Goal: Task Accomplishment & Management: Complete application form

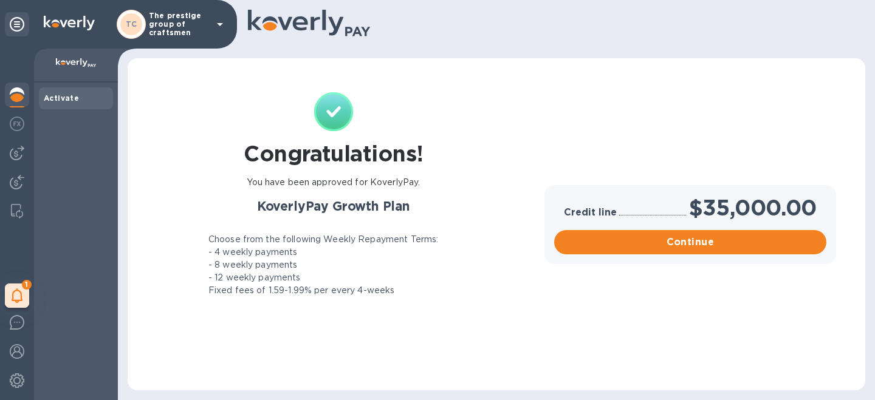
click at [213, 28] on icon at bounding box center [220, 24] width 15 height 15
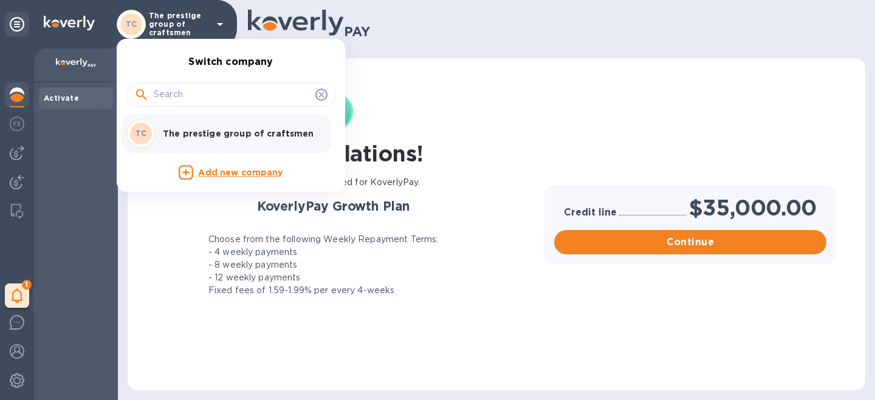
click at [213, 166] on div "Add new company" at bounding box center [230, 172] width 199 height 15
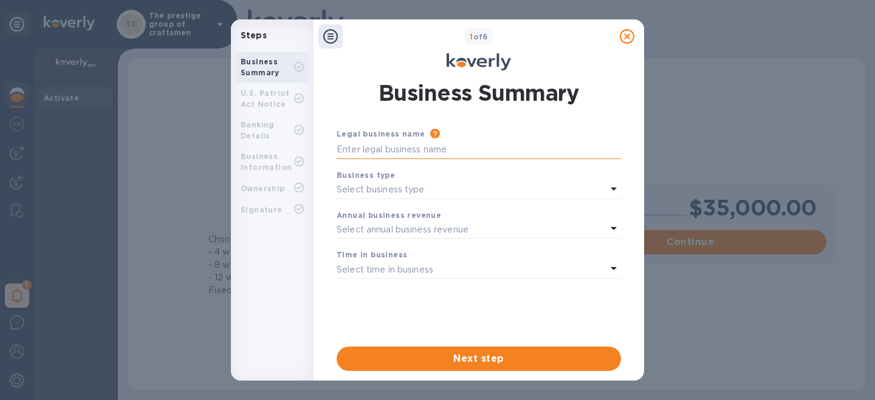
click at [431, 152] on input "text" at bounding box center [479, 150] width 284 height 18
type input "Ornamo LLC"
click at [416, 193] on p "Select business type" at bounding box center [381, 190] width 88 height 13
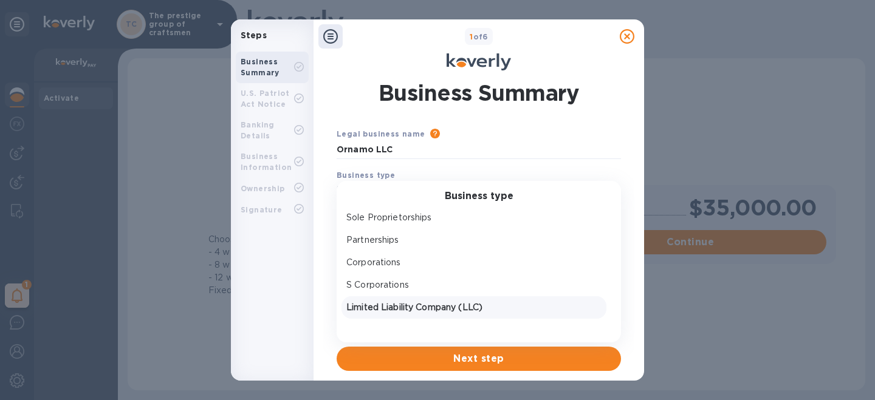
click at [390, 309] on p "Limited Liability Company (LLC)" at bounding box center [473, 307] width 255 height 13
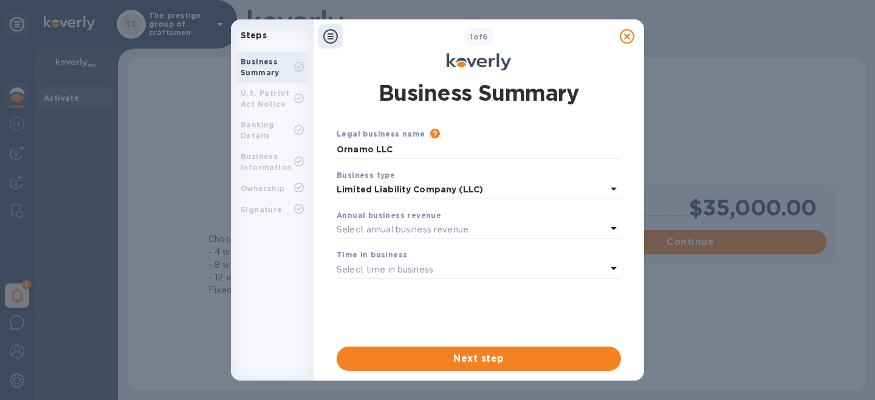
click at [401, 229] on p "Select annual business revenue" at bounding box center [403, 230] width 132 height 13
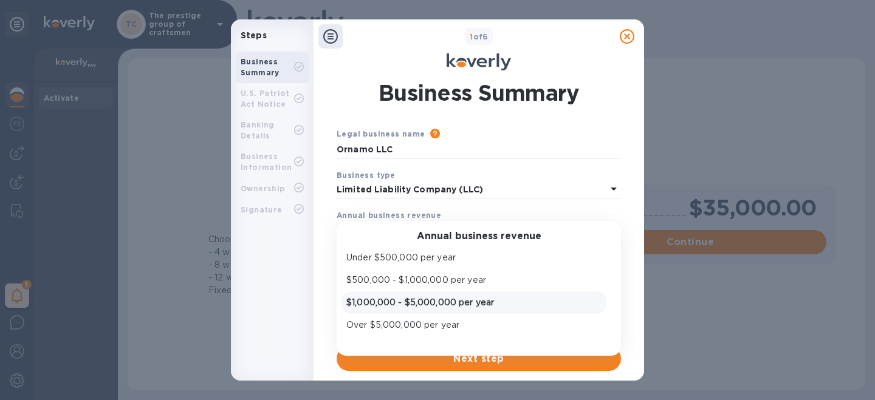
click at [411, 306] on p "$1,000,000 - $5,000,000 per year" at bounding box center [473, 303] width 255 height 13
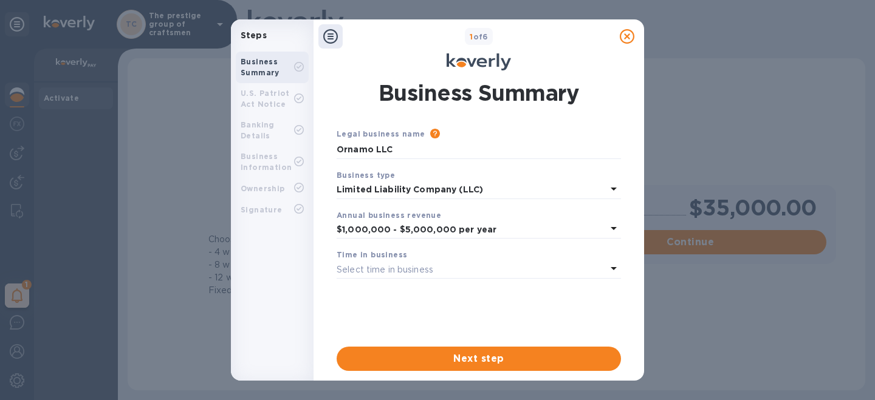
click at [407, 269] on p "Select time in business" at bounding box center [385, 270] width 97 height 13
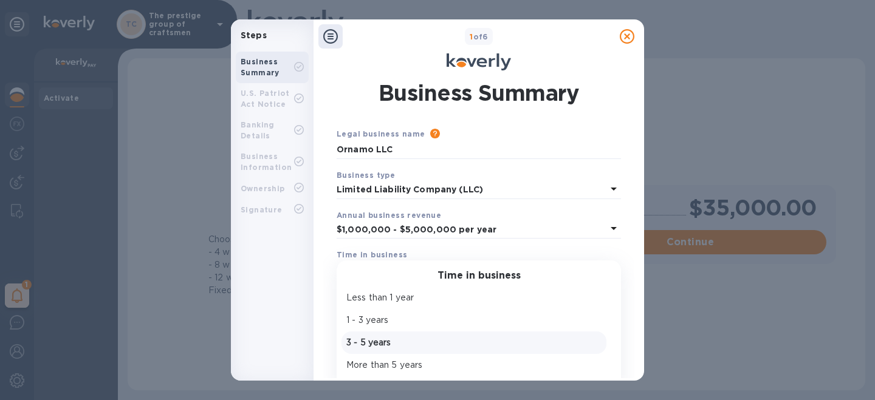
click at [405, 343] on p "3 - 5 years" at bounding box center [473, 343] width 255 height 13
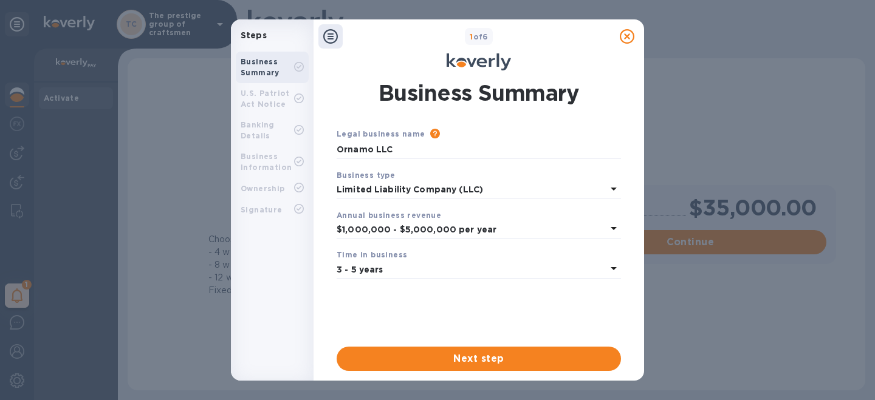
click at [410, 345] on div "Legal business name Please provide the legal name that appears on your SS-4 for…" at bounding box center [479, 250] width 284 height 244
click at [408, 355] on span "Next step" at bounding box center [478, 359] width 265 height 15
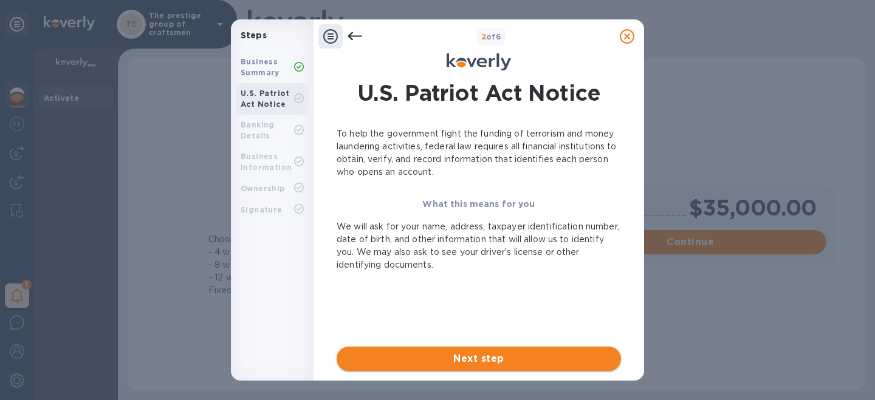
click at [450, 356] on span "Next step" at bounding box center [478, 359] width 265 height 15
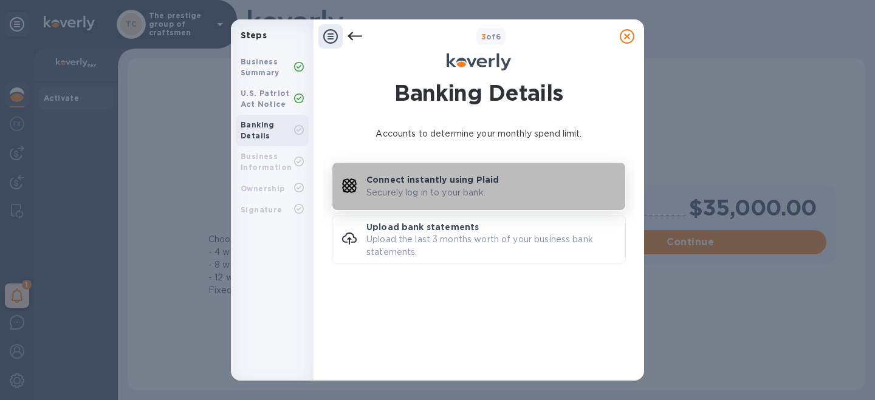
click at [438, 184] on p "Connect instantly using Plaid" at bounding box center [432, 180] width 132 height 12
click at [445, 191] on p "Securely log in to your bank." at bounding box center [425, 193] width 119 height 13
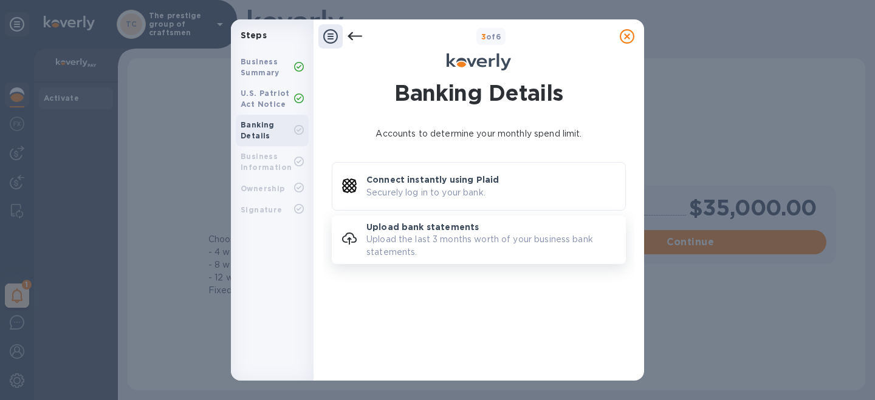
click at [440, 236] on p "Upload the last 3 months worth of your business bank statements." at bounding box center [495, 246] width 259 height 26
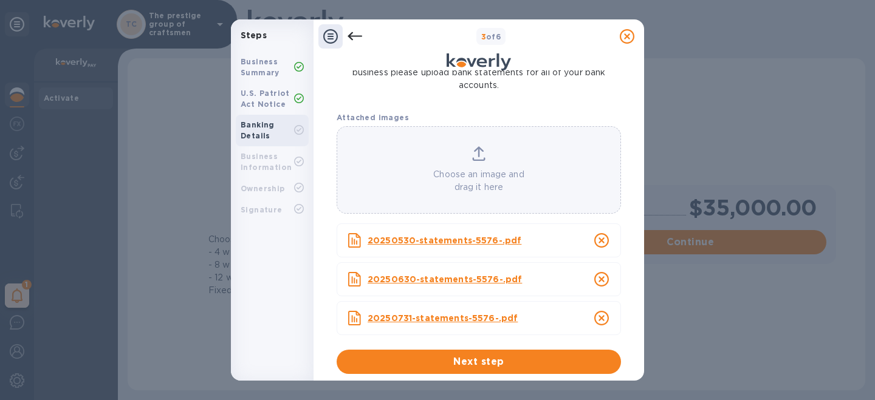
scroll to position [117, 0]
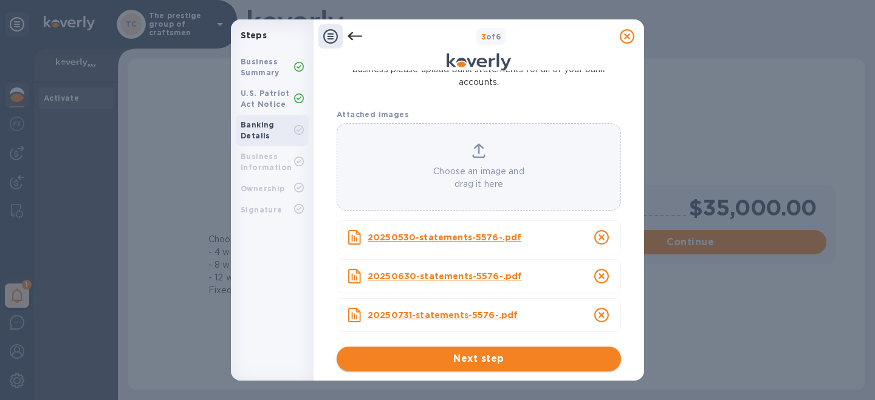
click at [461, 360] on span "Next step" at bounding box center [478, 359] width 265 height 15
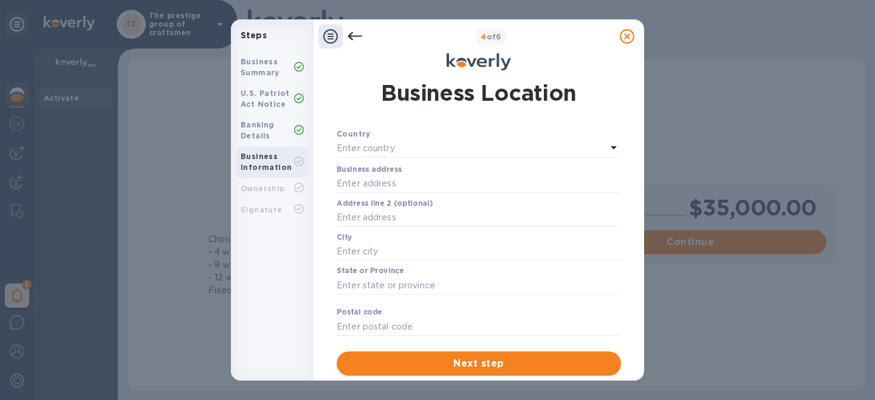
click at [444, 152] on div "Enter country" at bounding box center [472, 148] width 270 height 17
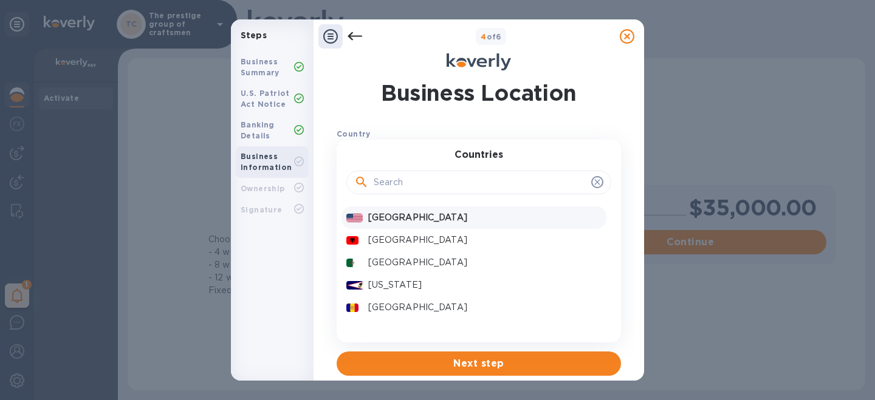
click at [412, 214] on p "United States" at bounding box center [484, 217] width 233 height 13
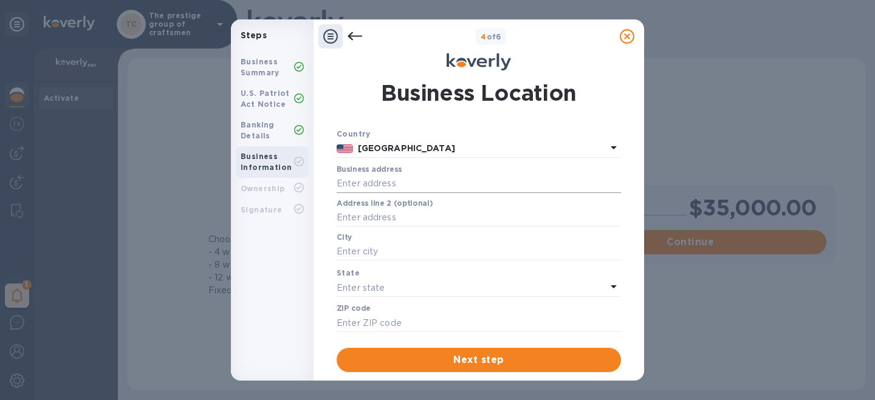
click at [421, 182] on input "text" at bounding box center [479, 184] width 284 height 18
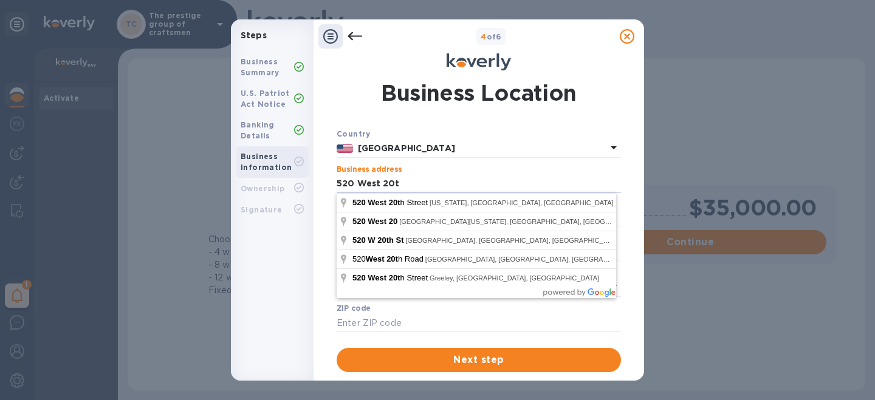
type input "520 West 20th Street"
type input "New York"
type input "10011"
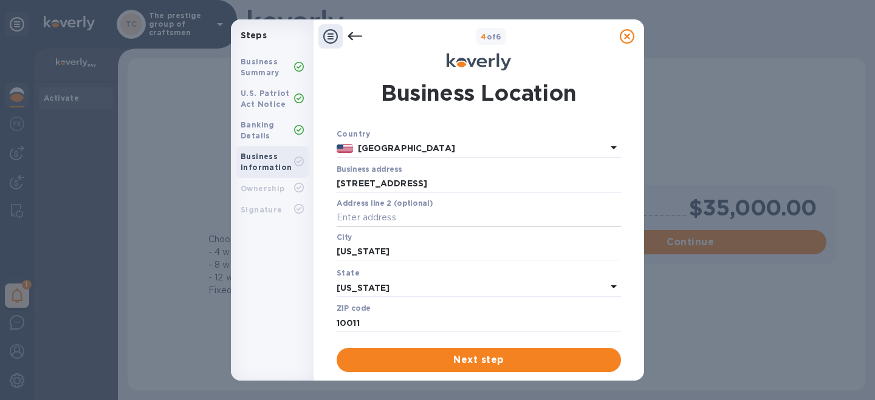
click at [381, 224] on input "text" at bounding box center [479, 218] width 284 height 18
type input "9A"
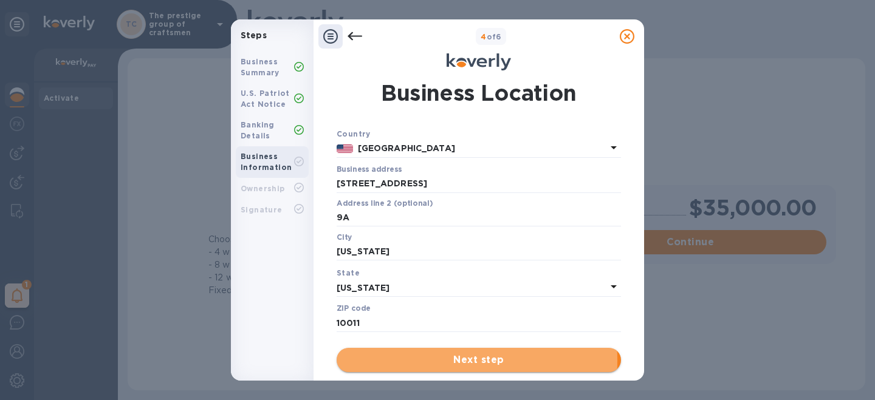
click at [399, 362] on span "Next step" at bounding box center [478, 360] width 265 height 15
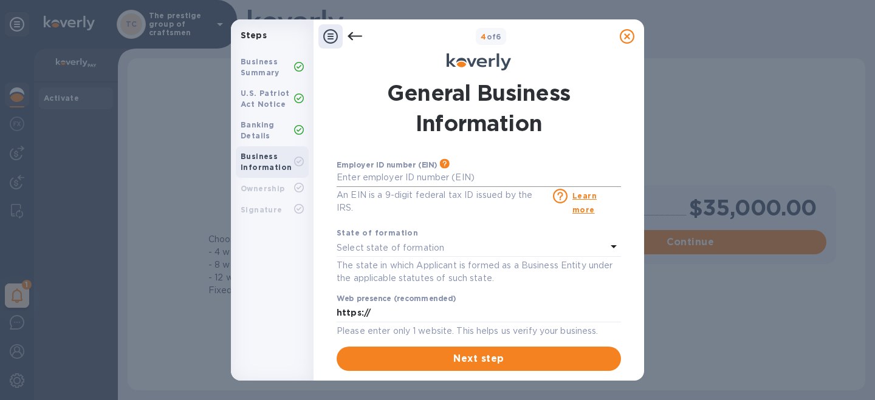
click at [419, 176] on input "text" at bounding box center [479, 178] width 284 height 18
click at [382, 170] on input "***92" at bounding box center [479, 178] width 284 height 18
click at [376, 178] on input "***92" at bounding box center [479, 178] width 284 height 18
type input "***92"
click at [371, 179] on input "***92" at bounding box center [479, 178] width 284 height 18
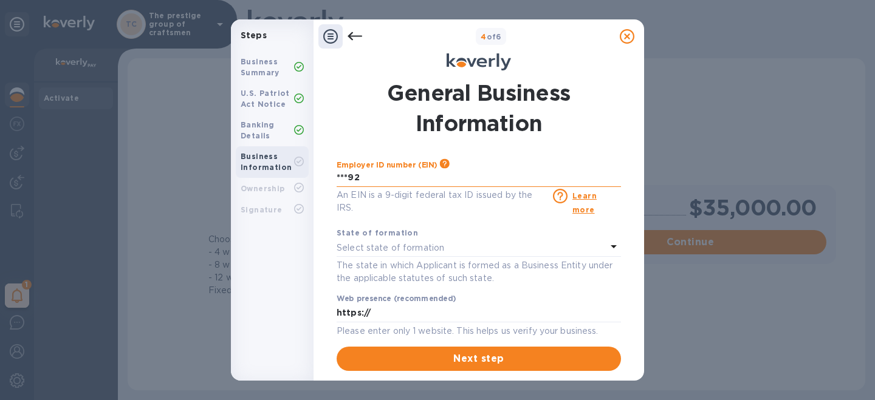
click at [371, 179] on input "***92" at bounding box center [479, 178] width 284 height 18
click at [385, 179] on input "text" at bounding box center [479, 178] width 284 height 18
type input "***04"
click at [384, 179] on input "***04" at bounding box center [479, 178] width 284 height 18
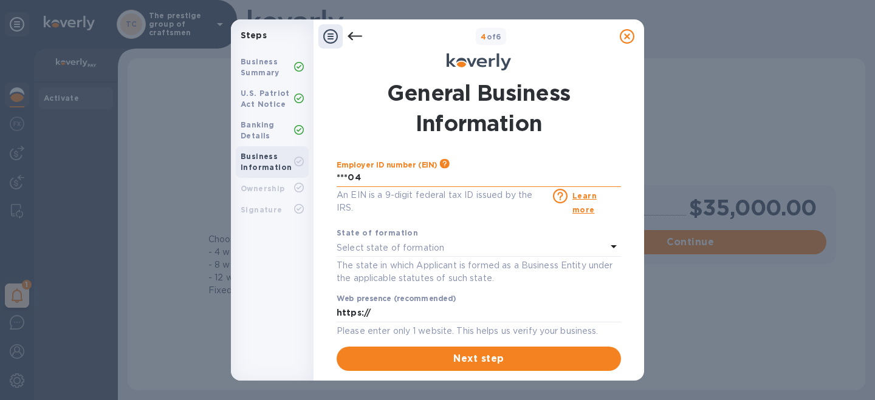
click at [384, 179] on input "***04" at bounding box center [479, 178] width 284 height 18
type input "***50"
click at [387, 256] on div "State of formation Select state of formation" at bounding box center [479, 242] width 284 height 30
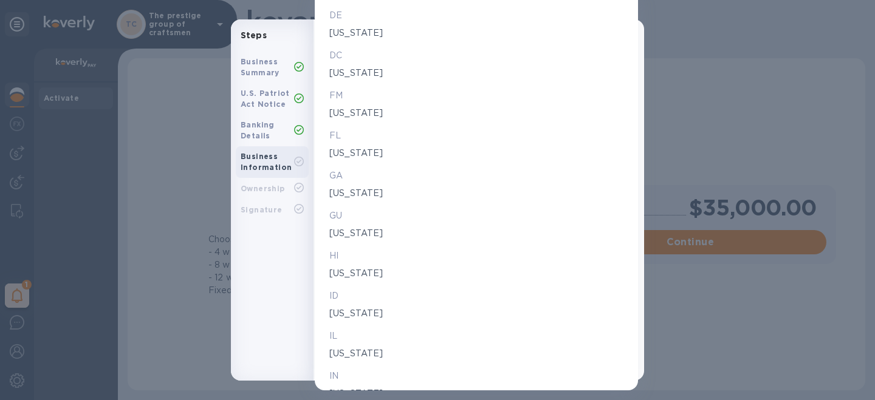
scroll to position [377, 0]
click at [340, 149] on p "Florida" at bounding box center [476, 155] width 294 height 13
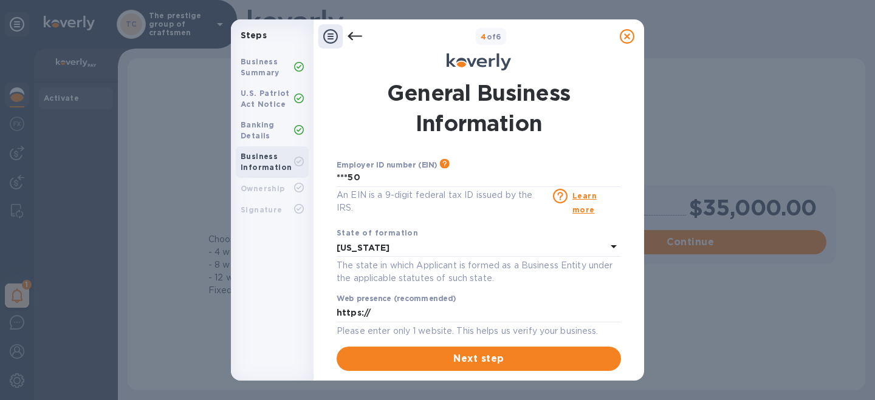
scroll to position [88, 0]
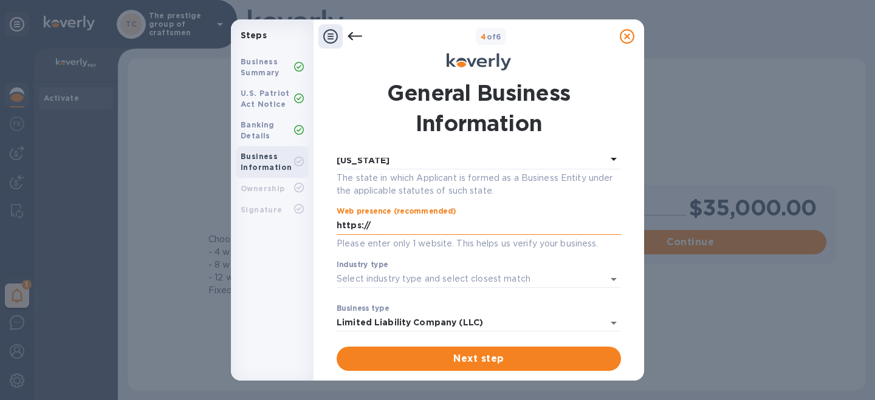
click at [403, 230] on input "https://" at bounding box center [479, 226] width 284 height 18
type input "https://ornamo.co"
click at [377, 280] on input "Industry type" at bounding box center [462, 279] width 250 height 18
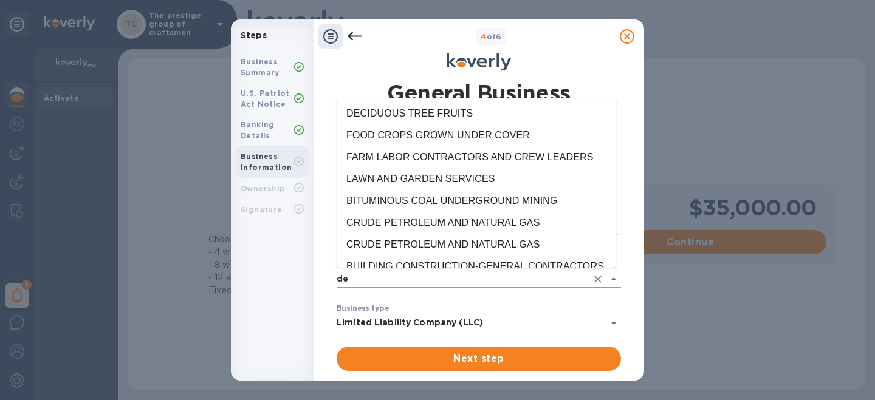
type input "d"
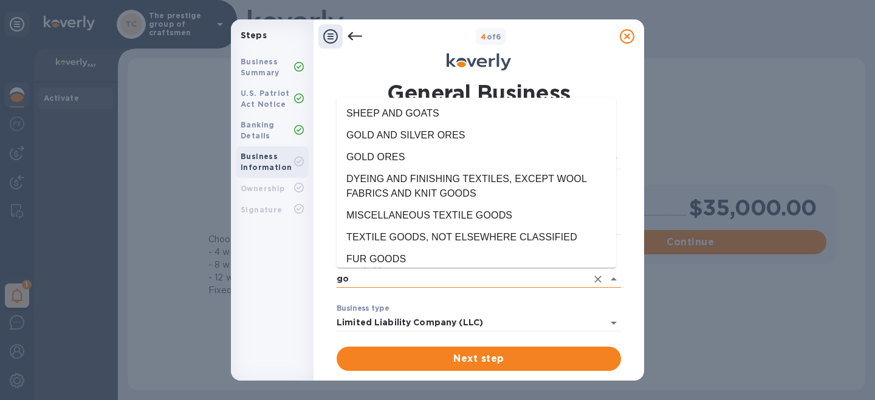
type input "g"
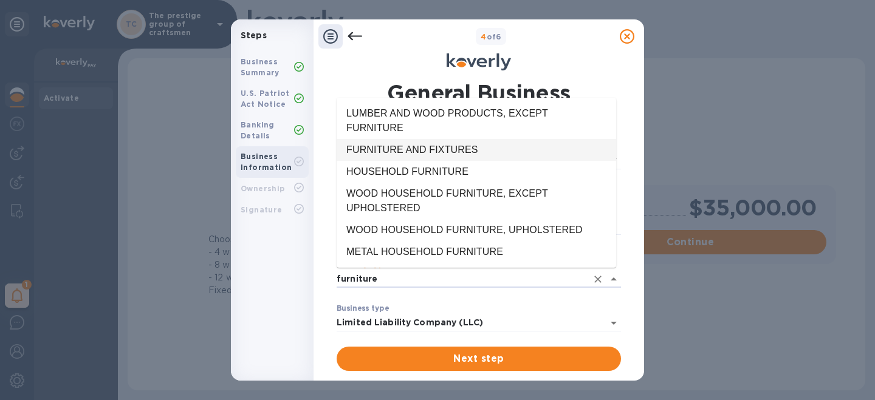
click at [395, 147] on li "FURNITURE AND FIXTURES" at bounding box center [477, 150] width 280 height 22
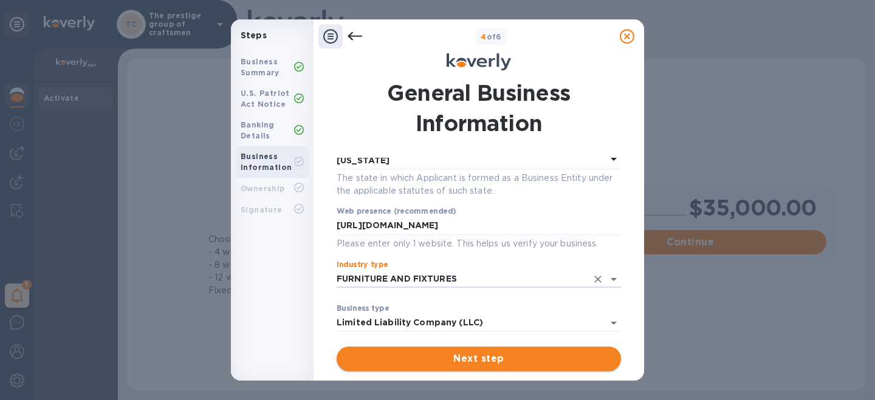
type input "FURNITURE AND FIXTURES"
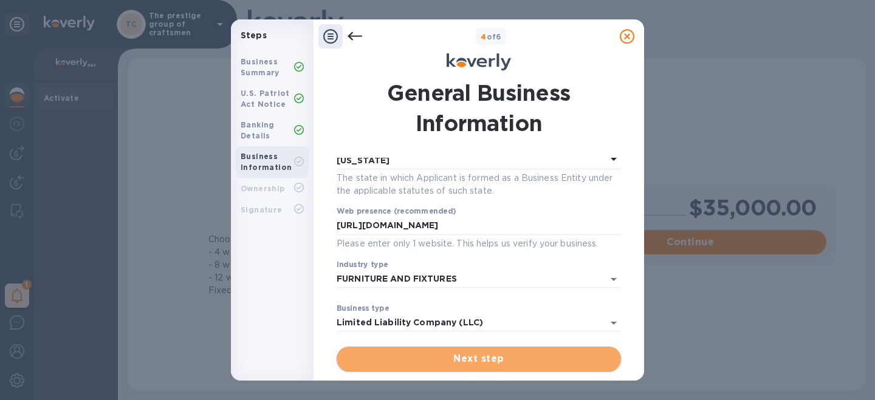
click at [422, 361] on span "Next step" at bounding box center [478, 359] width 265 height 15
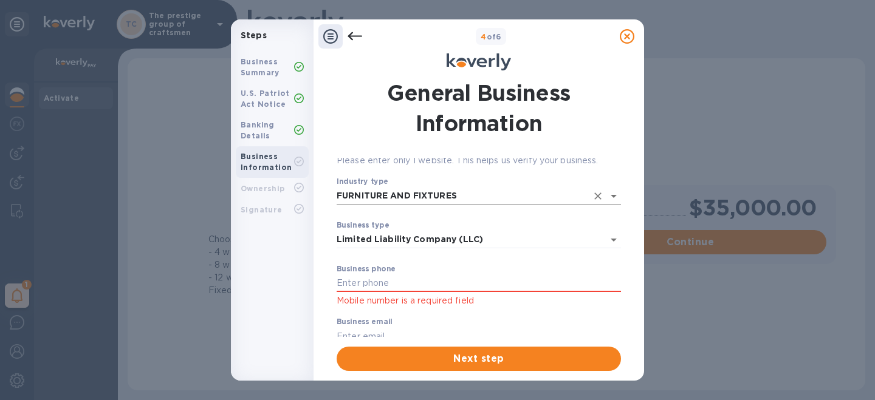
scroll to position [196, 0]
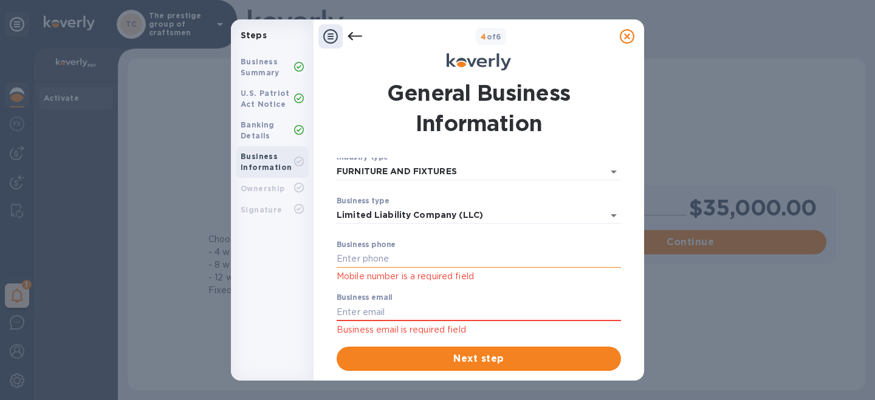
click at [408, 264] on input "text" at bounding box center [479, 259] width 284 height 18
type input "9174035153"
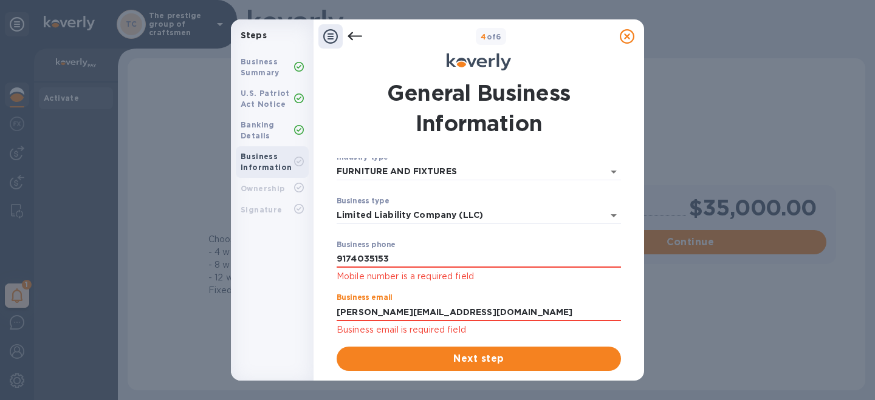
type input "JULIEN@ornamo.co"
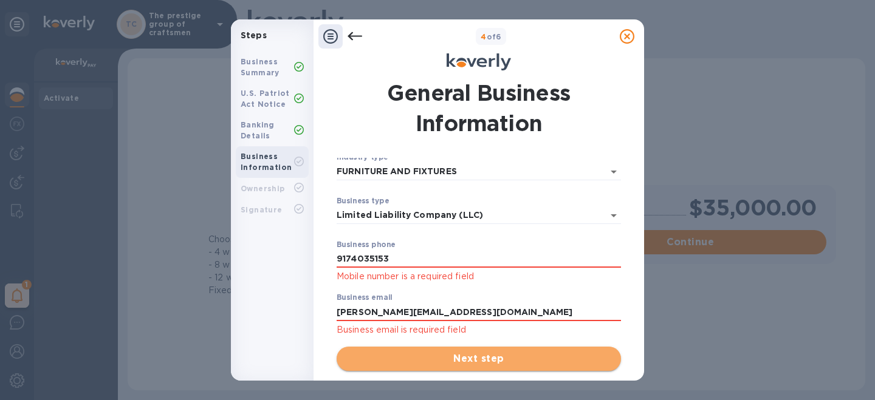
click at [415, 361] on span "Next step" at bounding box center [478, 359] width 265 height 15
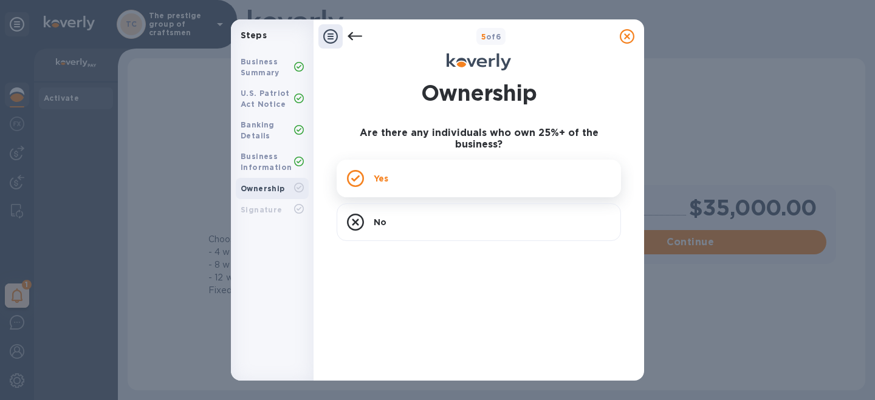
click at [441, 176] on div "Yes" at bounding box center [479, 179] width 284 height 38
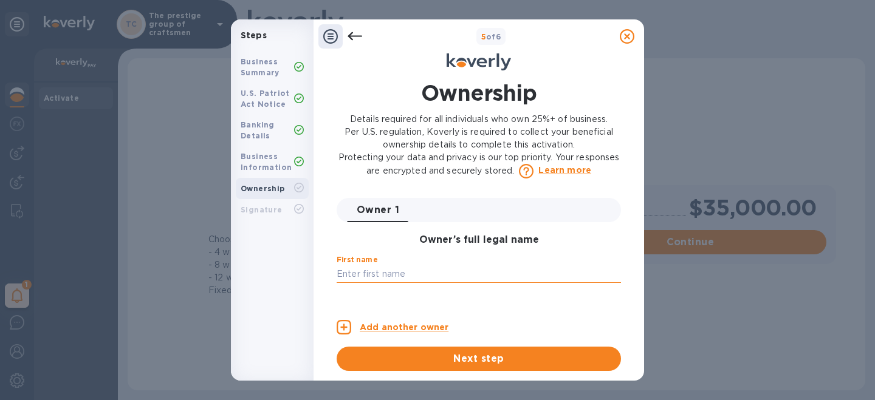
click at [425, 277] on input "text" at bounding box center [479, 275] width 284 height 18
type input "Julien"
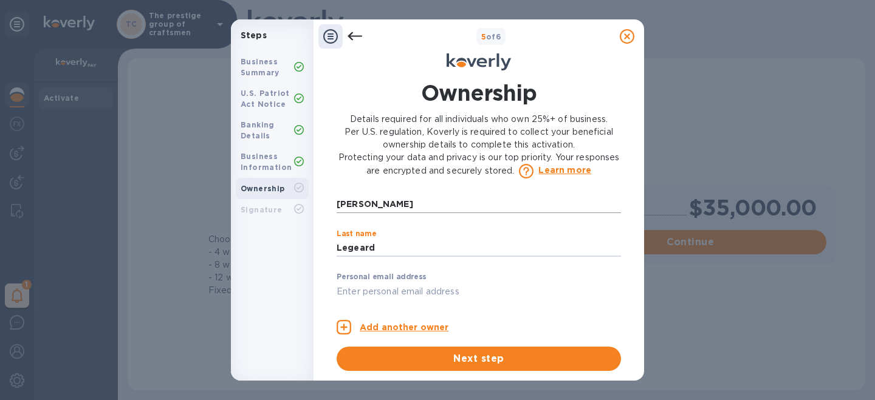
type input "Legeard"
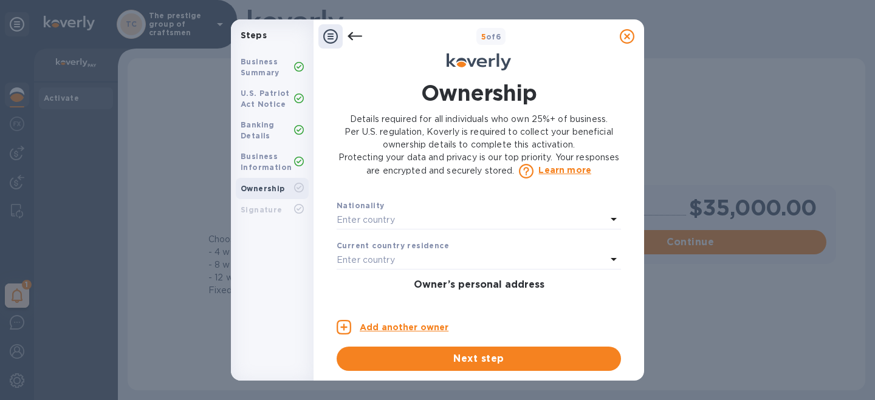
scroll to position [301, 0]
type input "julien@ornamo.co"
click at [430, 221] on div "Enter country" at bounding box center [472, 218] width 270 height 17
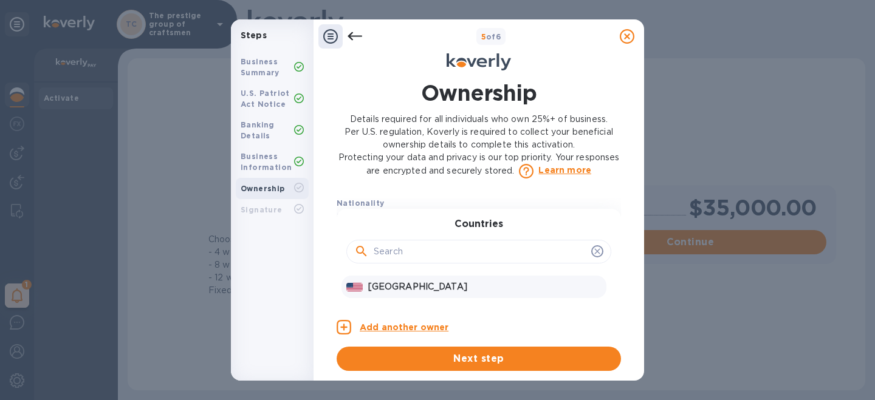
click at [400, 289] on p "United States" at bounding box center [484, 287] width 233 height 13
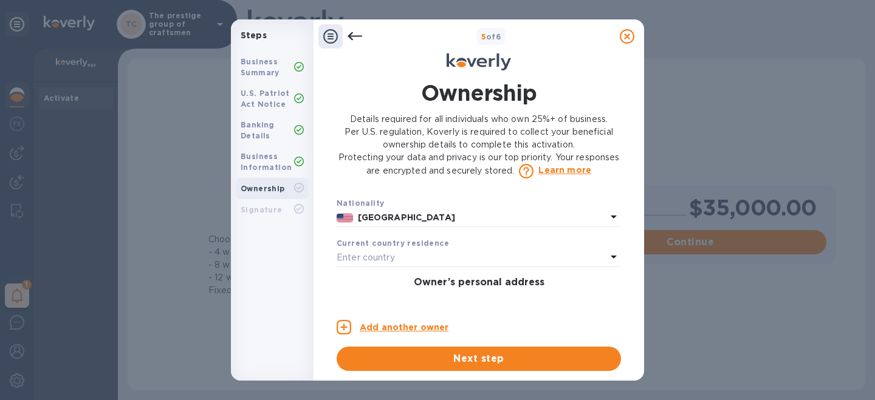
scroll to position [332, 0]
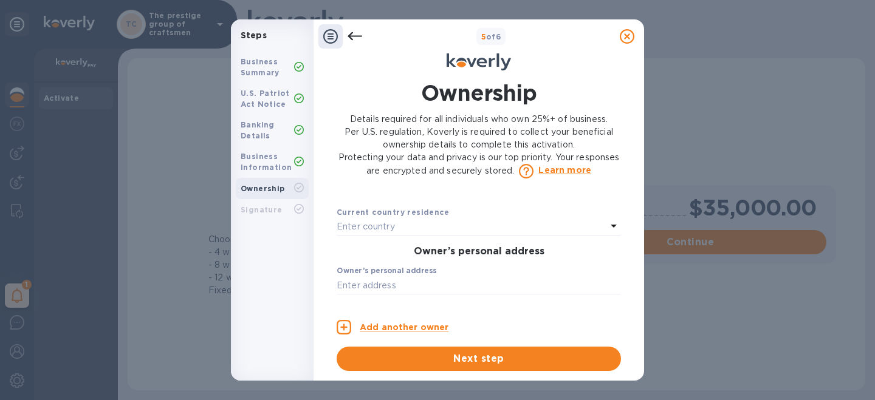
click at [408, 227] on div "Enter country" at bounding box center [472, 227] width 270 height 17
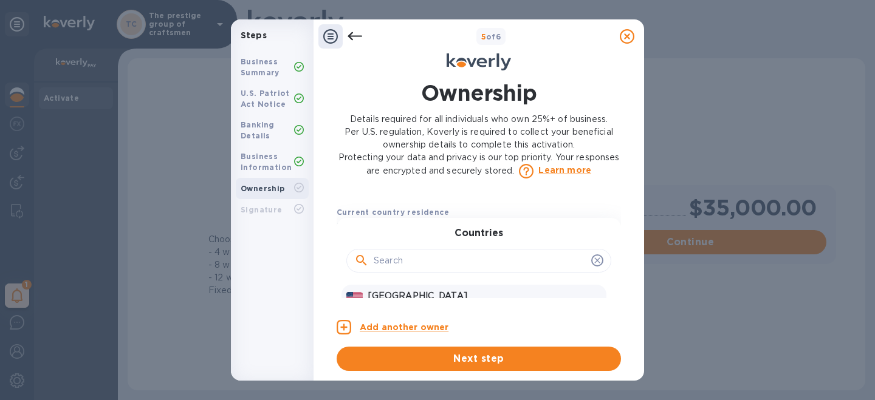
click at [398, 296] on p "United States" at bounding box center [484, 296] width 233 height 13
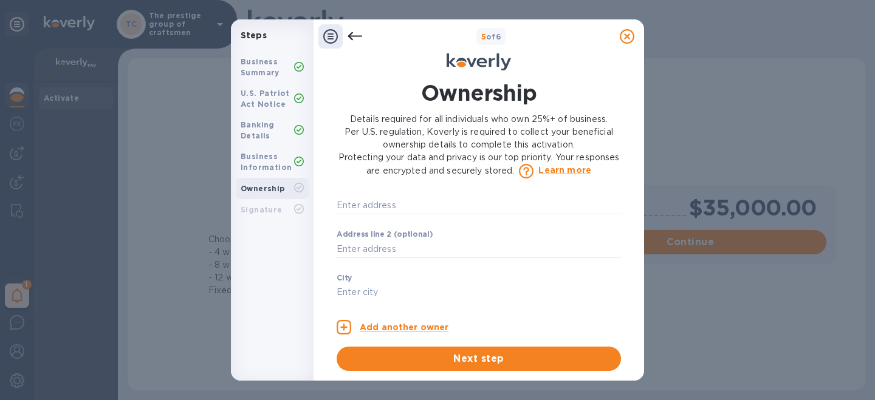
scroll to position [366, 0]
click at [402, 252] on input "text" at bounding box center [479, 251] width 284 height 18
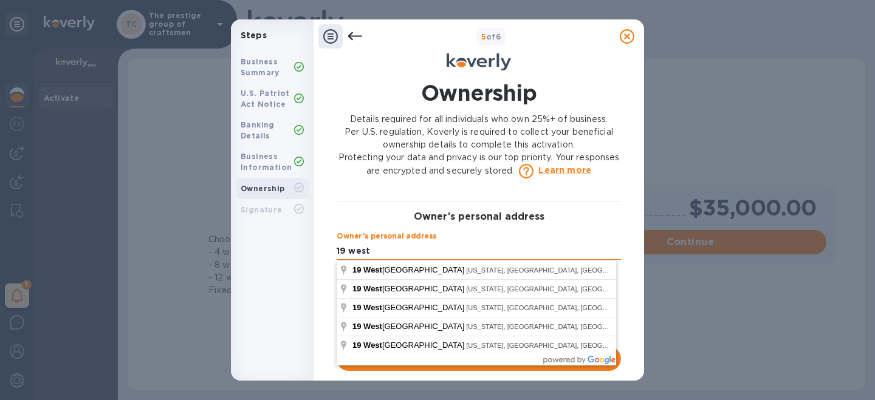
type input "19 West 21st Street"
type input "New York"
type input "10010"
type input "***53"
click at [446, 250] on input "19 West 21st Street" at bounding box center [479, 251] width 284 height 18
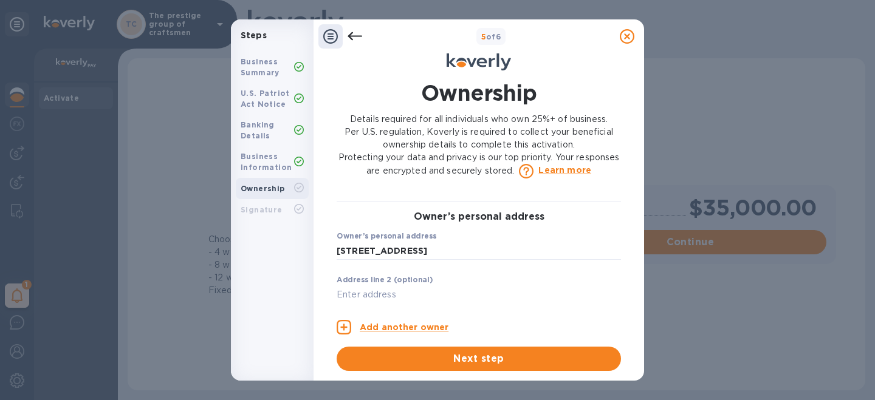
type input "19 West 21st Street"
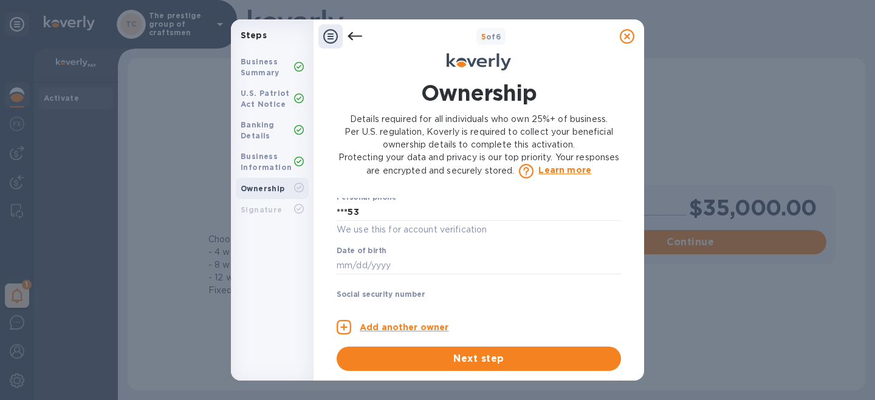
scroll to position [651, 0]
click at [393, 267] on input "text" at bounding box center [479, 265] width 284 height 18
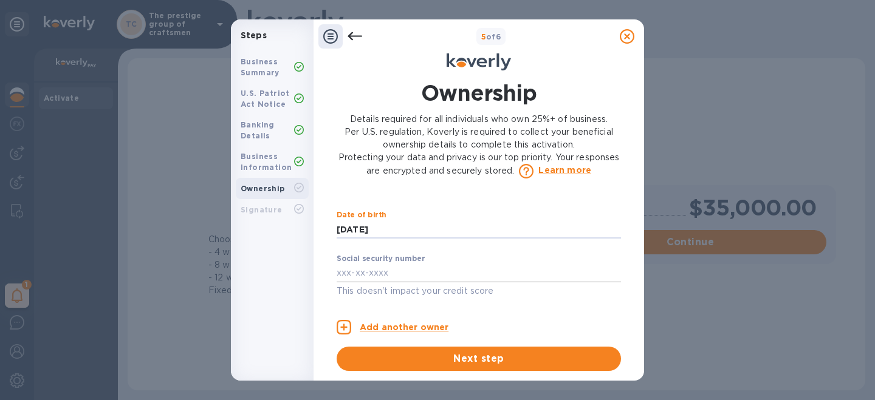
type input "***83"
click at [388, 273] on input "text" at bounding box center [479, 273] width 284 height 18
type input "***45"
click at [395, 370] on button "Next step" at bounding box center [479, 359] width 284 height 24
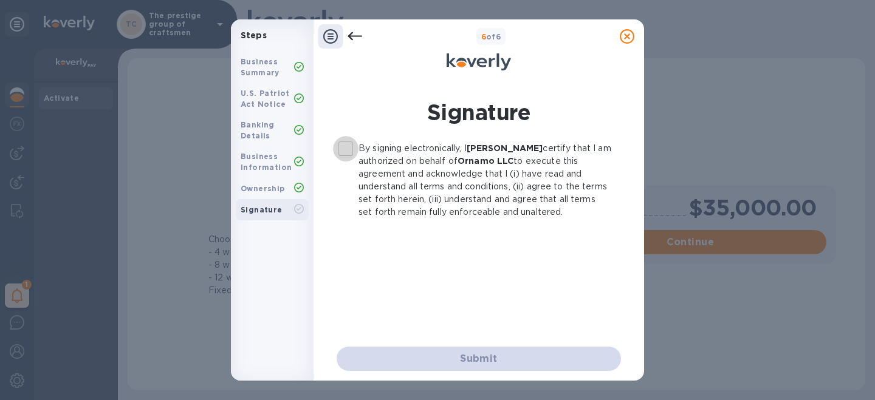
click at [352, 149] on input "By signing electronically, I Julien Legeard certify that I am authorized on beh…" at bounding box center [346, 149] width 26 height 26
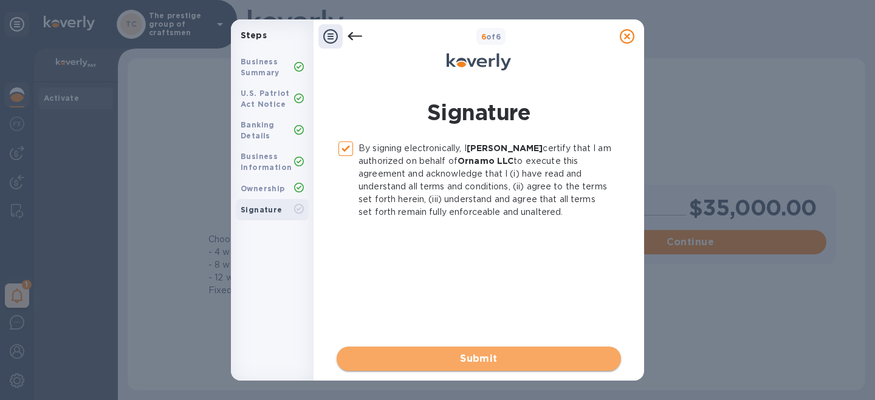
click at [424, 363] on span "Submit" at bounding box center [478, 359] width 265 height 15
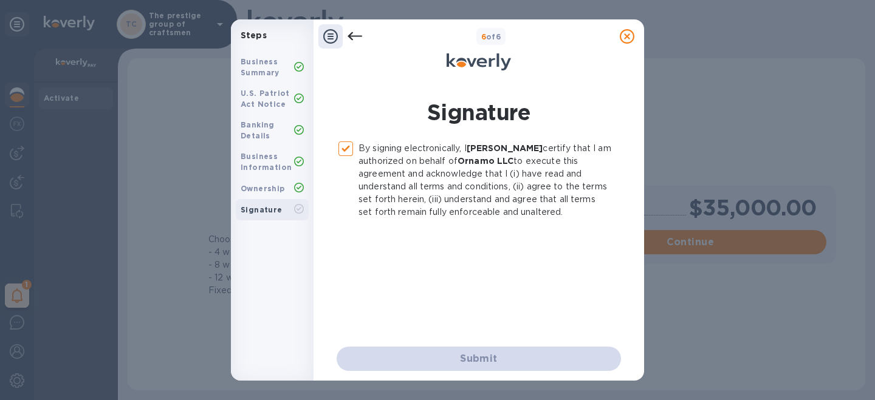
checkbox input "false"
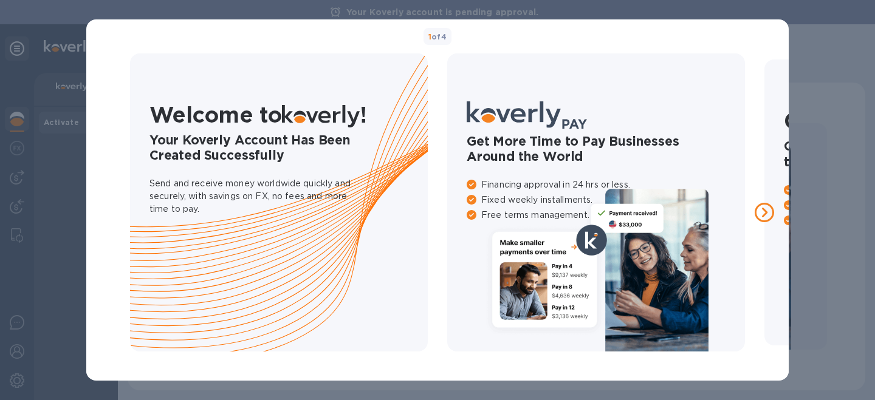
click at [762, 212] on icon at bounding box center [764, 212] width 19 height 19
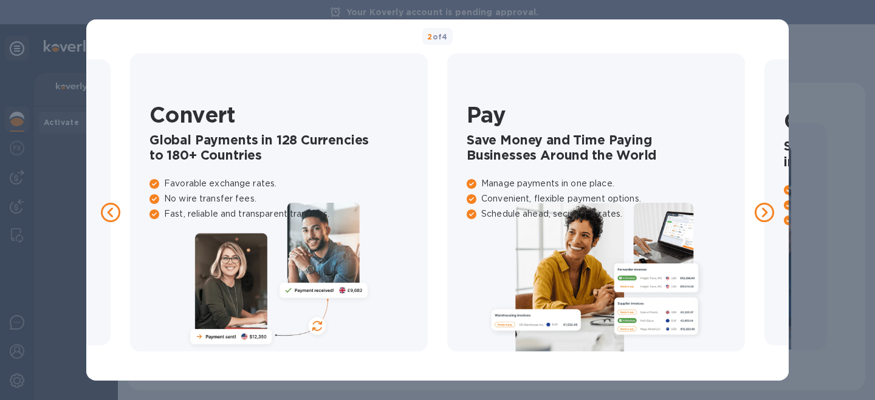
click at [762, 212] on icon at bounding box center [764, 212] width 19 height 19
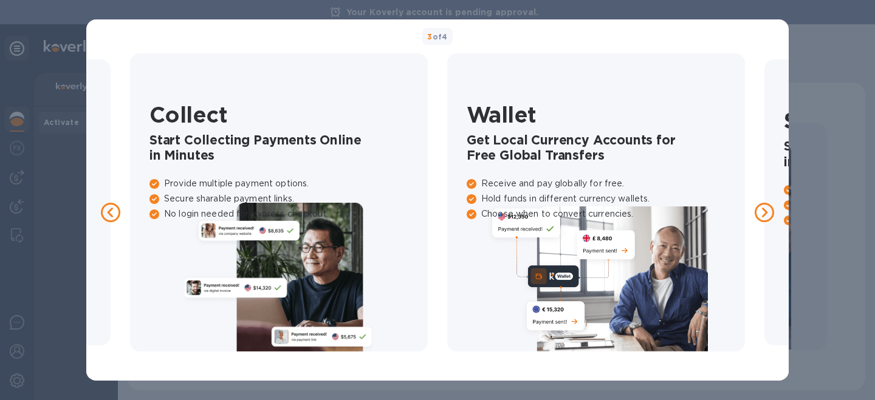
click at [762, 212] on icon at bounding box center [764, 212] width 19 height 19
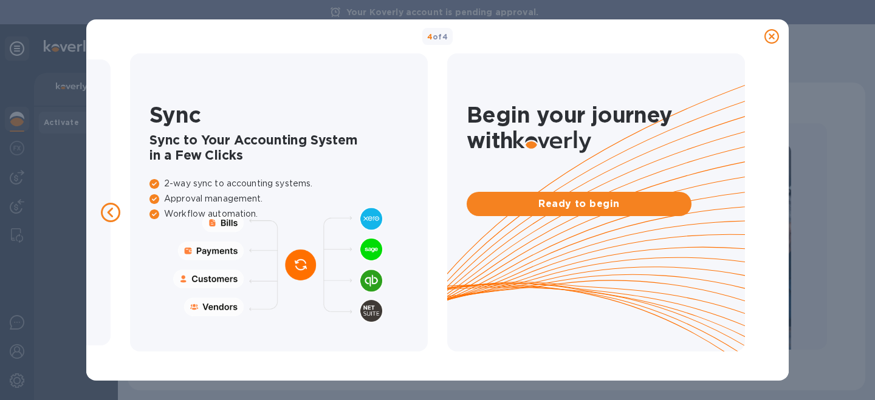
click at [769, 44] on div at bounding box center [772, 36] width 24 height 24
click at [774, 36] on icon at bounding box center [771, 36] width 15 height 15
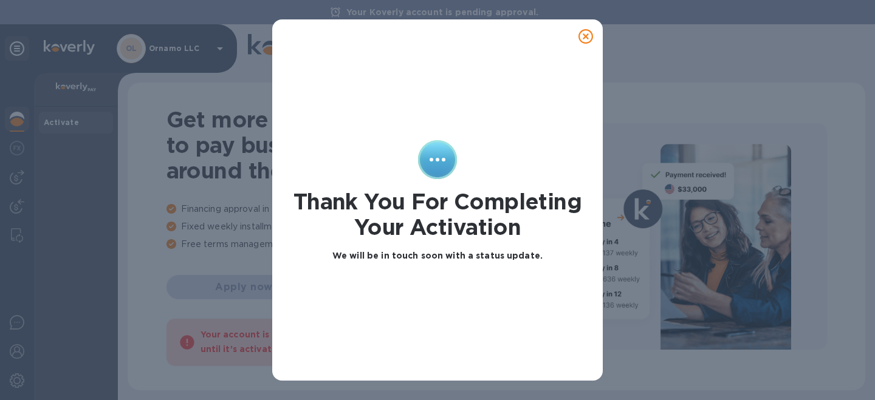
click at [586, 38] on icon at bounding box center [585, 36] width 15 height 15
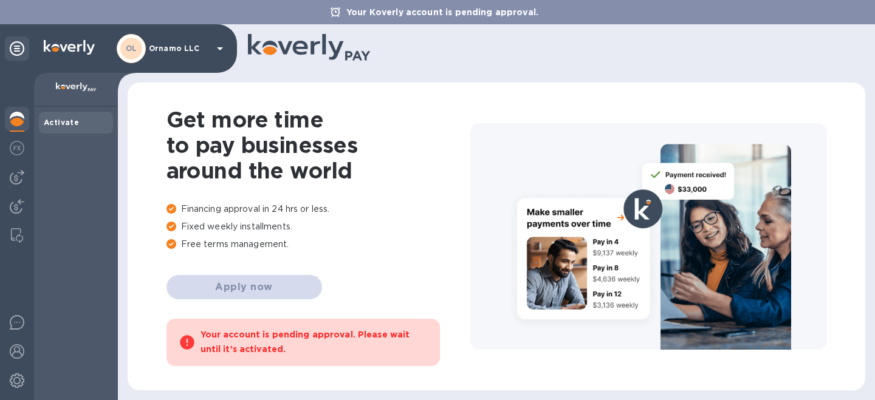
click at [19, 122] on img at bounding box center [17, 119] width 15 height 15
click at [213, 46] on icon at bounding box center [220, 48] width 15 height 15
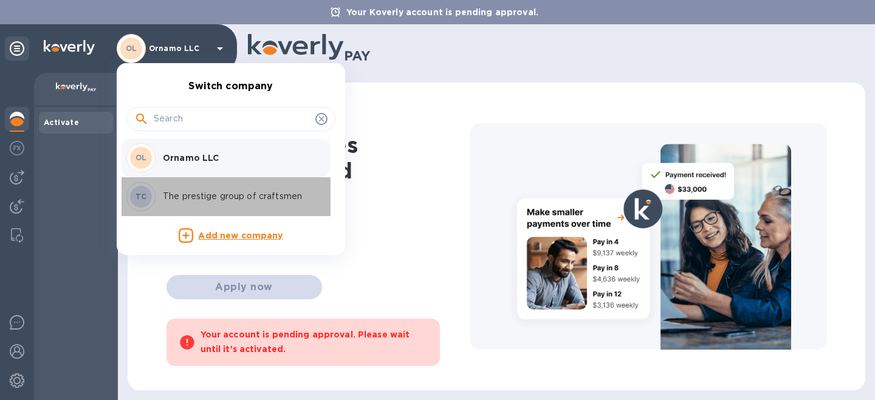
click at [188, 197] on p "The prestige group of craftsmen" at bounding box center [239, 196] width 153 height 13
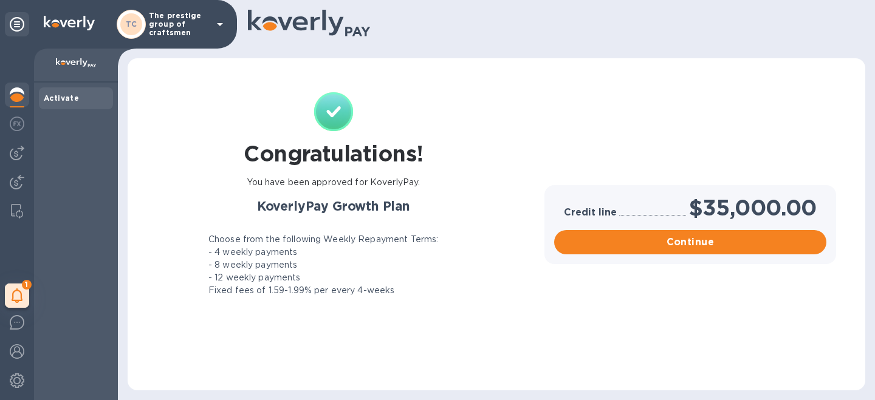
click at [195, 15] on p "The prestige group of craftsmen" at bounding box center [179, 25] width 61 height 26
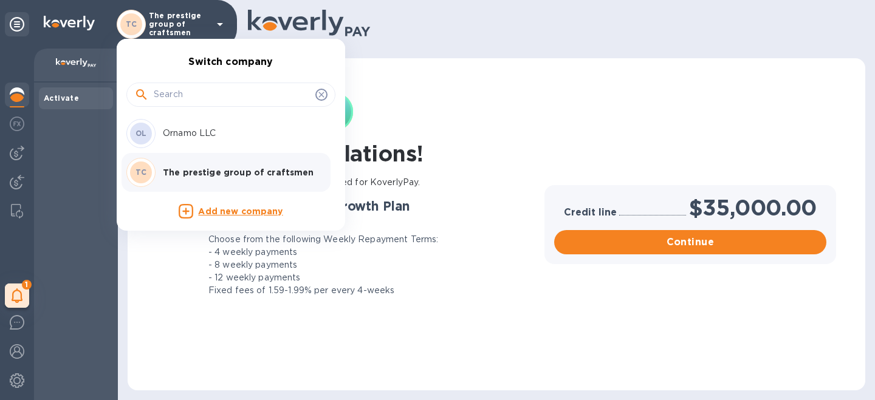
click at [87, 215] on div at bounding box center [437, 200] width 875 height 400
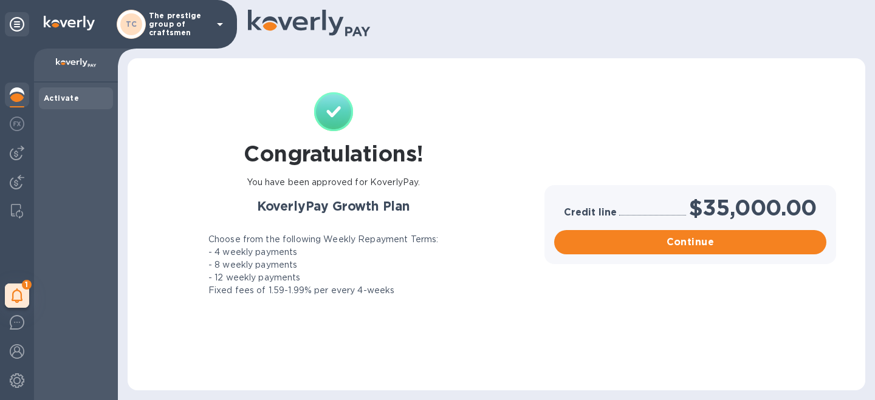
click at [177, 29] on p "The prestige group of craftsmen" at bounding box center [179, 25] width 61 height 26
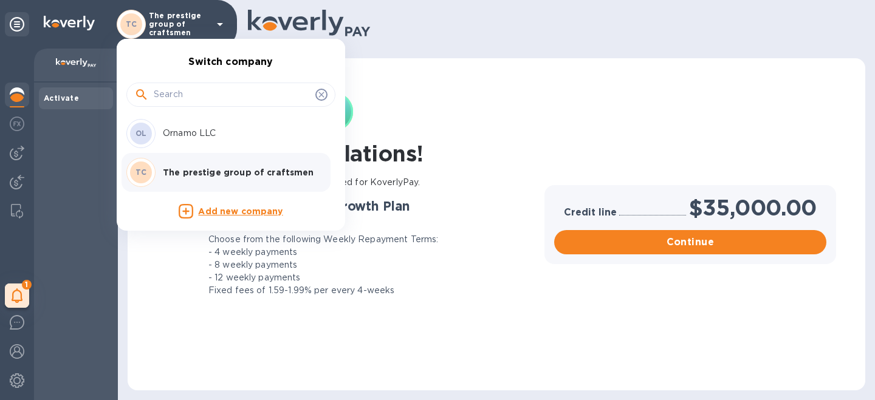
click at [169, 136] on p "Ornamo LLC" at bounding box center [239, 133] width 153 height 13
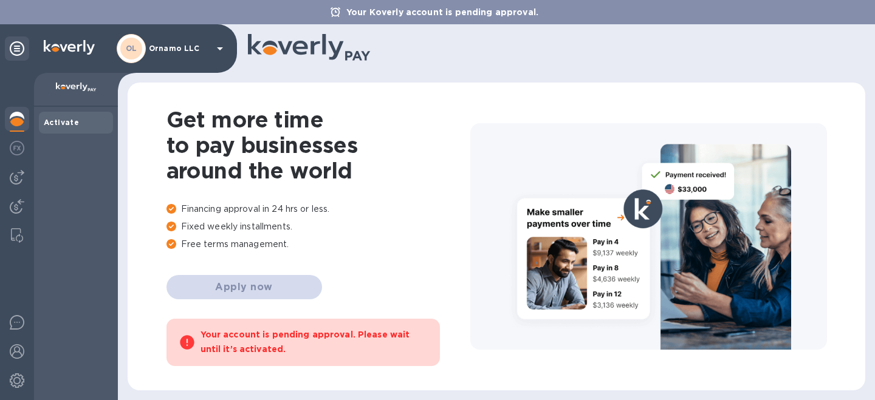
click at [63, 120] on b "Activate" at bounding box center [61, 122] width 35 height 9
click at [16, 121] on img at bounding box center [17, 119] width 15 height 15
click at [159, 51] on p "Ornamo LLC" at bounding box center [179, 48] width 61 height 9
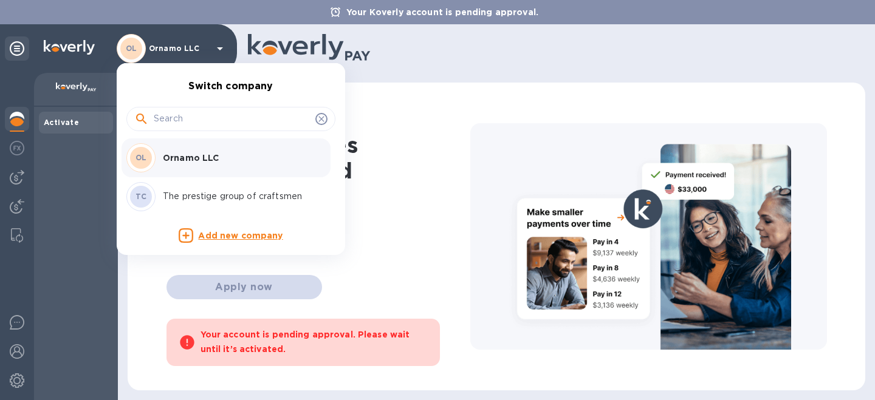
click at [83, 220] on div at bounding box center [437, 200] width 875 height 400
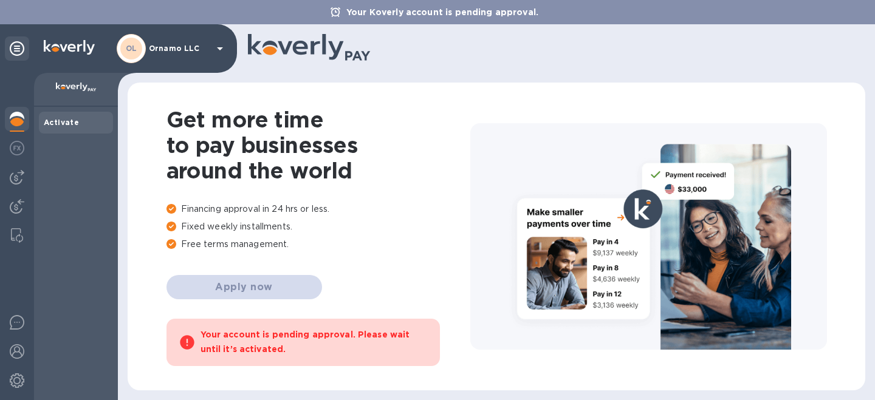
click at [163, 43] on div "OL Ornamo LLC" at bounding box center [172, 48] width 111 height 29
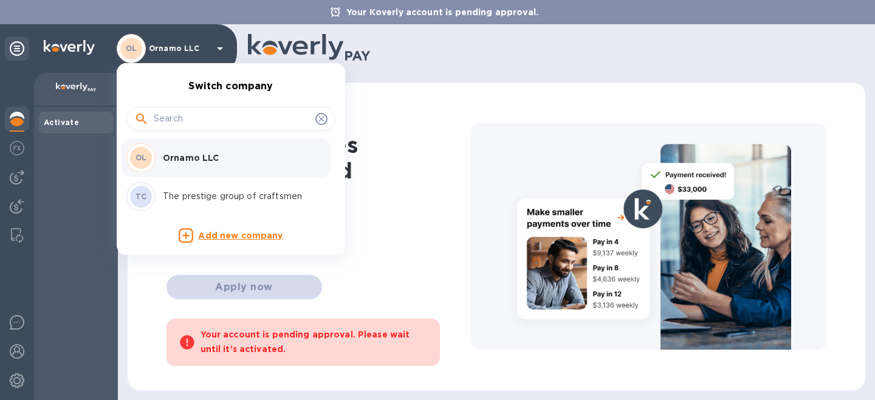
click at [178, 194] on p "The prestige group of craftsmen" at bounding box center [239, 196] width 153 height 13
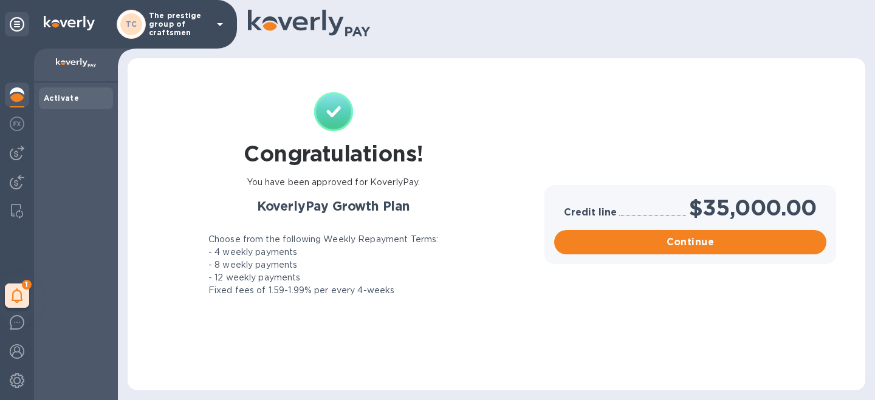
click at [192, 32] on p "The prestige group of craftsmen" at bounding box center [179, 25] width 61 height 26
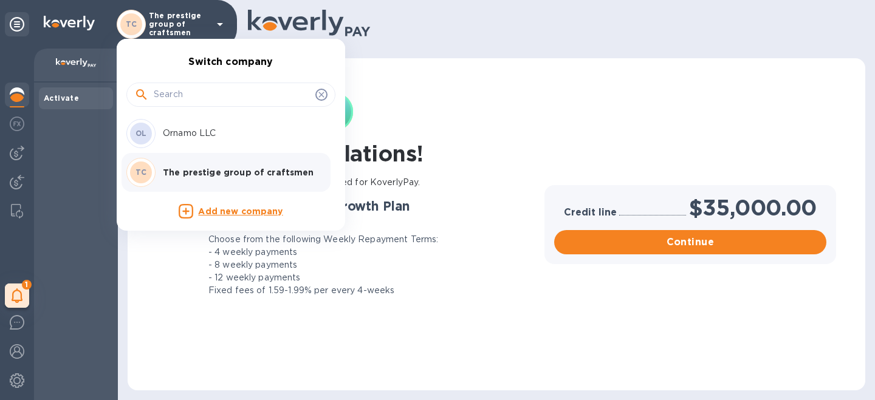
click at [171, 139] on p "Ornamo LLC" at bounding box center [239, 133] width 153 height 13
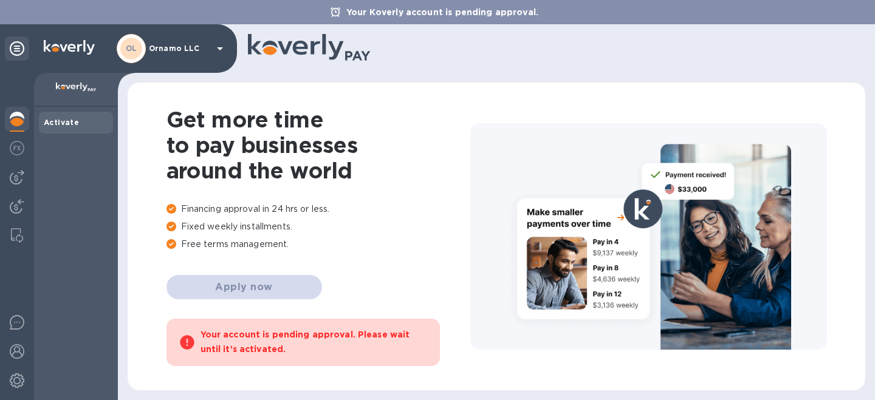
click at [197, 46] on p "Ornamo LLC" at bounding box center [179, 48] width 61 height 9
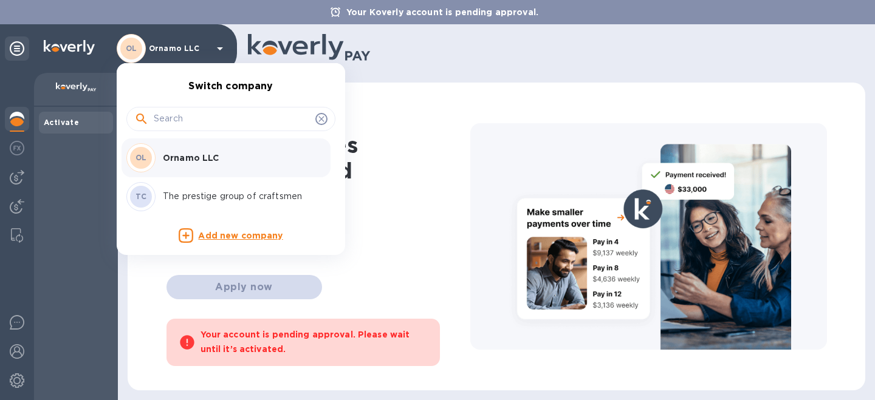
click at [197, 46] on div at bounding box center [437, 200] width 875 height 400
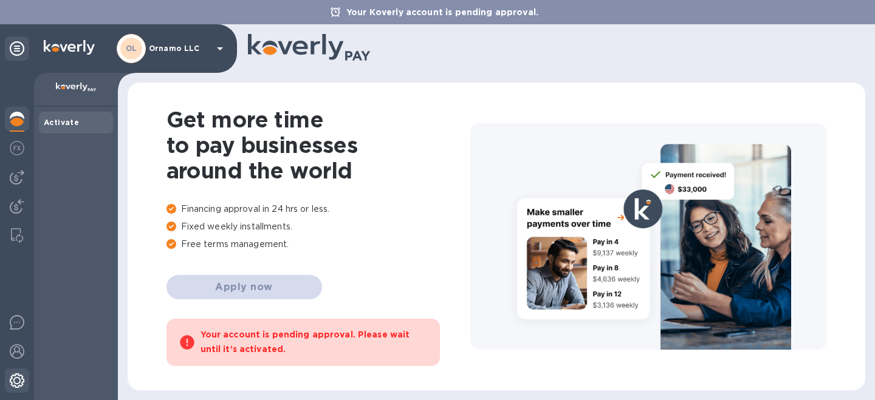
click at [15, 377] on img at bounding box center [17, 381] width 15 height 15
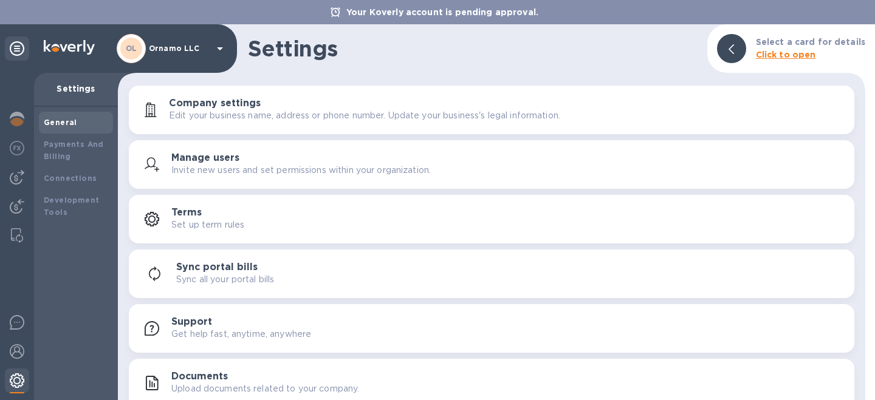
click at [18, 386] on img at bounding box center [17, 381] width 15 height 15
click at [18, 51] on icon at bounding box center [17, 48] width 15 height 15
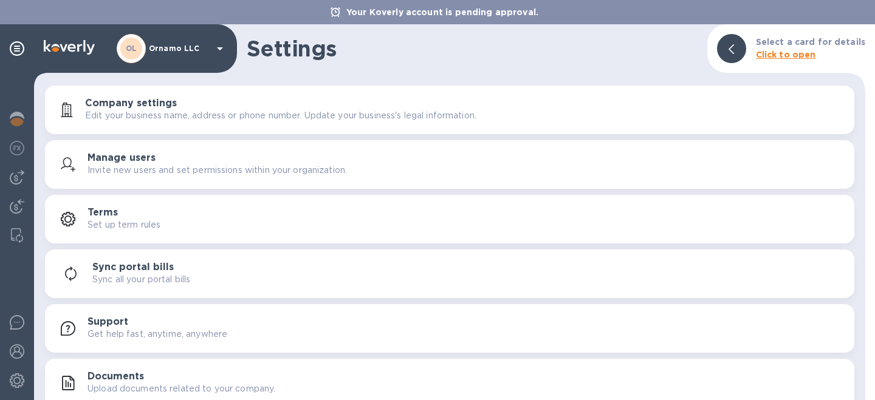
click at [142, 50] on div "OL" at bounding box center [131, 48] width 29 height 29
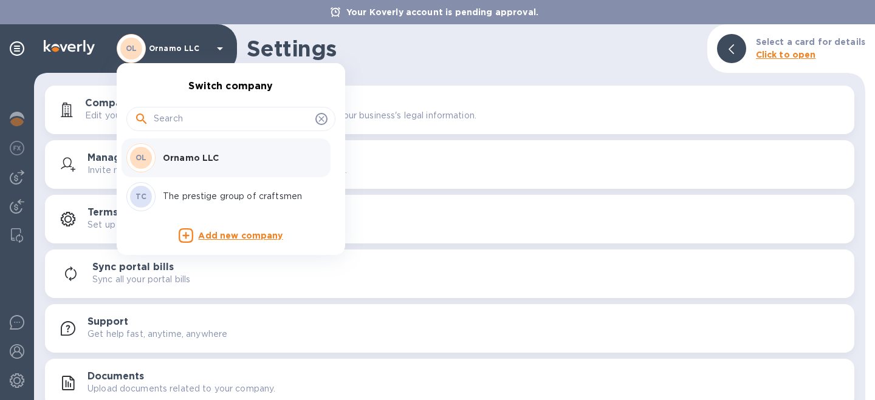
click at [12, 52] on div at bounding box center [437, 200] width 875 height 400
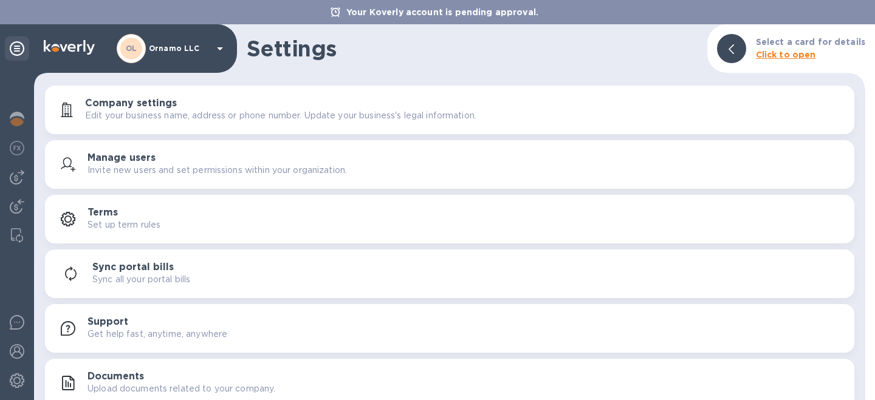
click at [18, 50] on icon at bounding box center [17, 48] width 15 height 15
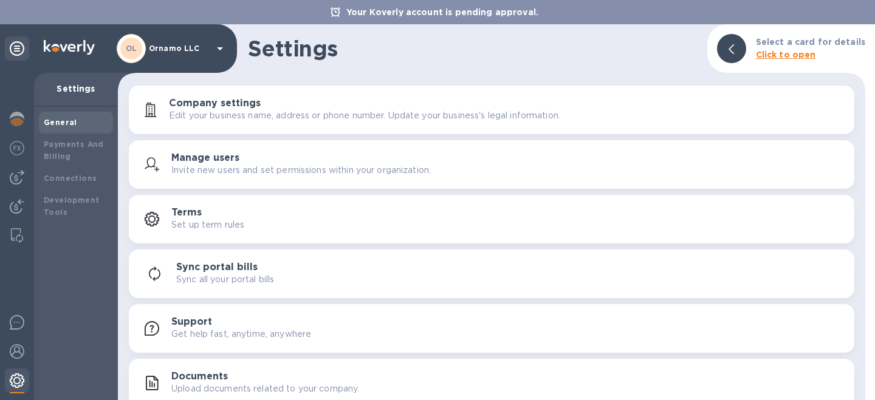
click at [13, 383] on img at bounding box center [17, 381] width 15 height 15
click at [16, 348] on img at bounding box center [17, 352] width 15 height 15
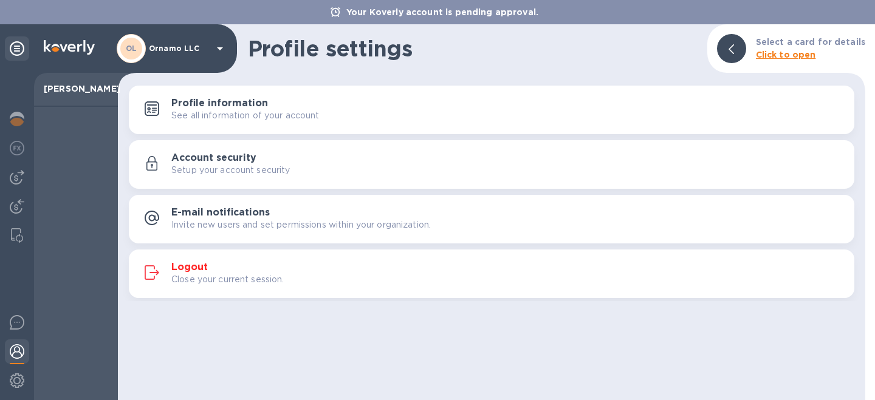
click at [174, 266] on h3 "Logout" at bounding box center [189, 268] width 36 height 12
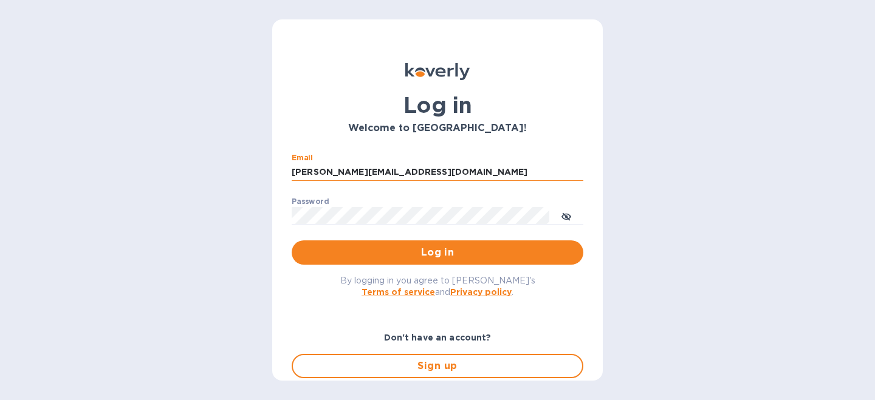
click at [416, 168] on input "[PERSON_NAME][EMAIL_ADDRESS][DOMAIN_NAME]" at bounding box center [438, 172] width 292 height 18
type input "[EMAIL_ADDRESS][DOMAIN_NAME]"
click at [292, 241] on button "Log in" at bounding box center [438, 253] width 292 height 24
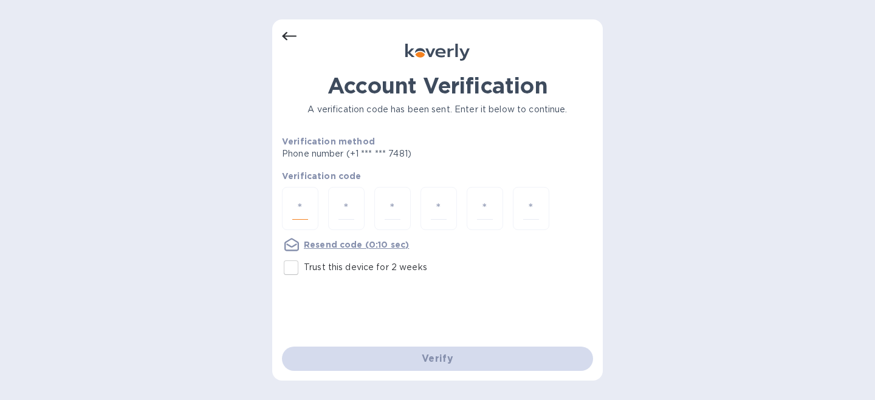
click at [301, 208] on input "number" at bounding box center [300, 208] width 16 height 22
type input "8"
type input "0"
type input "6"
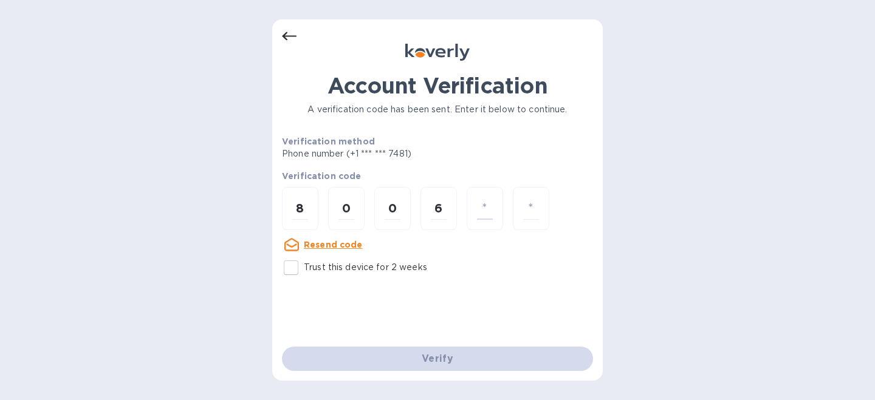
type input "5"
type input "6"
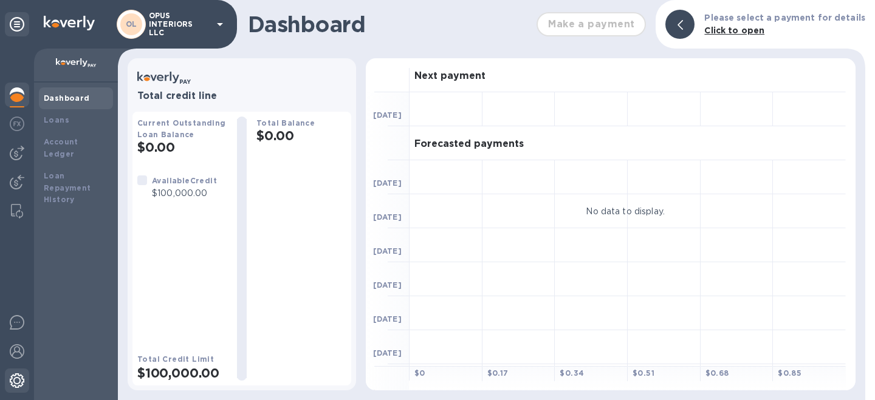
click at [12, 383] on img at bounding box center [17, 381] width 15 height 15
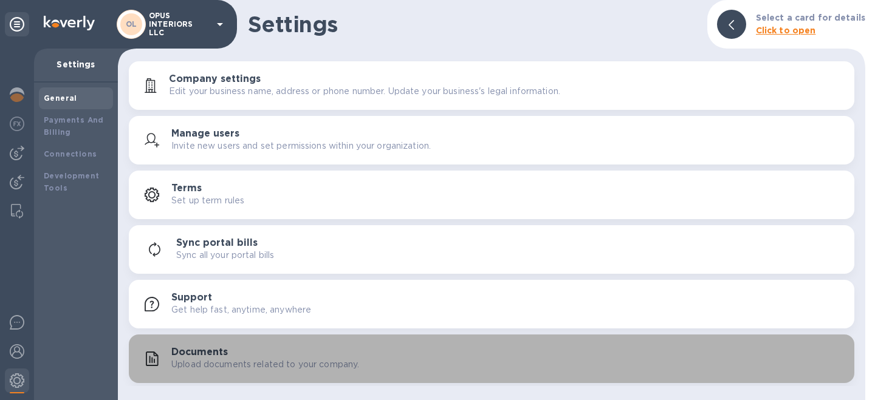
click at [195, 357] on h3 "Documents" at bounding box center [199, 353] width 57 height 12
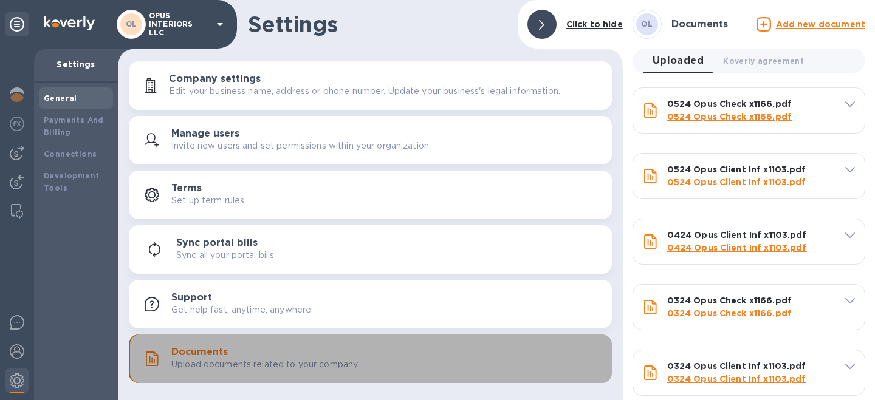
click at [217, 372] on div "Documents Upload documents related to your company." at bounding box center [370, 359] width 469 height 29
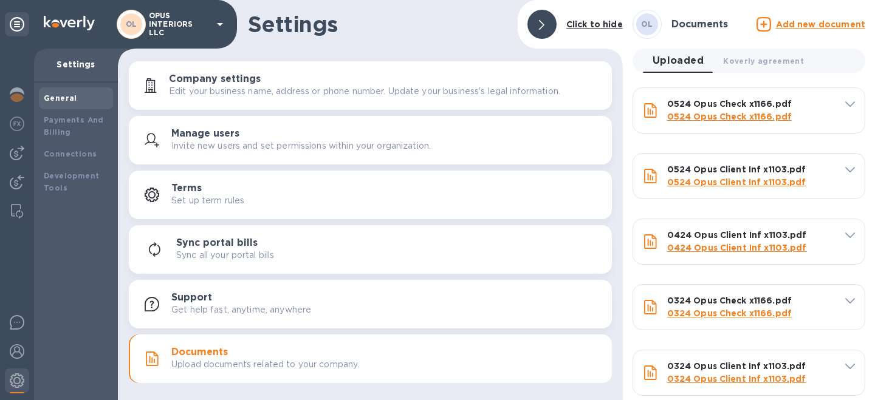
click at [795, 24] on u "Add new document" at bounding box center [820, 24] width 89 height 10
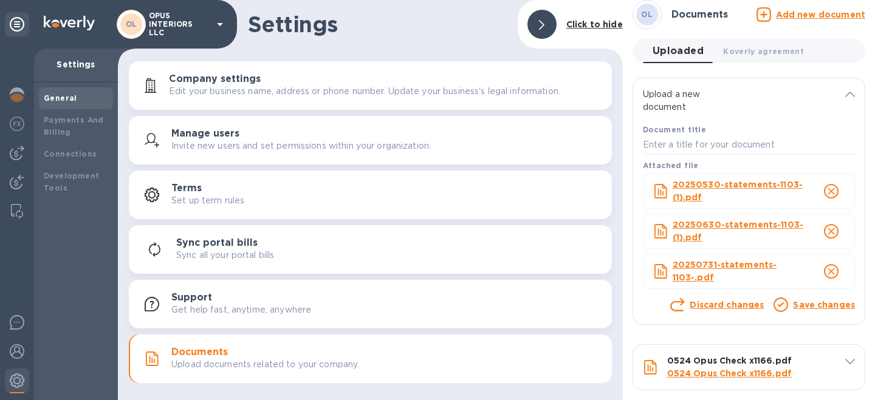
scroll to position [84, 0]
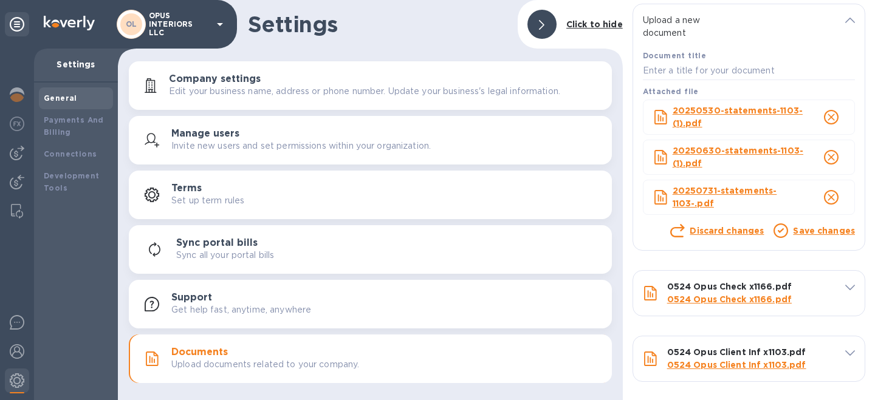
click at [815, 232] on link "Save changes" at bounding box center [824, 231] width 62 height 10
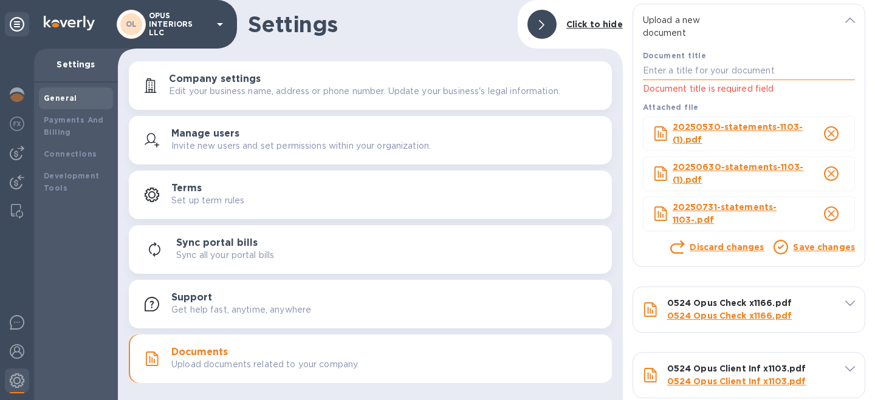
click at [737, 66] on input "text" at bounding box center [749, 71] width 212 height 18
type input "Updated Statement"
click at [802, 250] on link "Save changes" at bounding box center [824, 247] width 62 height 10
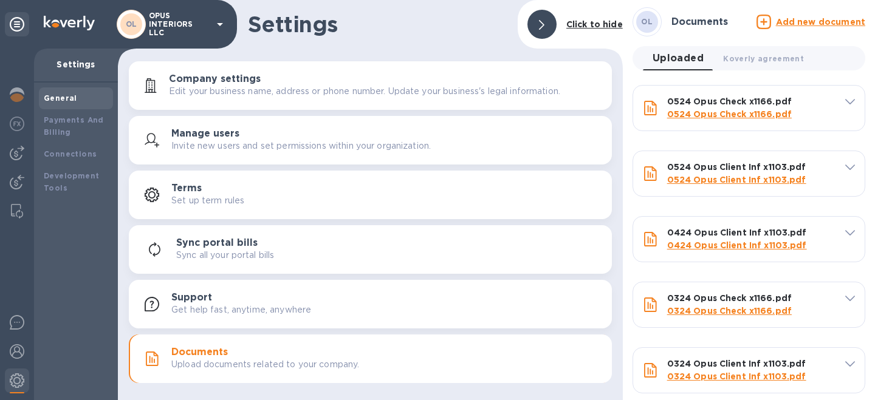
scroll to position [0, 0]
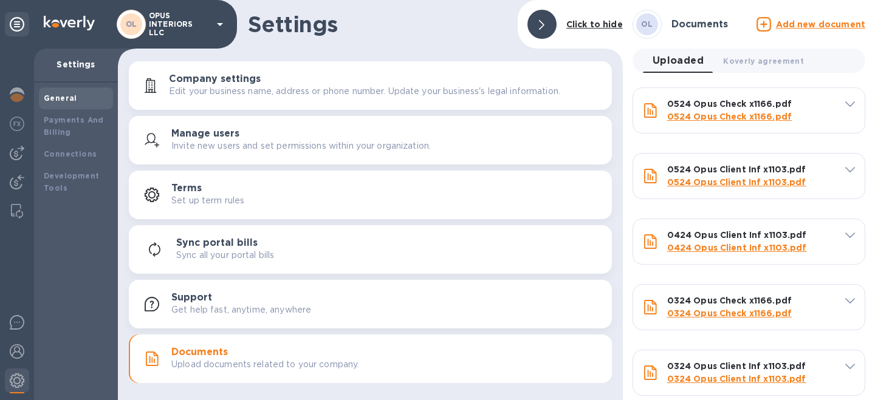
click at [92, 58] on p "Settings" at bounding box center [76, 64] width 64 height 12
click at [13, 123] on img at bounding box center [17, 124] width 15 height 15
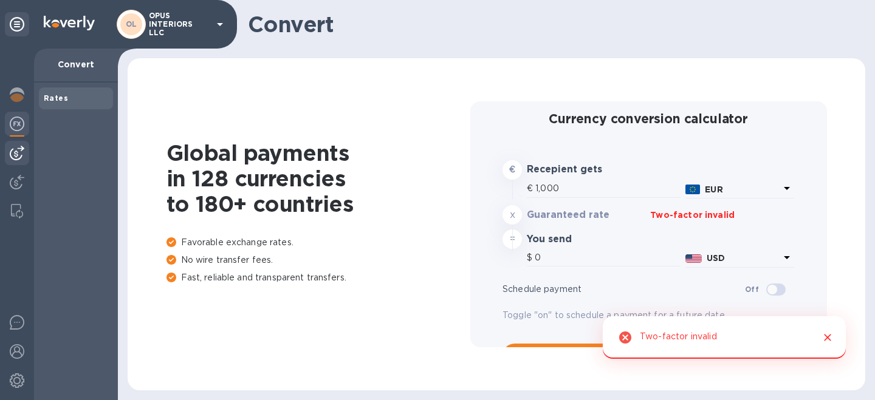
click at [16, 146] on img at bounding box center [17, 153] width 15 height 15
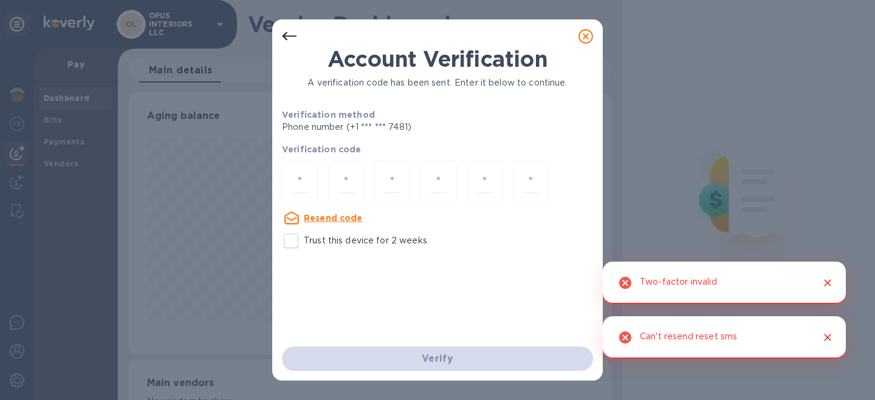
scroll to position [263, 478]
click at [60, 139] on div "Account Verification A verification code has been sent. Enter it below to conti…" at bounding box center [437, 200] width 875 height 400
click at [583, 35] on icon at bounding box center [585, 36] width 15 height 15
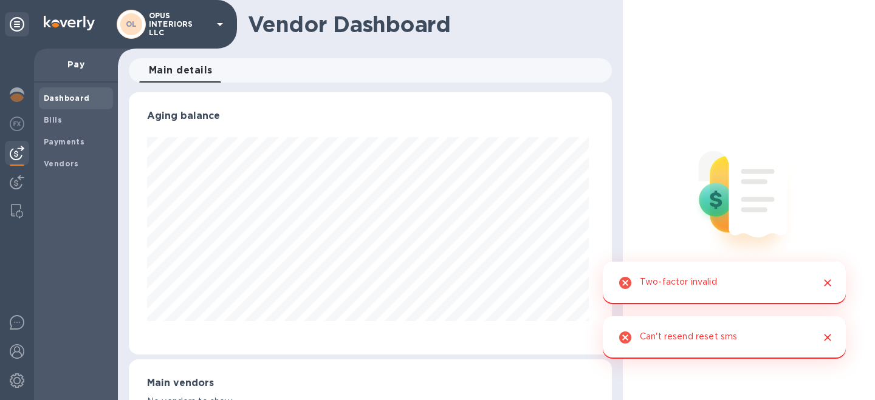
click at [825, 283] on icon "Close" at bounding box center [828, 283] width 12 height 12
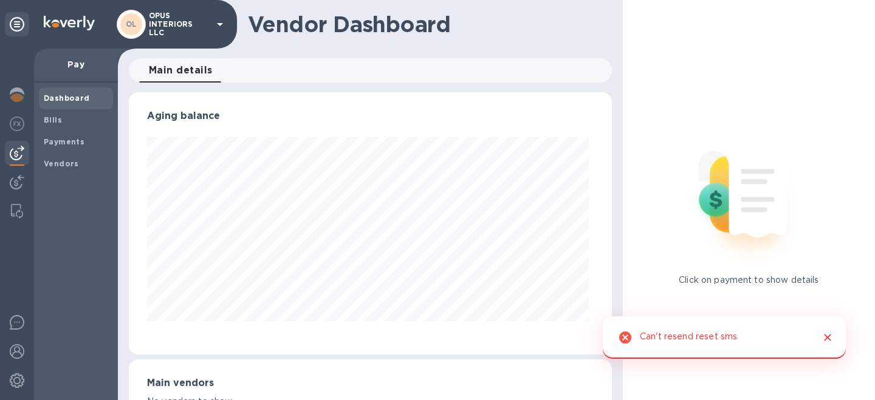
click at [829, 337] on div "Click on payment to show details" at bounding box center [749, 200] width 252 height 400
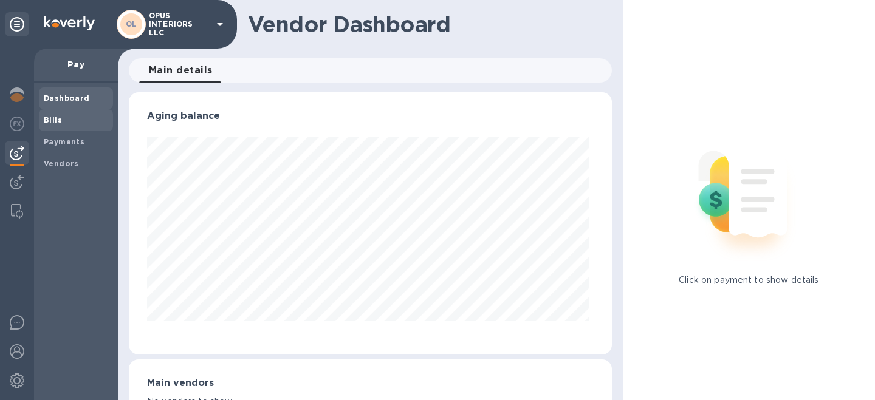
click at [60, 117] on b "Bills" at bounding box center [53, 119] width 18 height 9
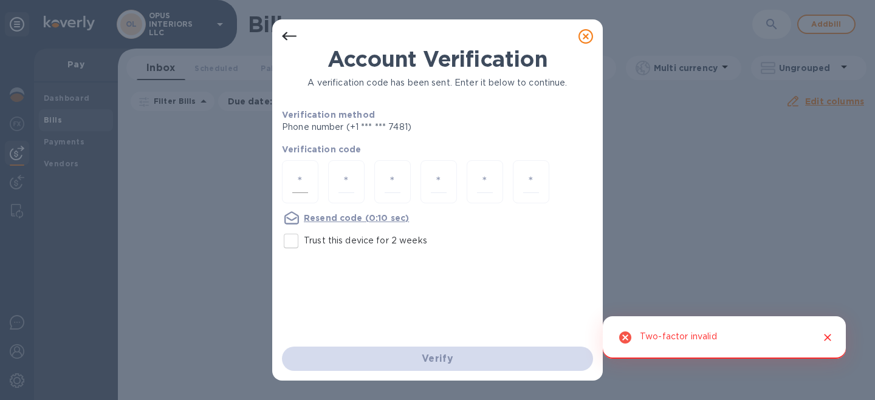
click at [304, 177] on input "number" at bounding box center [300, 182] width 16 height 22
click at [290, 235] on input "Trust this device for 2 weeks" at bounding box center [291, 241] width 26 height 26
checkbox input "true"
click at [303, 185] on input "number" at bounding box center [300, 182] width 16 height 22
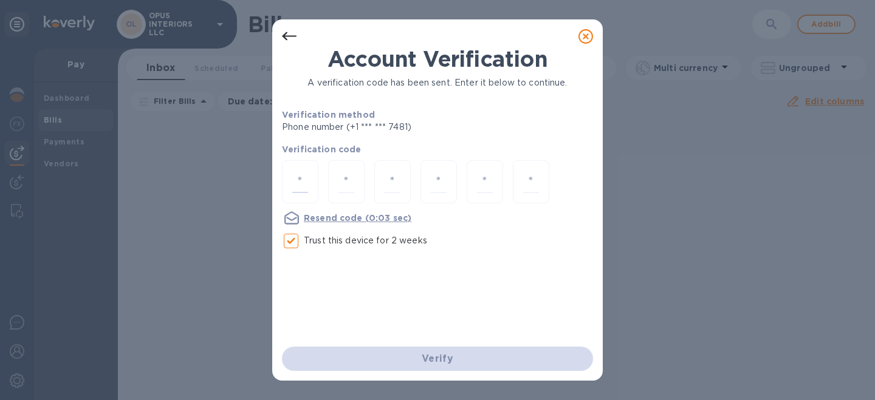
type input "7"
type input "0"
type input "9"
type input "0"
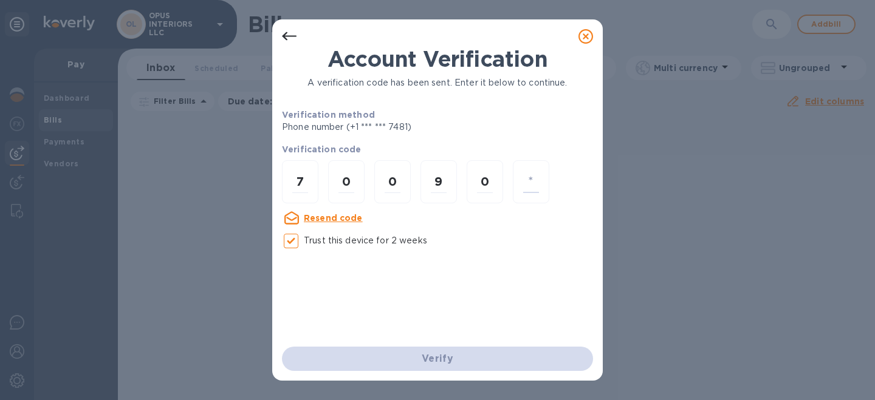
type input "9"
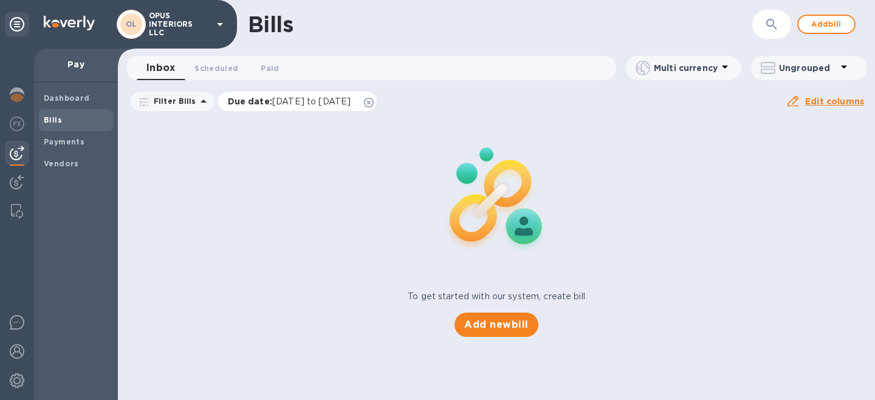
click at [337, 104] on span "[DATE] to [DATE]" at bounding box center [311, 102] width 78 height 10
click at [258, 265] on div "To get started with our system, create bill Add new bill" at bounding box center [496, 227] width 767 height 229
click at [60, 143] on b "Payments" at bounding box center [64, 141] width 41 height 9
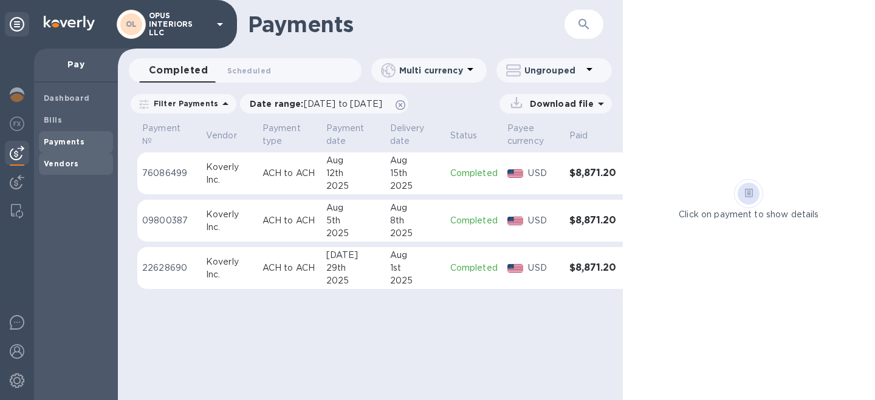
click at [60, 160] on b "Vendors" at bounding box center [61, 163] width 35 height 9
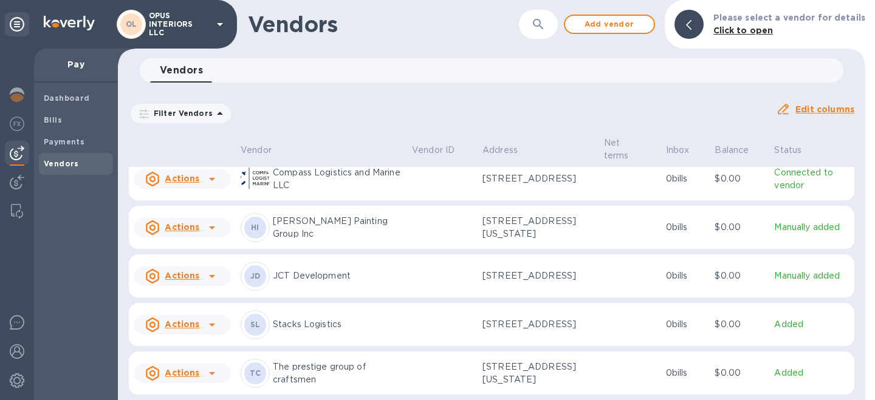
scroll to position [29, 0]
click at [216, 374] on icon at bounding box center [212, 373] width 15 height 15
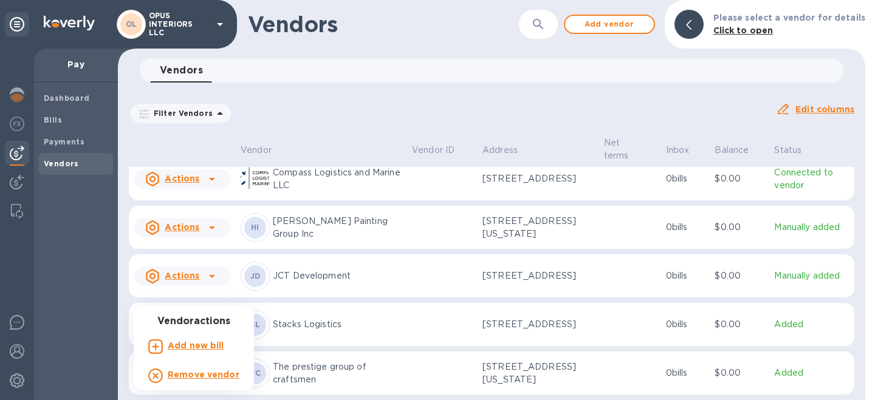
click at [91, 239] on div at bounding box center [437, 200] width 875 height 400
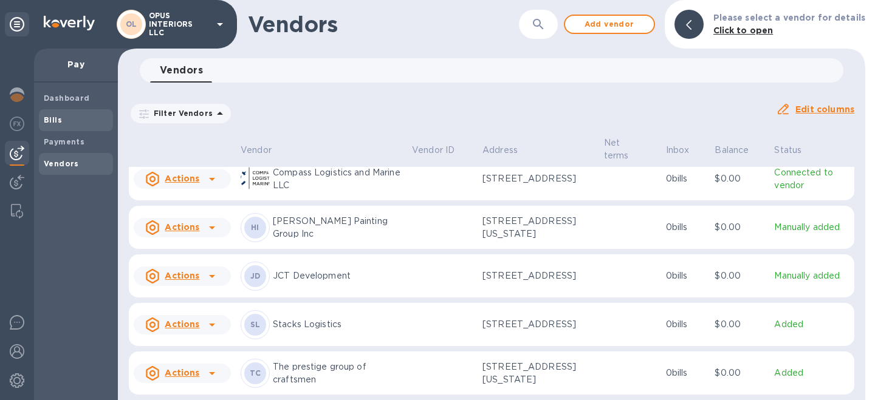
click at [67, 116] on span "Bills" at bounding box center [76, 120] width 64 height 12
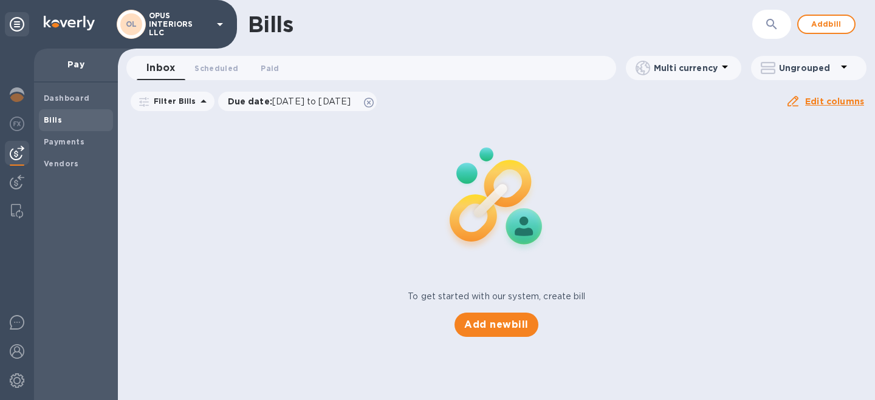
click at [261, 225] on div "To get started with our system, create bill Add new bill" at bounding box center [496, 227] width 767 height 229
click at [73, 158] on span "Vendors" at bounding box center [61, 164] width 35 height 12
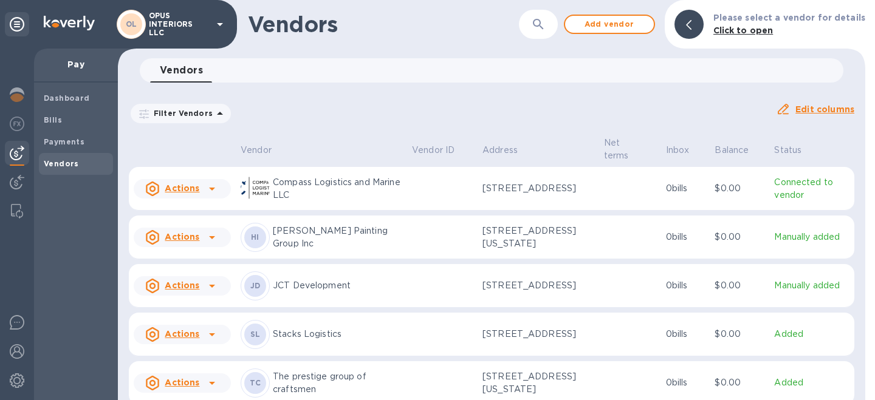
scroll to position [29, 0]
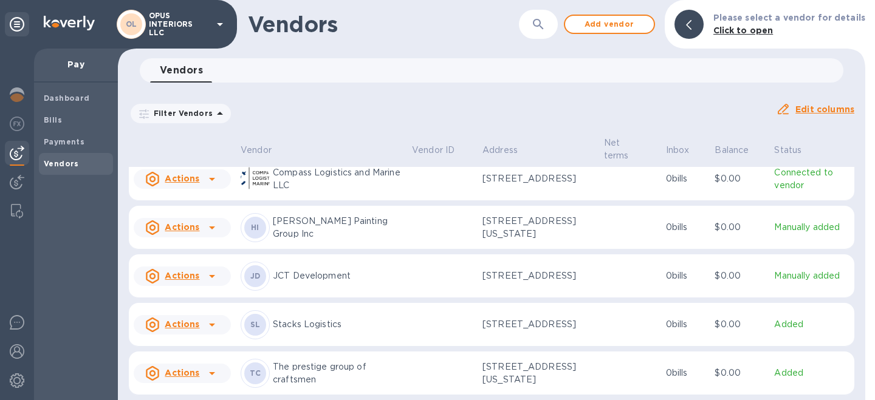
click at [215, 372] on icon at bounding box center [212, 373] width 15 height 15
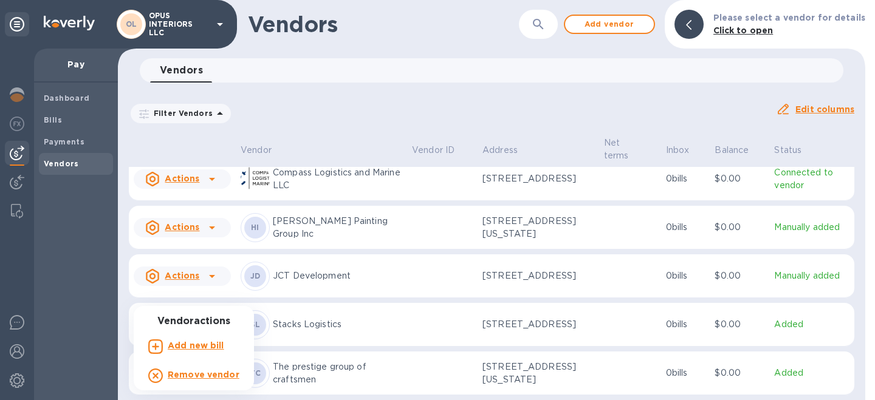
click at [215, 346] on b "Add new bill" at bounding box center [196, 346] width 57 height 10
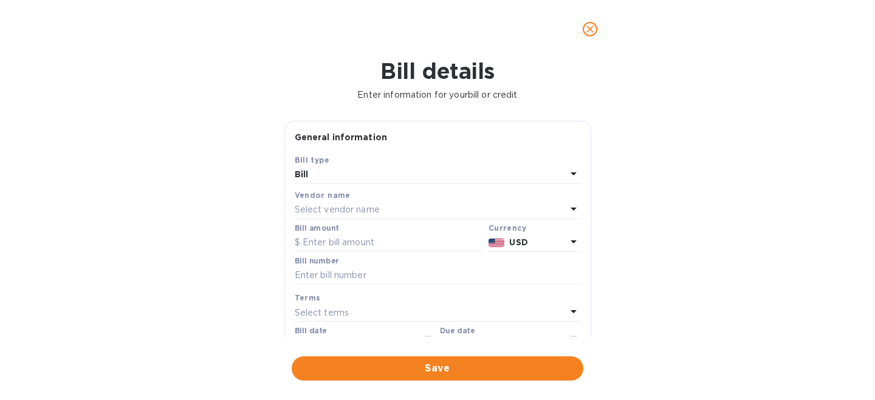
type input "08/26/2025"
click at [347, 246] on input "text" at bounding box center [389, 243] width 189 height 18
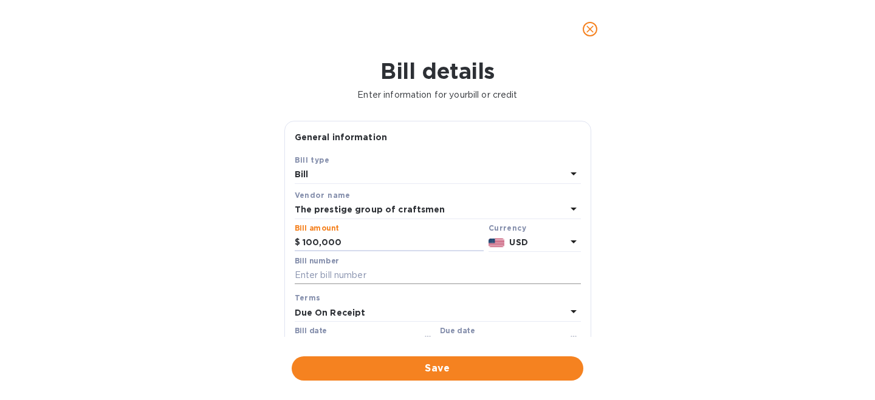
type input "100,000"
click at [337, 280] on input "text" at bounding box center [438, 276] width 286 height 18
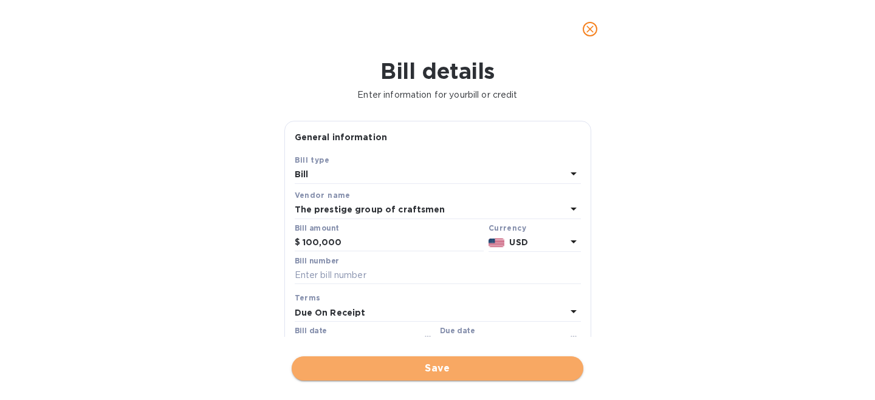
click at [376, 371] on span "Save" at bounding box center [437, 369] width 272 height 15
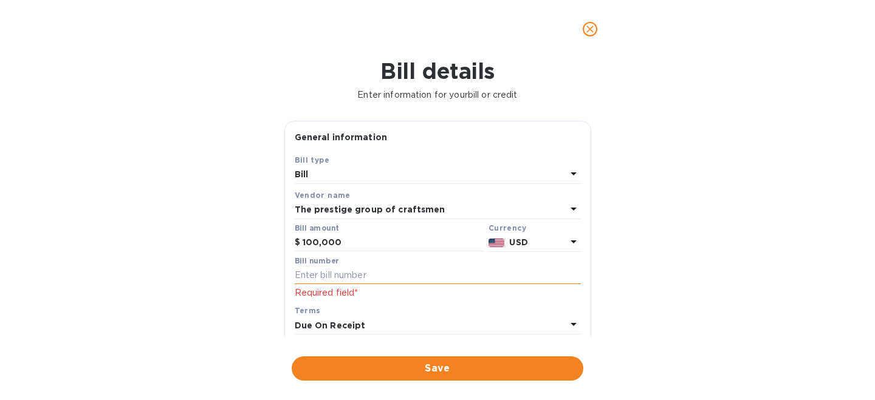
click at [370, 281] on input "text" at bounding box center [438, 276] width 286 height 18
type input "NA"
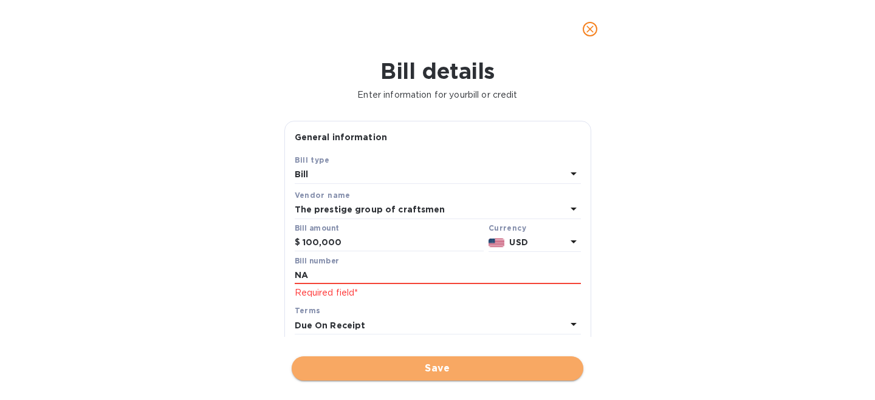
click at [407, 370] on span "Save" at bounding box center [437, 369] width 272 height 15
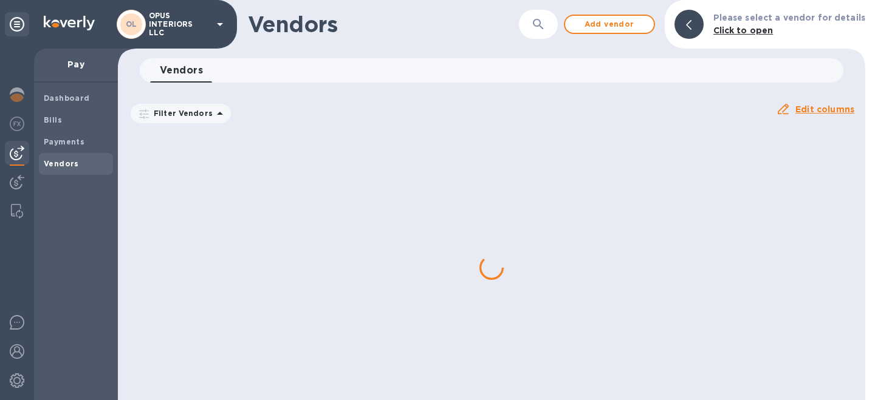
click at [210, 372] on div at bounding box center [491, 268] width 747 height 266
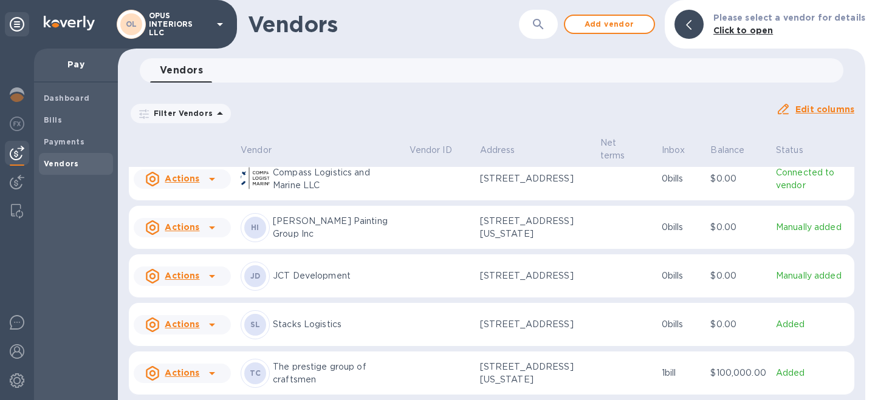
click at [216, 376] on icon at bounding box center [212, 373] width 15 height 15
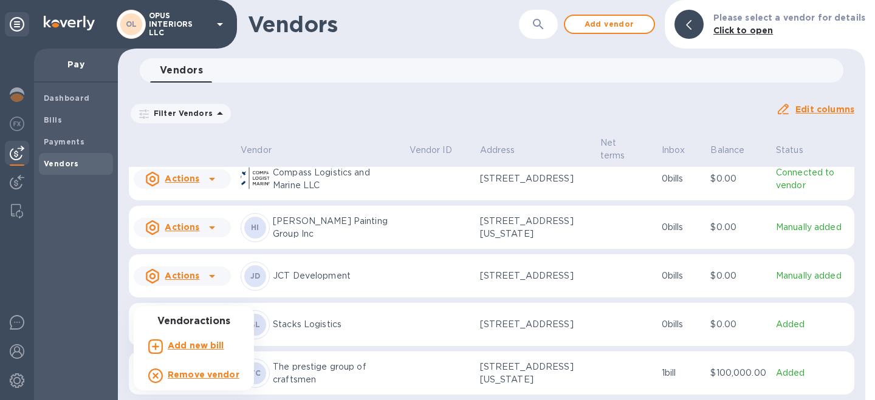
click at [78, 346] on div at bounding box center [437, 200] width 875 height 400
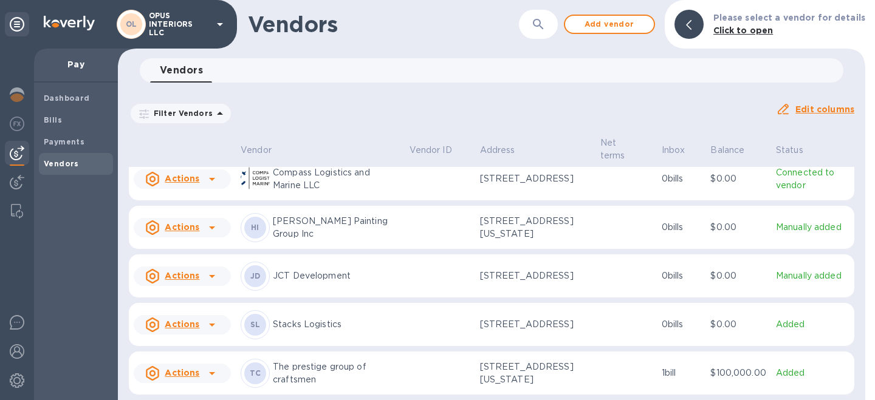
click at [81, 63] on p "Pay" at bounding box center [76, 64] width 64 height 12
click at [187, 370] on u "Actions" at bounding box center [182, 373] width 35 height 10
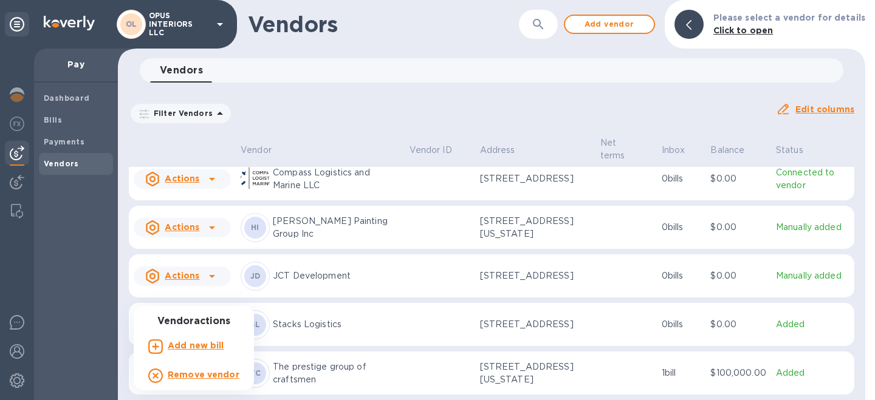
click at [117, 340] on div at bounding box center [437, 200] width 875 height 400
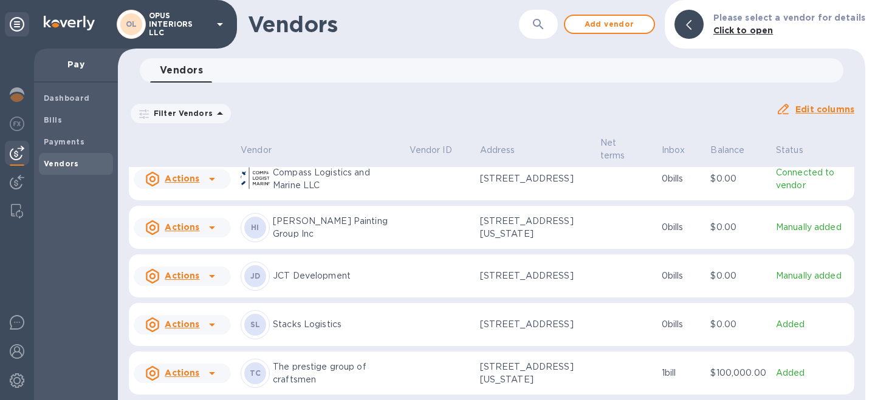
click at [311, 365] on p "The prestige group of craftsmen" at bounding box center [336, 374] width 127 height 26
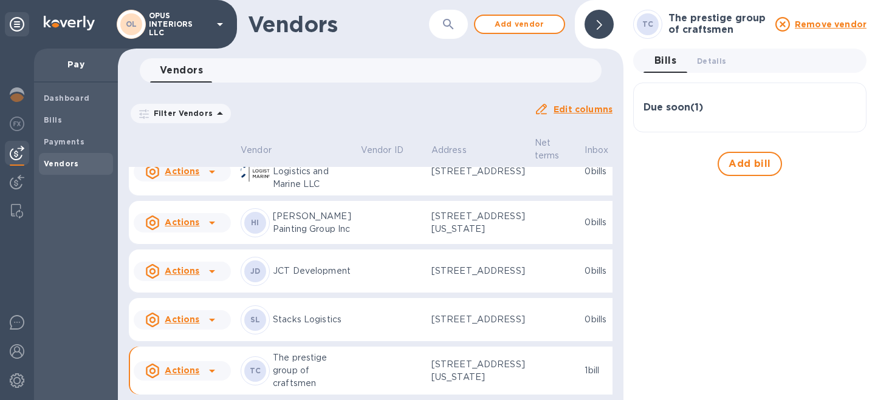
click at [697, 103] on h3 "Due soon ( 1 )" at bounding box center [674, 108] width 60 height 12
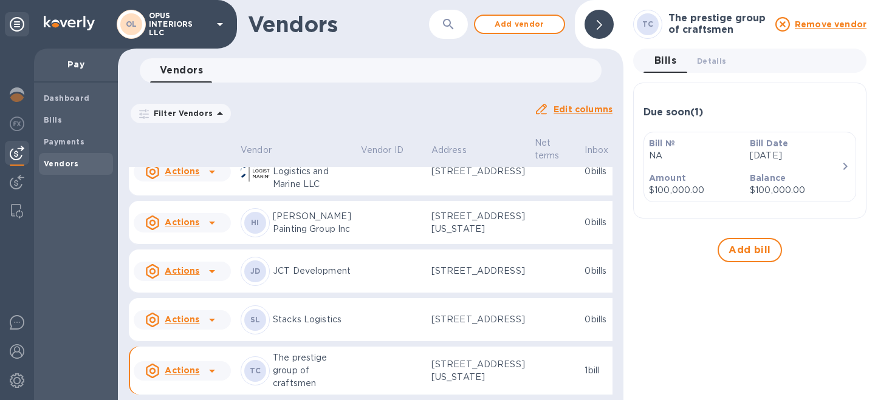
click at [812, 160] on p "Aug 25th 2025" at bounding box center [795, 155] width 91 height 13
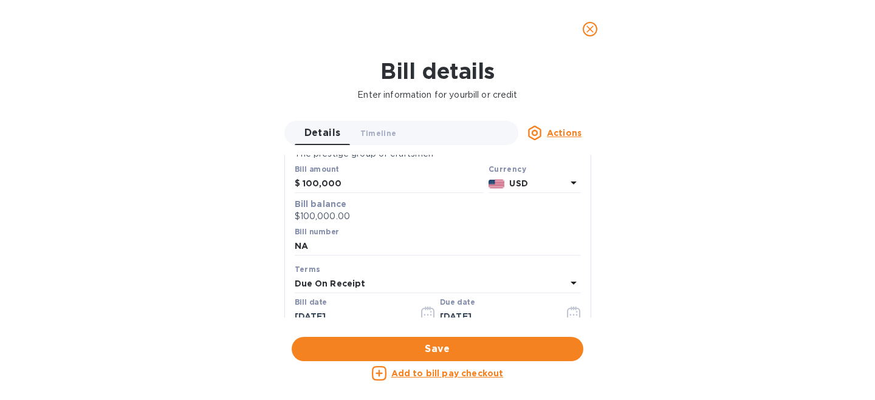
scroll to position [59, 0]
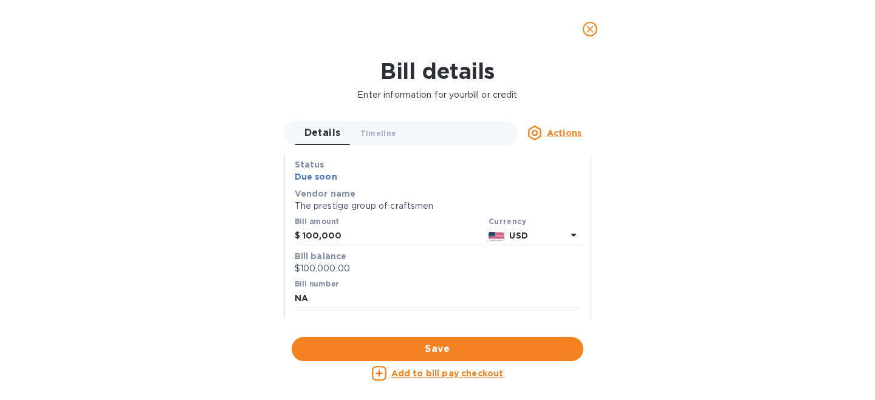
click at [549, 137] on u "Actions" at bounding box center [564, 133] width 35 height 10
click at [637, 106] on div at bounding box center [437, 200] width 875 height 400
click at [616, 94] on p "Enter information for your bill or credit" at bounding box center [438, 95] width 856 height 13
click at [594, 26] on icon "close" at bounding box center [590, 29] width 12 height 12
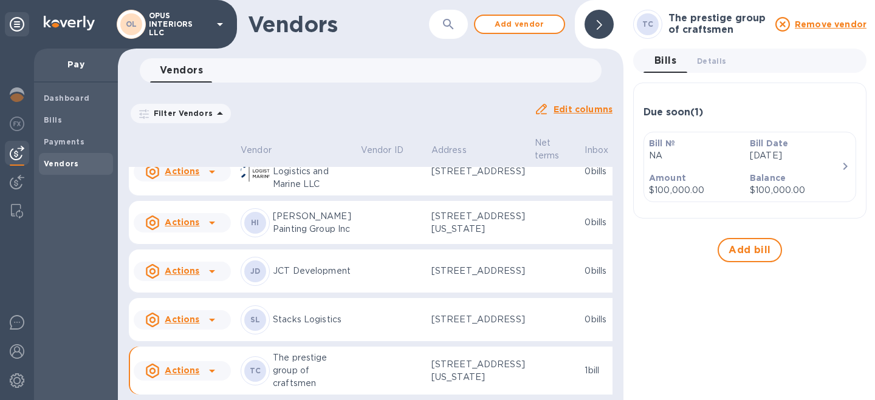
scroll to position [0, 0]
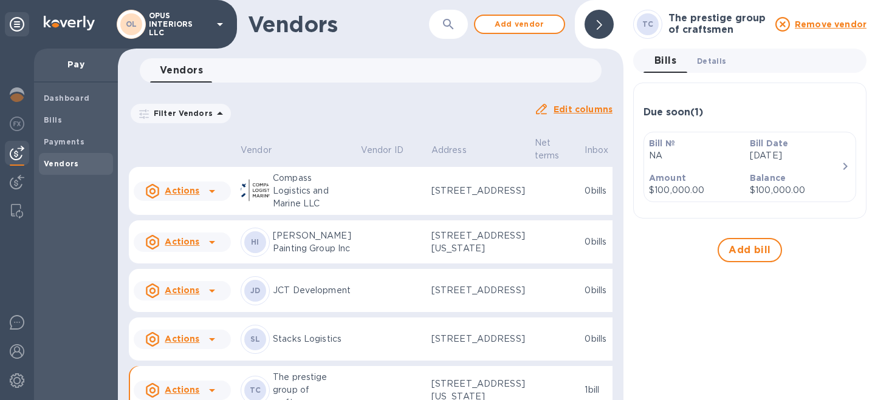
click at [721, 53] on button "Details 0" at bounding box center [711, 61] width 49 height 24
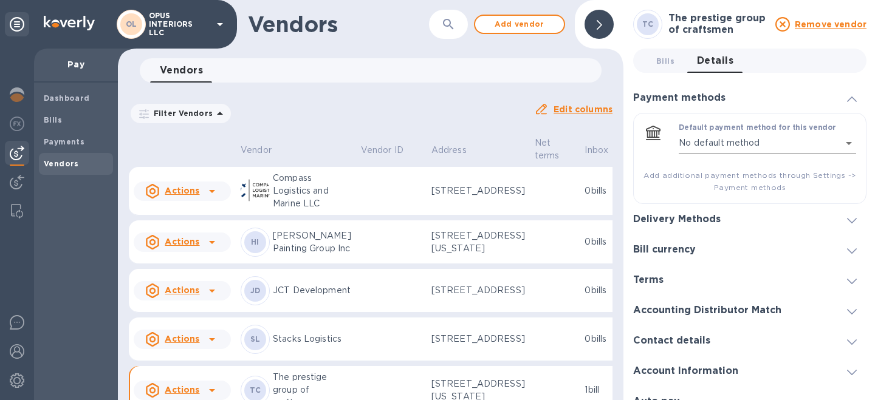
click at [729, 145] on body "OL OPUS INTERIORS LLC Pay Dashboard Bills Payments Vendors Vendors ​ Add vendor…" at bounding box center [437, 200] width 875 height 400
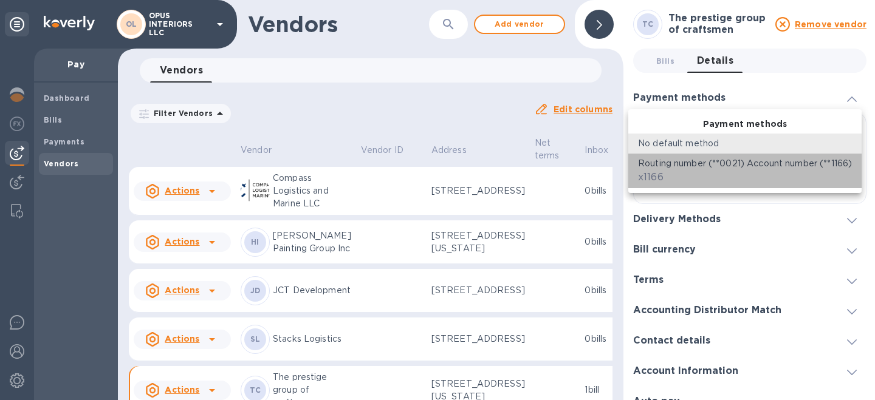
click at [713, 169] on p "Routing number (**0021) Account number (**1166)" at bounding box center [745, 163] width 214 height 13
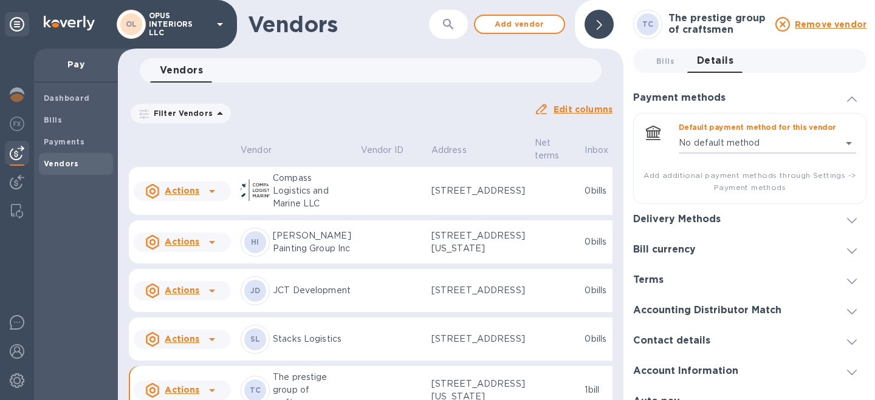
type input "6017862518049319777180573018100016"
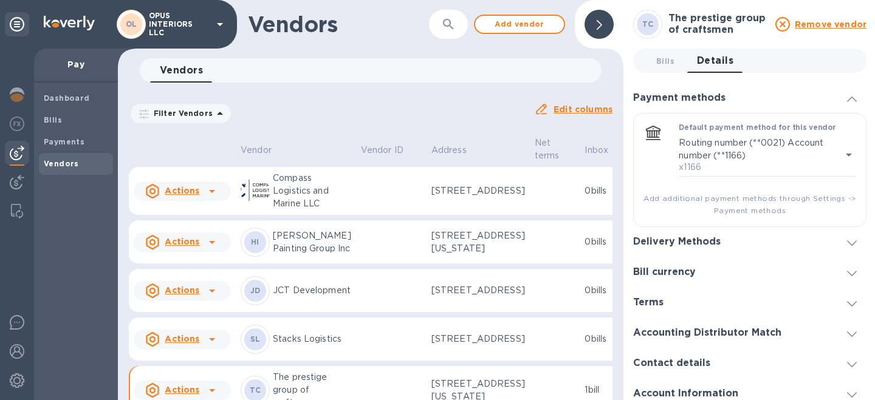
click at [798, 70] on div "Bills 0 Details 0" at bounding box center [755, 61] width 223 height 24
click at [709, 243] on h3 "Delivery Methods" at bounding box center [677, 242] width 88 height 12
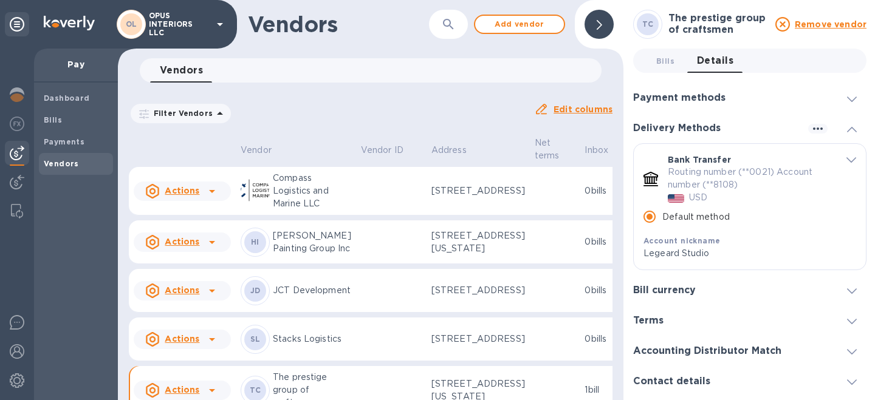
scroll to position [57, 0]
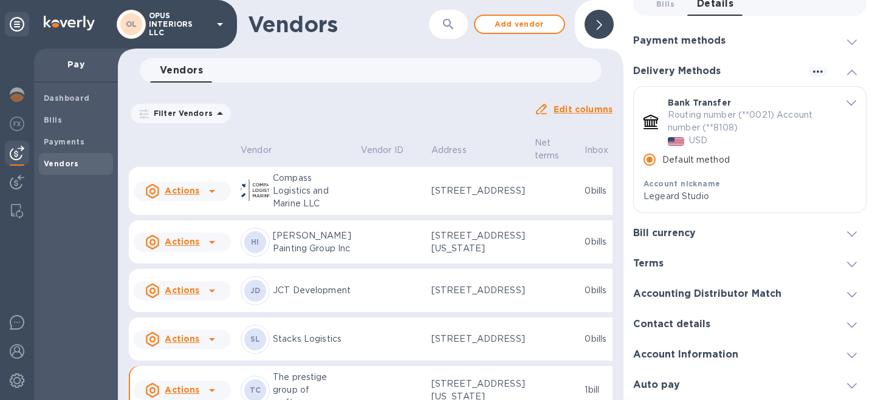
click at [695, 234] on div "Bill currency" at bounding box center [669, 234] width 72 height 12
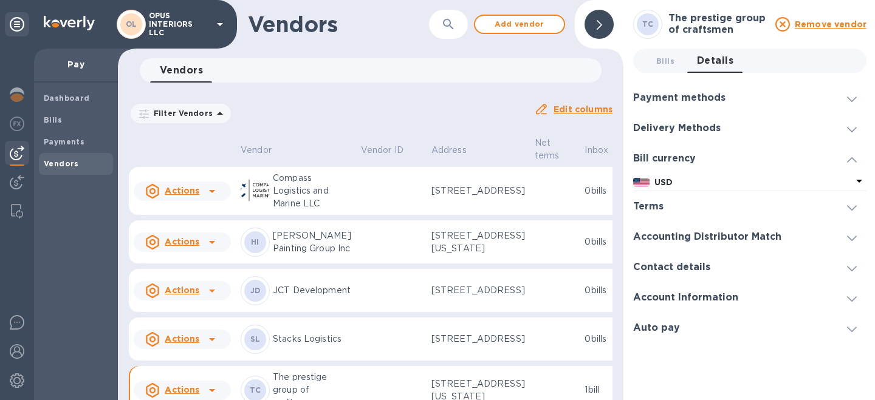
click at [694, 207] on div at bounding box center [750, 207] width 154 height 1
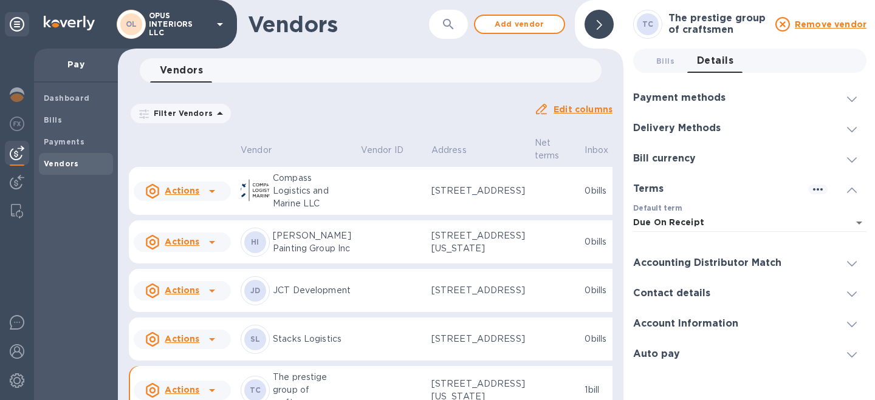
click at [684, 262] on h3 "Accounting Distributor Match" at bounding box center [707, 264] width 148 height 12
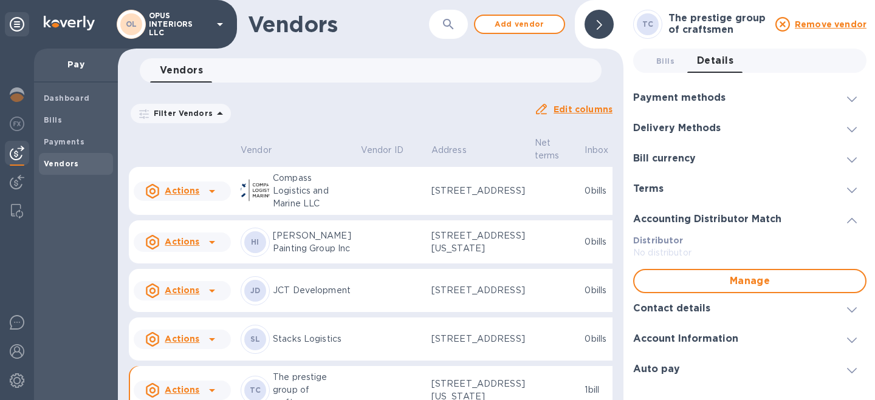
click at [676, 309] on h3 "Contact details" at bounding box center [671, 309] width 77 height 12
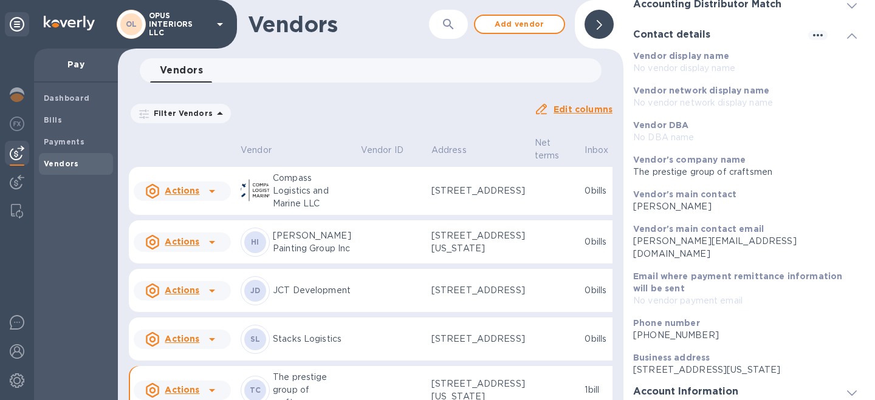
scroll to position [239, 0]
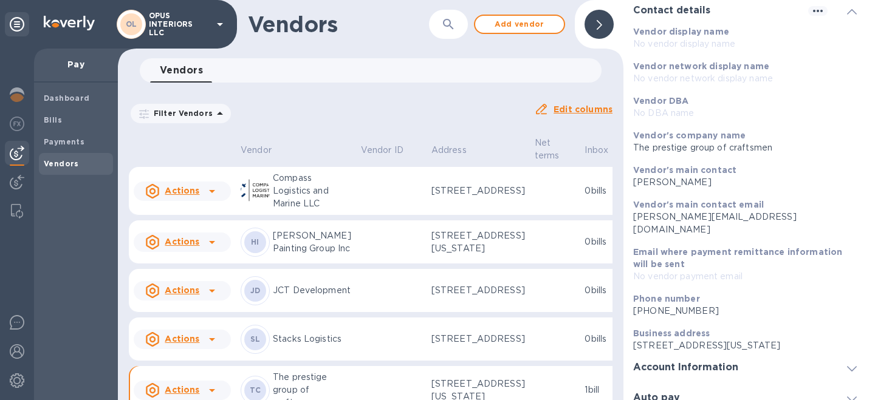
click at [670, 393] on h3 "Auto pay" at bounding box center [656, 399] width 47 height 12
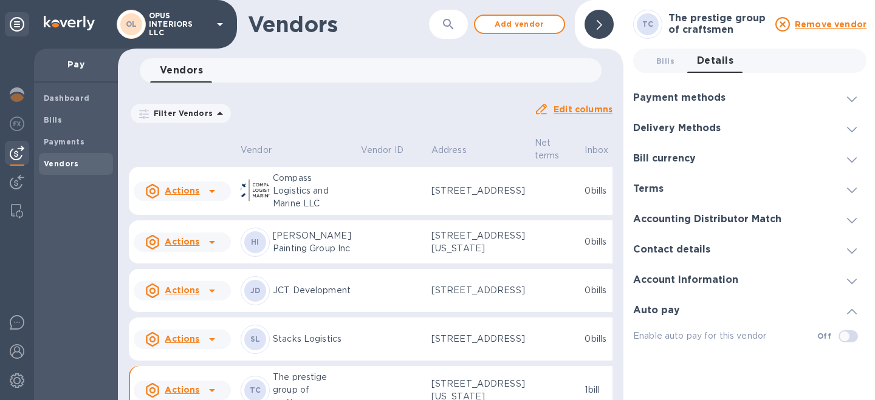
click at [756, 286] on div "Account Information" at bounding box center [749, 280] width 233 height 30
click at [665, 55] on span "Bills 0" at bounding box center [665, 61] width 18 height 13
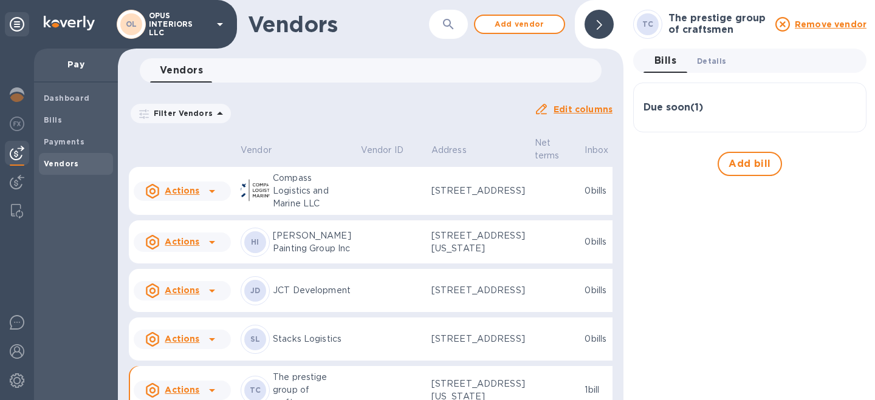
click at [712, 62] on span "Details 0" at bounding box center [711, 61] width 29 height 13
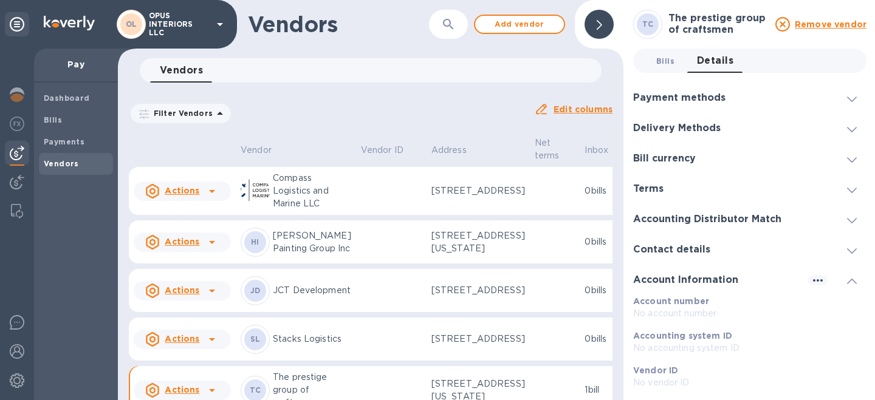
click at [670, 56] on span "Bills 0" at bounding box center [665, 61] width 18 height 13
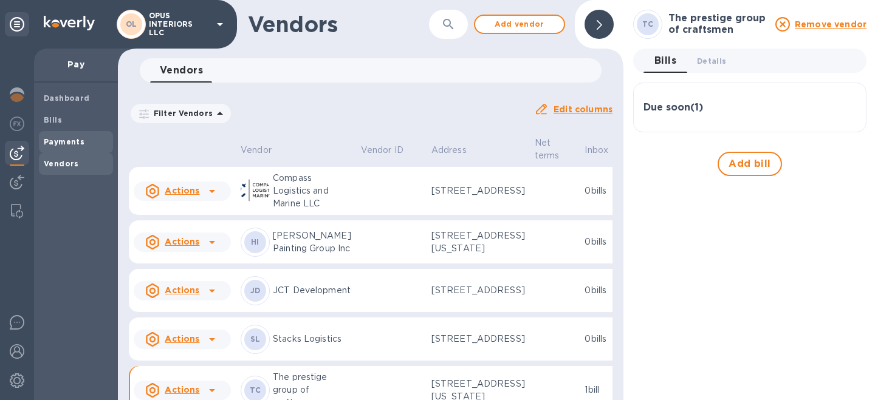
click at [65, 142] on b "Payments" at bounding box center [64, 141] width 41 height 9
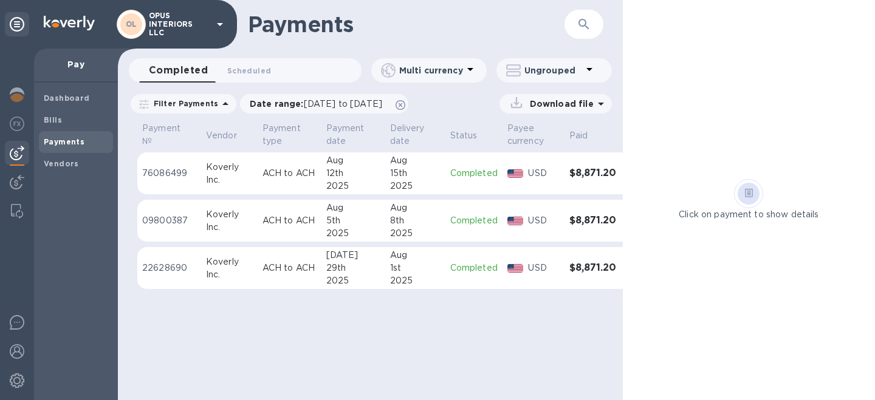
click at [258, 349] on div "Payments ​ Completed 0 Scheduled 0 Multi currency Ungrouped Filter Payments Dat…" at bounding box center [370, 200] width 505 height 400
click at [64, 118] on span "Bills" at bounding box center [76, 120] width 64 height 12
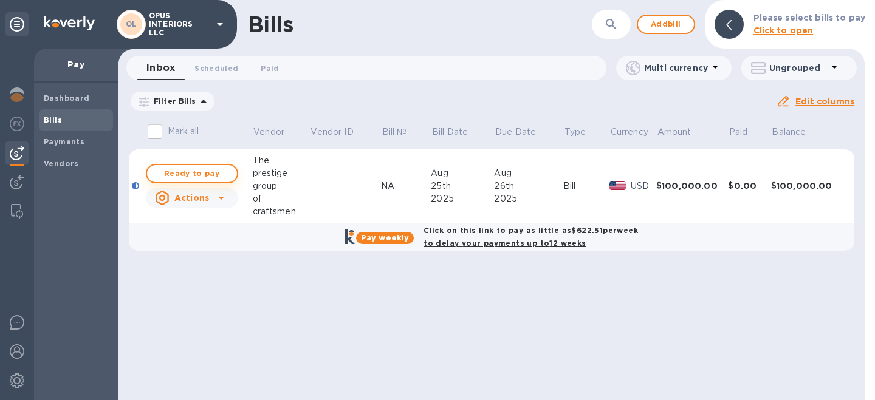
click at [204, 170] on span "Ready to pay" at bounding box center [192, 174] width 70 height 15
checkbox input "true"
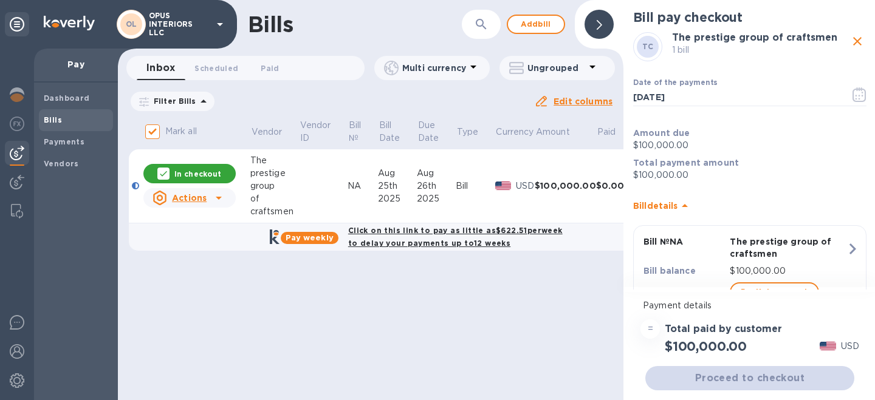
scroll to position [48, 0]
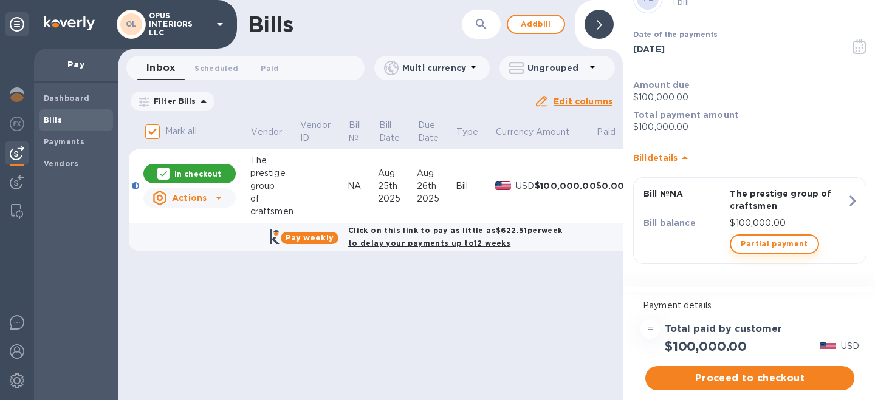
click at [766, 245] on span "Partial payment" at bounding box center [774, 244] width 67 height 15
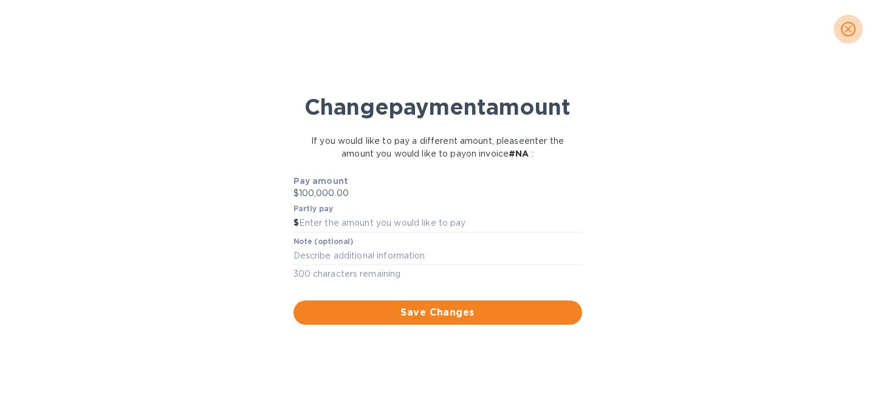
click at [845, 30] on icon "close" at bounding box center [848, 29] width 12 height 12
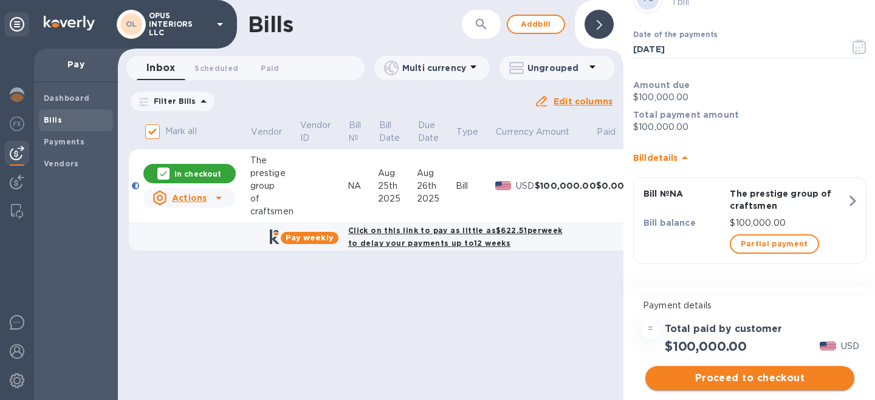
click at [723, 382] on span "Proceed to checkout" at bounding box center [750, 378] width 190 height 15
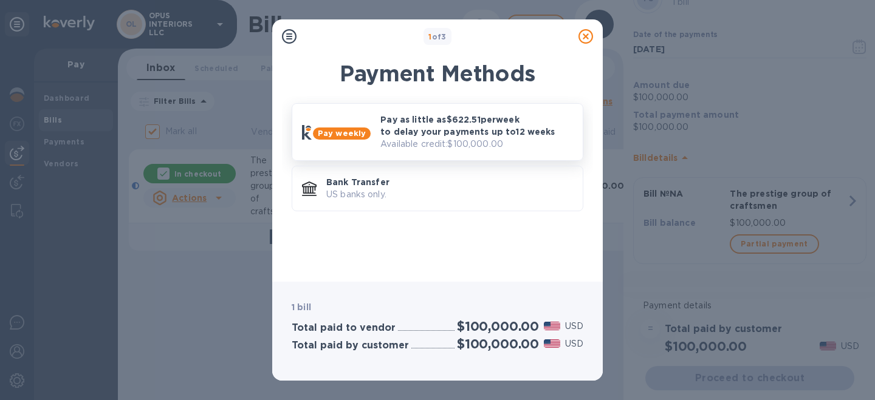
click at [433, 138] on p "Available credit: $100,000.00" at bounding box center [476, 144] width 193 height 13
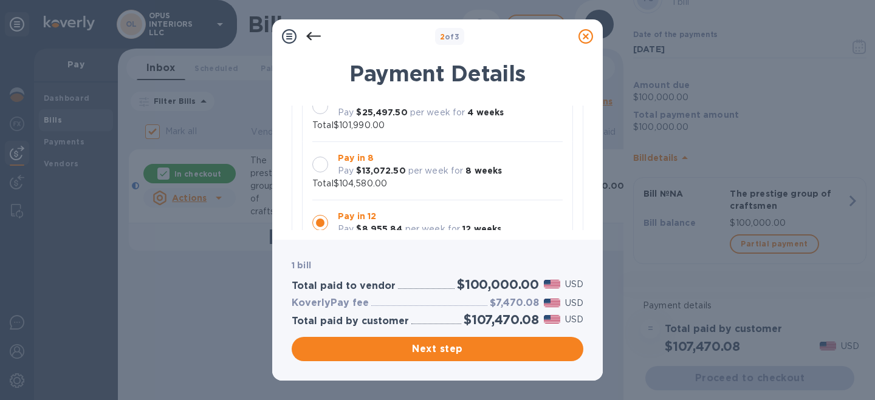
scroll to position [124, 0]
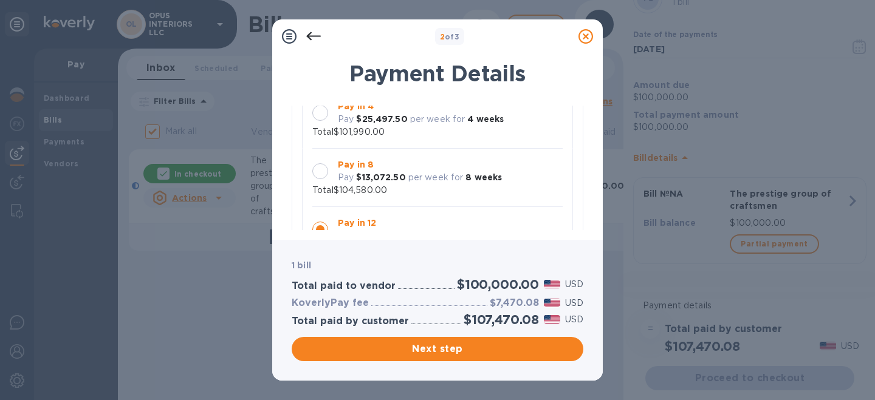
click at [322, 171] on div at bounding box center [320, 171] width 16 height 16
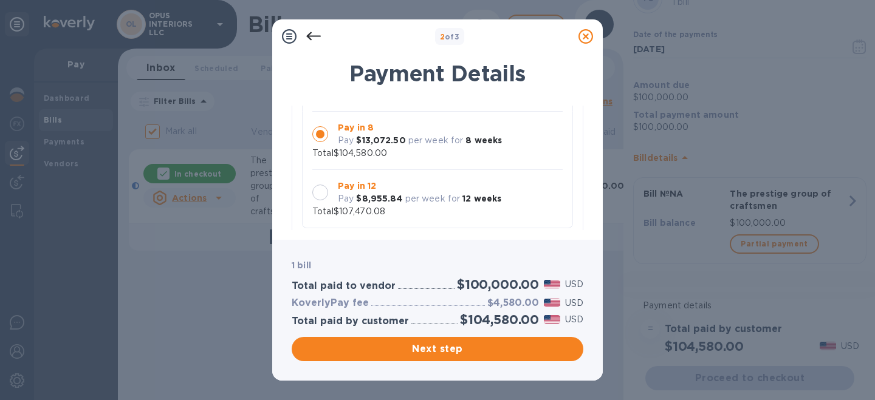
scroll to position [0, 0]
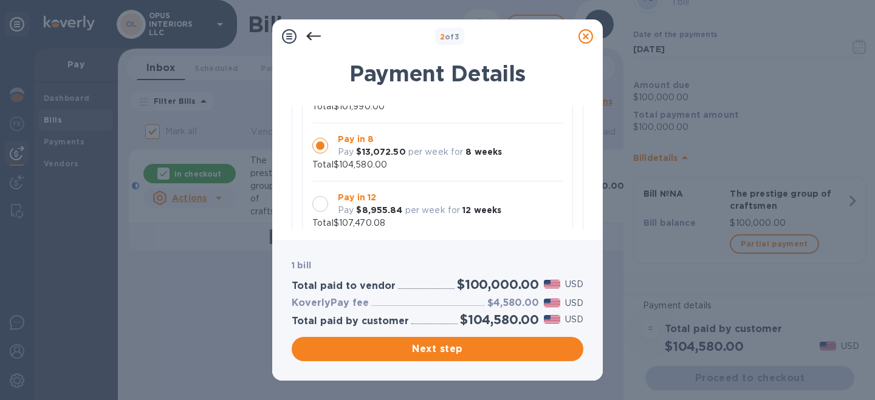
click at [324, 203] on div at bounding box center [320, 204] width 16 height 16
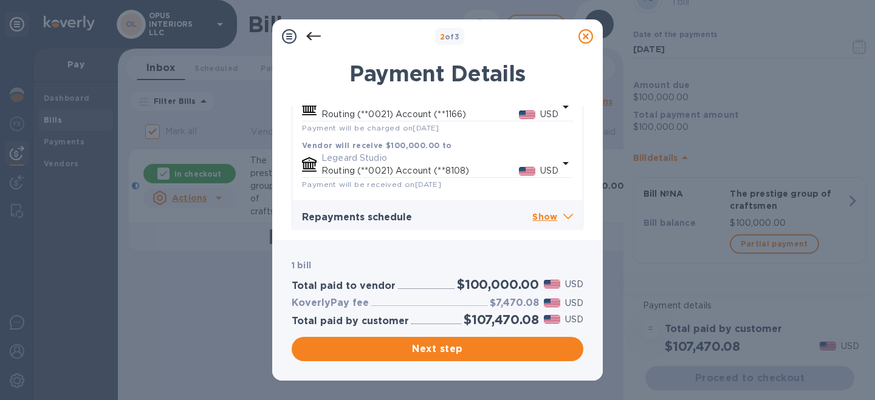
scroll to position [312, 0]
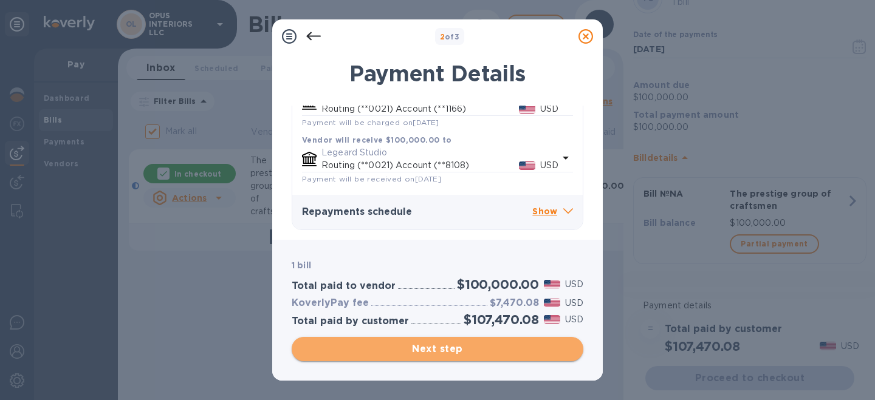
click at [417, 351] on span "Next step" at bounding box center [437, 349] width 272 height 15
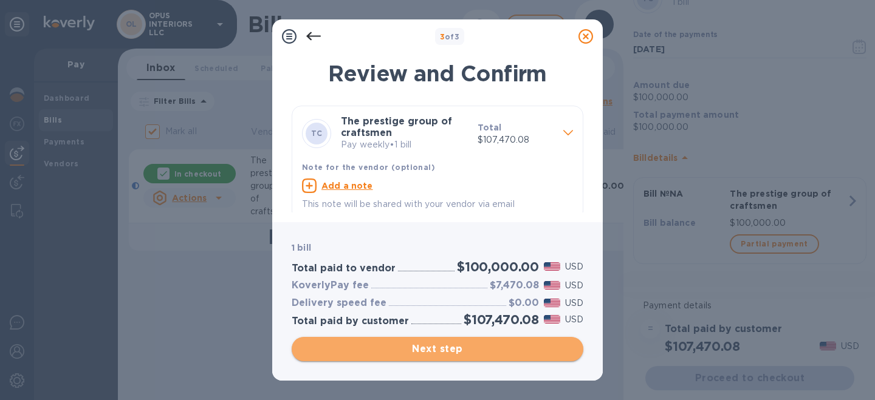
click at [441, 350] on span "Next step" at bounding box center [437, 349] width 272 height 15
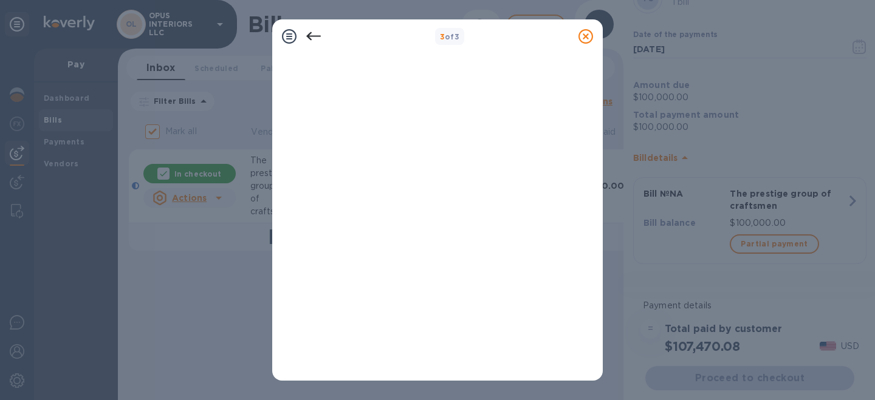
scroll to position [278, 0]
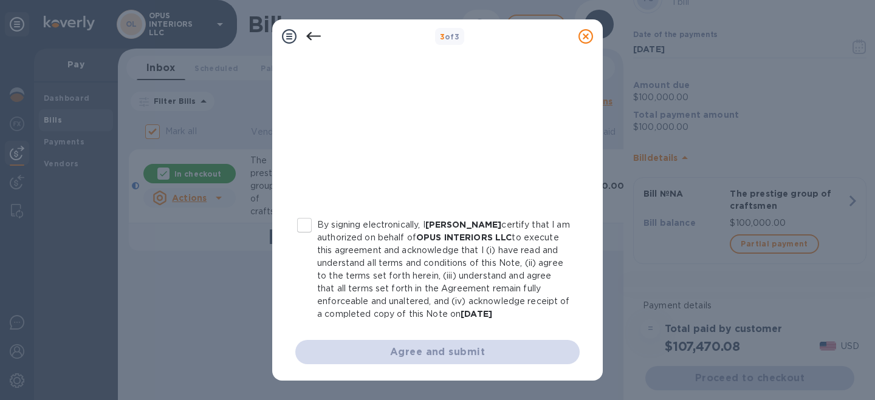
click at [303, 224] on input "By signing electronically, I Inga Karpieko certify that I am authorized on beha…" at bounding box center [305, 226] width 26 height 26
checkbox input "true"
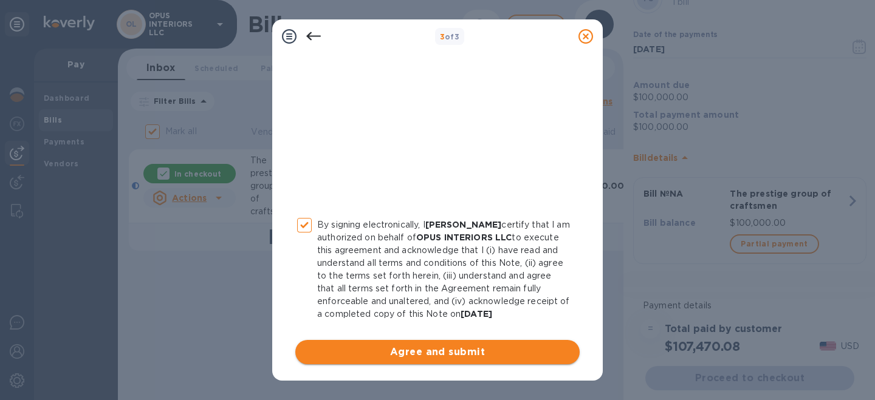
click at [385, 349] on span "Agree and submit" at bounding box center [437, 352] width 265 height 15
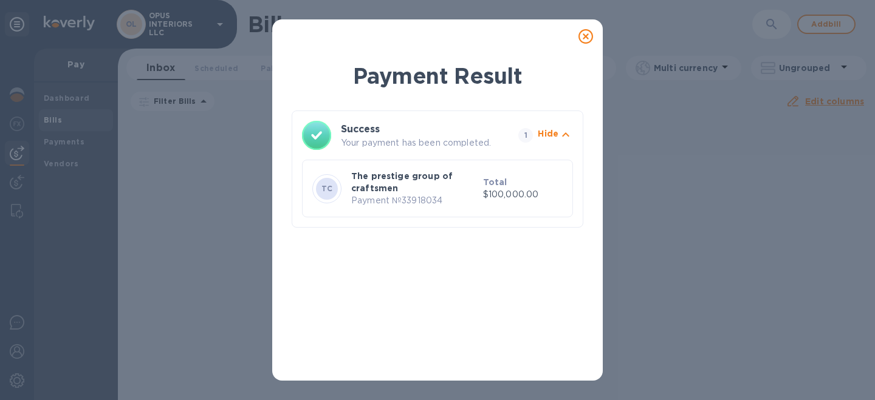
click at [586, 32] on icon at bounding box center [585, 36] width 15 height 15
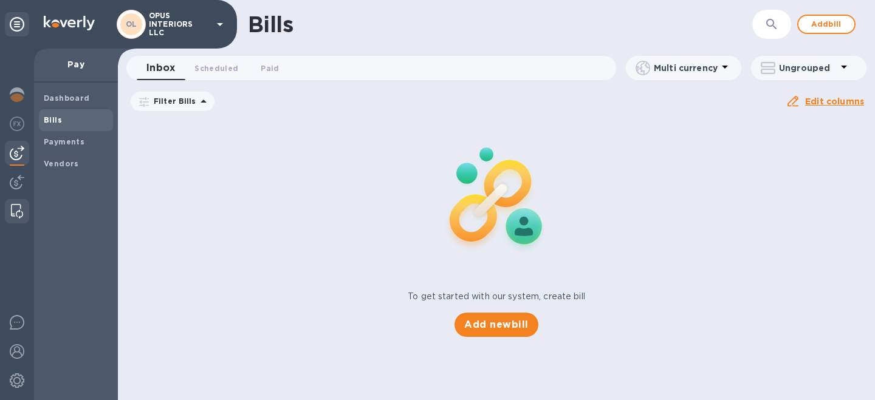
click at [16, 217] on img at bounding box center [17, 211] width 12 height 15
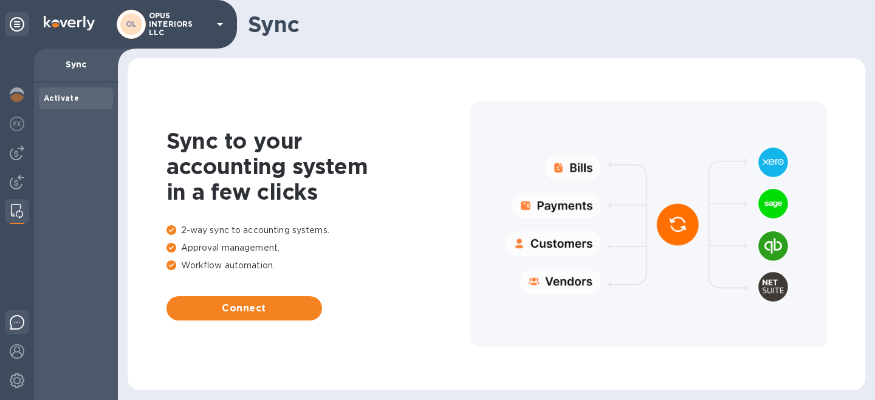
click at [19, 331] on div at bounding box center [17, 325] width 24 height 29
click at [18, 380] on img at bounding box center [17, 381] width 15 height 15
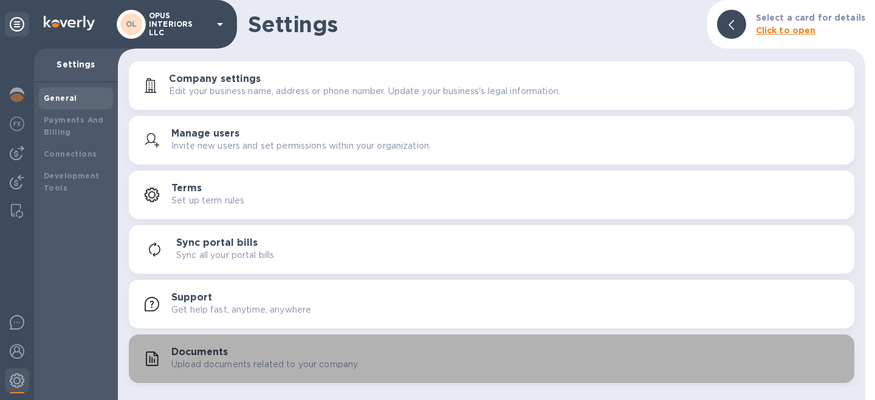
click at [190, 366] on p "Upload documents related to your company." at bounding box center [265, 365] width 188 height 13
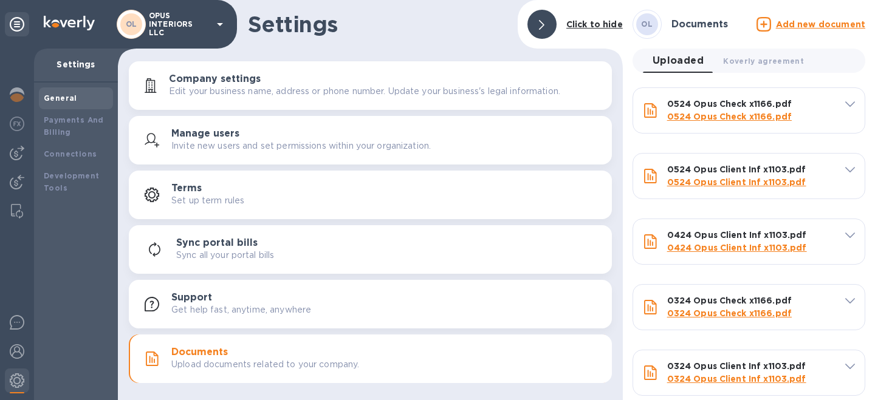
click at [173, 27] on p "OPUS INTERIORS LLC" at bounding box center [179, 25] width 61 height 26
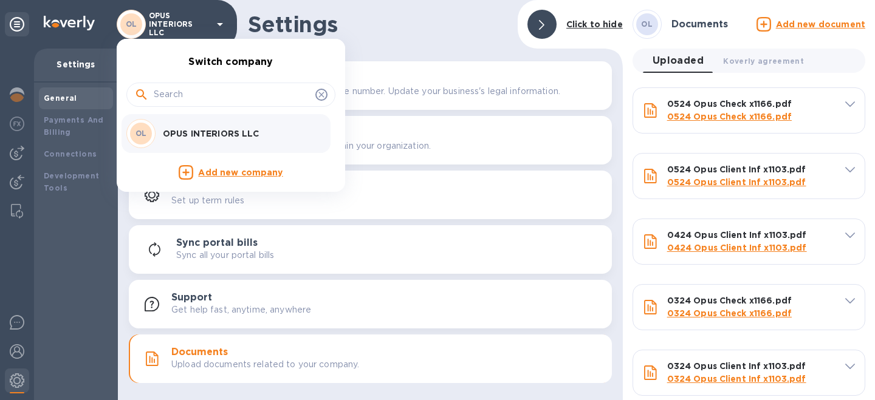
click at [19, 27] on div at bounding box center [437, 200] width 875 height 400
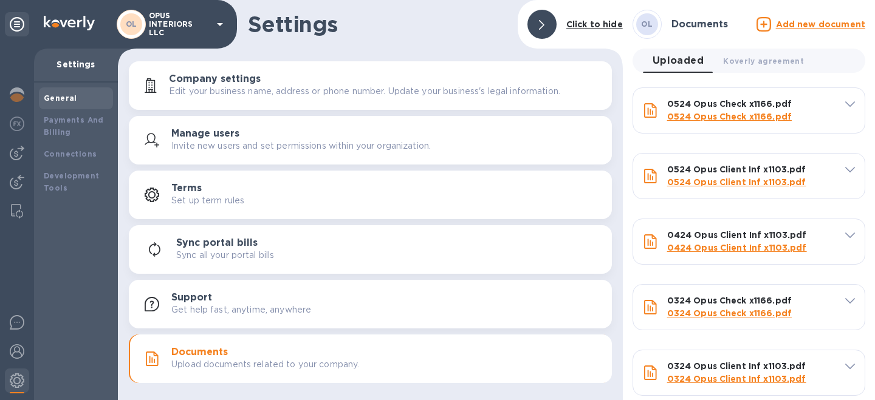
click at [139, 27] on div "OL" at bounding box center [131, 24] width 22 height 22
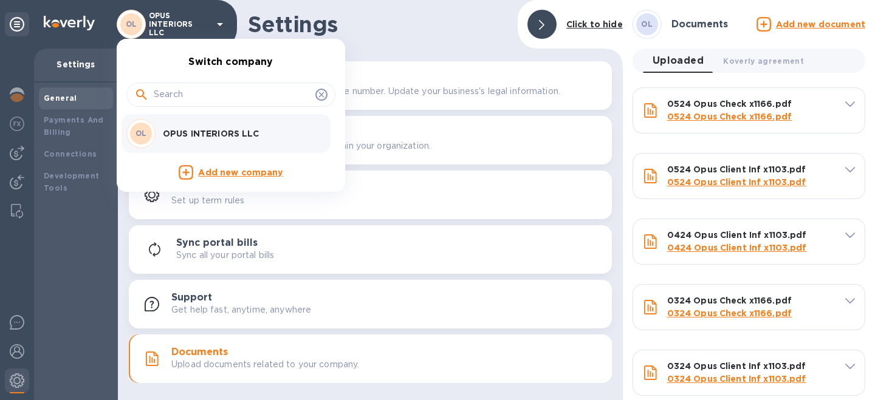
click at [18, 27] on div at bounding box center [437, 200] width 875 height 400
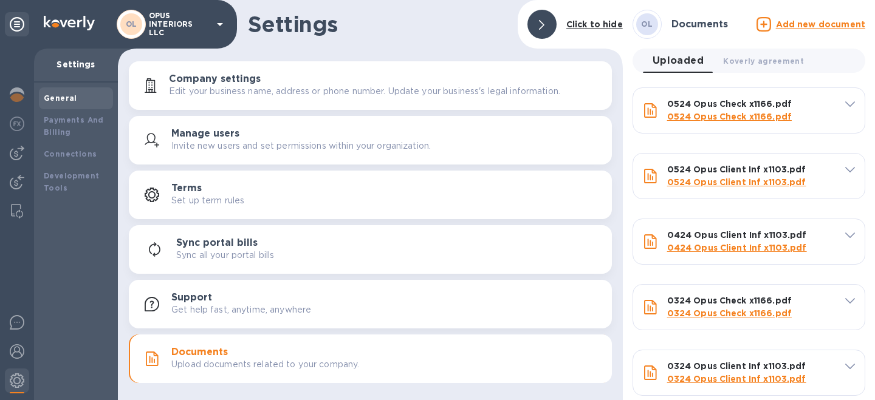
click at [18, 25] on icon at bounding box center [17, 24] width 15 height 15
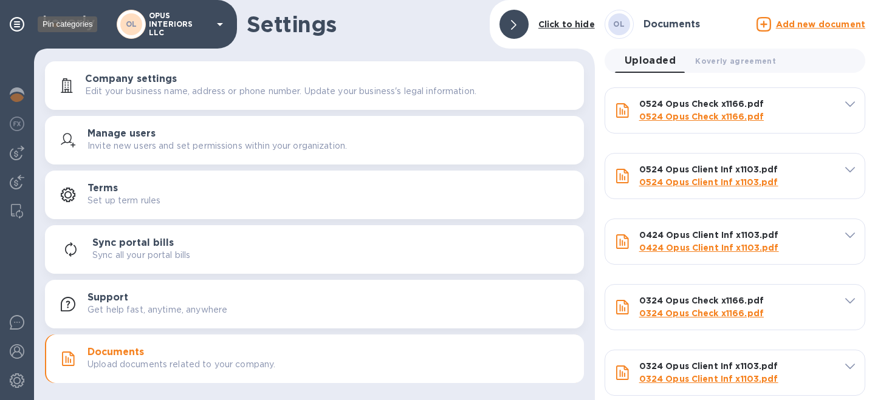
click at [18, 25] on icon at bounding box center [17, 24] width 15 height 15
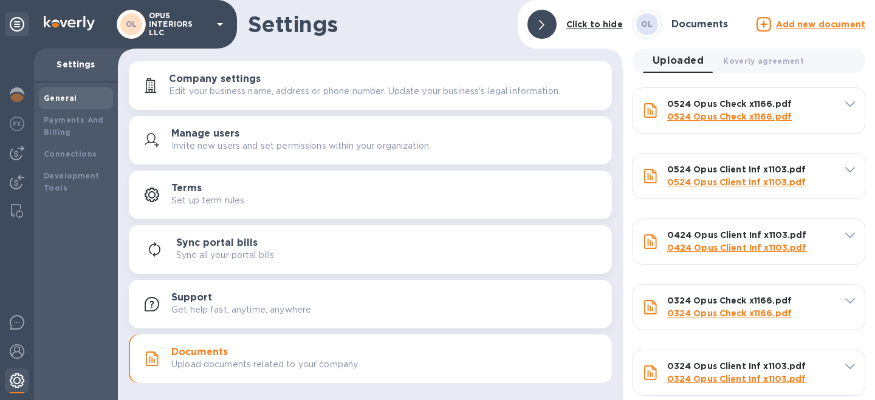
click at [21, 382] on img at bounding box center [17, 381] width 15 height 15
click at [12, 377] on img at bounding box center [17, 381] width 15 height 15
click at [19, 348] on img at bounding box center [17, 352] width 15 height 15
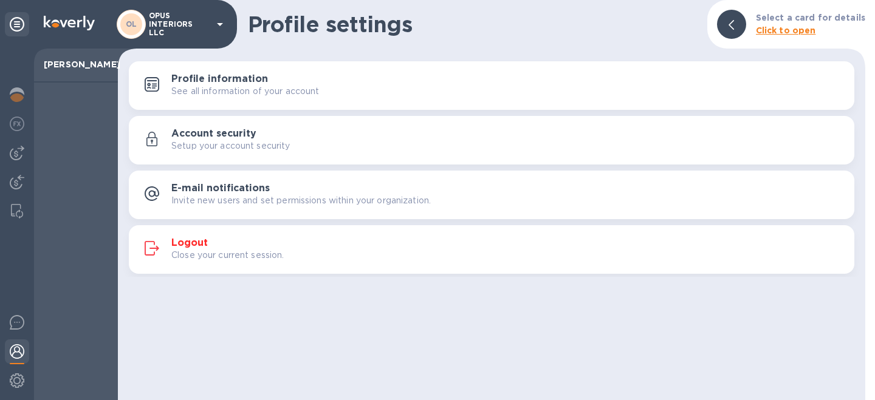
click at [190, 255] on p "Close your current session." at bounding box center [227, 255] width 113 height 13
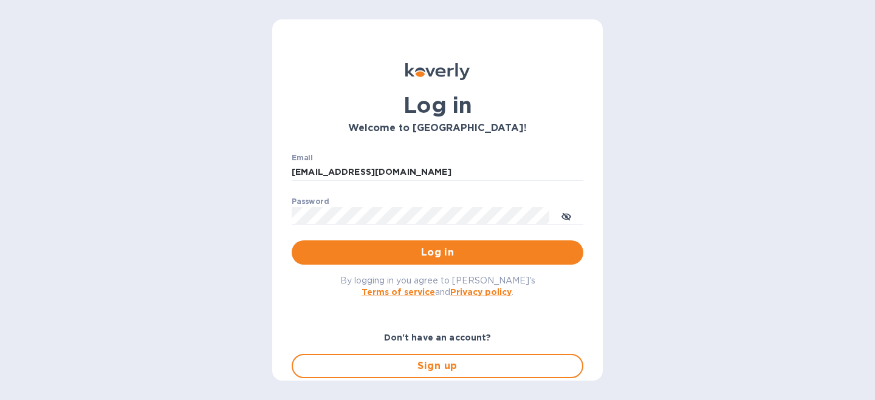
click at [419, 162] on div "Email inga@opusinterior.com ​" at bounding box center [438, 176] width 292 height 44
click at [415, 169] on input "inga@opusinterior.com" at bounding box center [438, 172] width 292 height 18
type input "julien@legeardstudio.com"
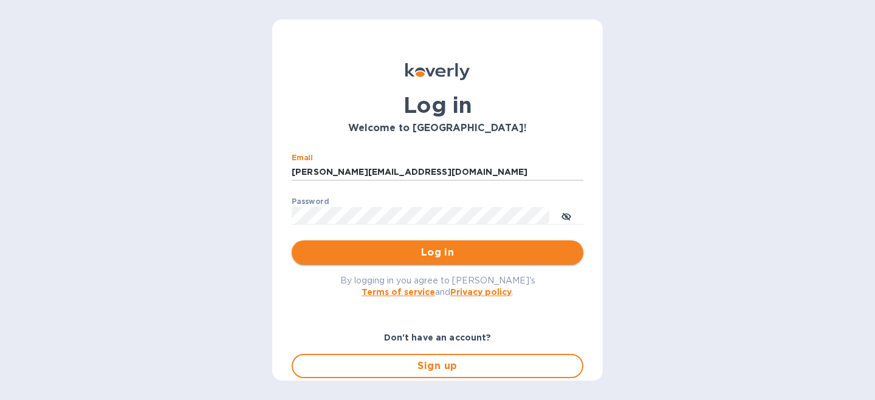
click at [407, 242] on button "Log in" at bounding box center [438, 253] width 292 height 24
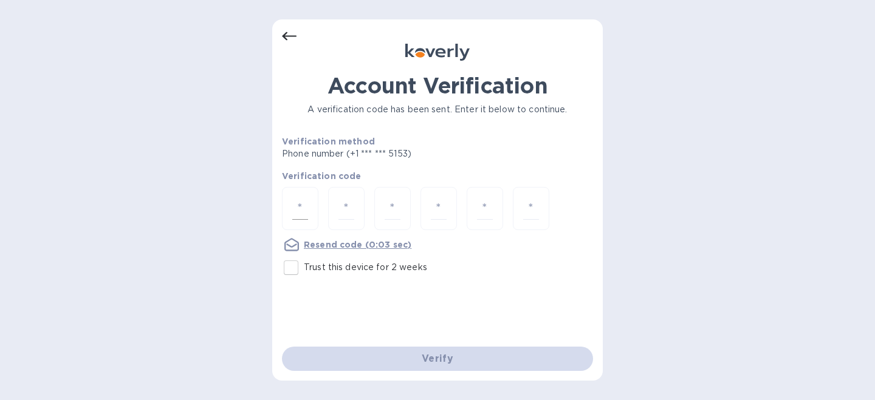
click at [289, 196] on div at bounding box center [300, 208] width 36 height 43
type input "5"
type input "2"
type input "5"
type input "1"
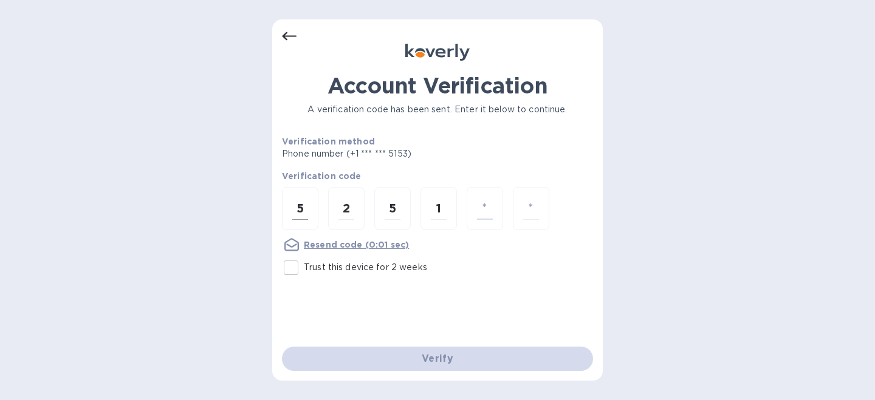
type input "8"
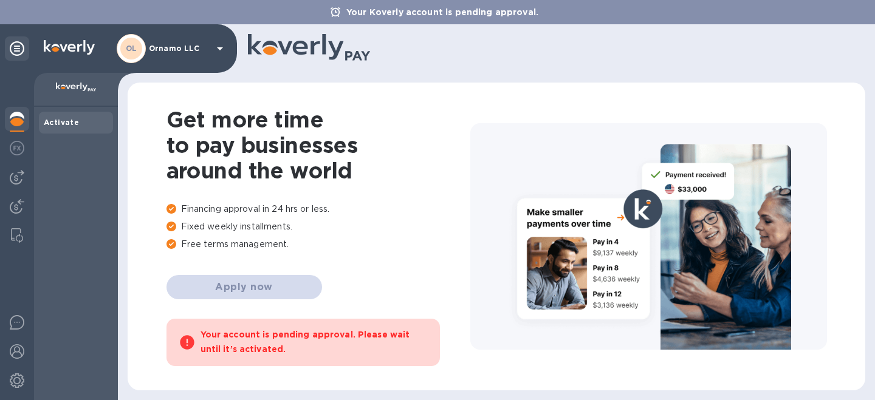
click at [69, 128] on div "Activate" at bounding box center [76, 123] width 64 height 12
click at [211, 41] on div "OL Ornamo LLC" at bounding box center [172, 48] width 111 height 29
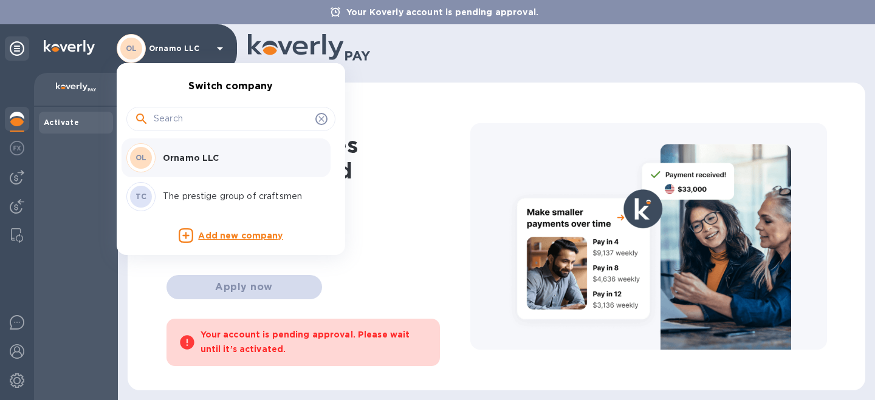
click at [184, 199] on p "The prestige group of craftsmen" at bounding box center [239, 196] width 153 height 13
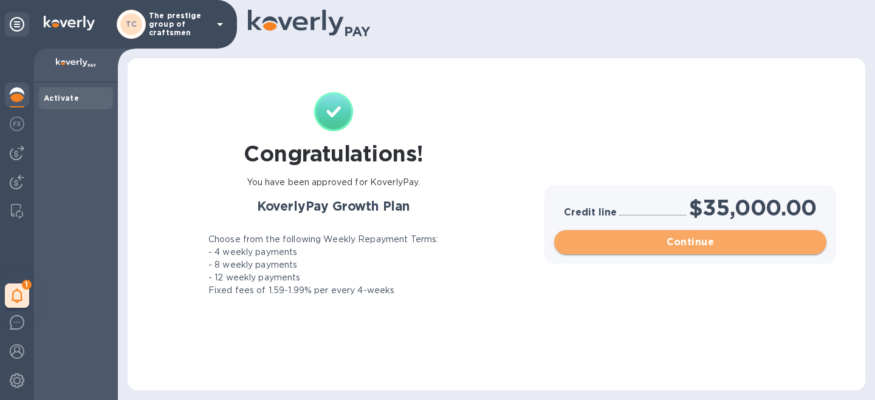
click at [677, 238] on span "Continue" at bounding box center [690, 242] width 253 height 15
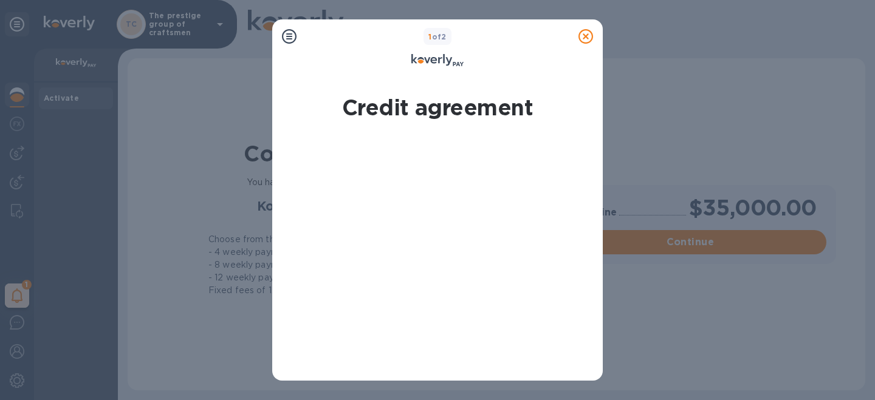
scroll to position [342, 0]
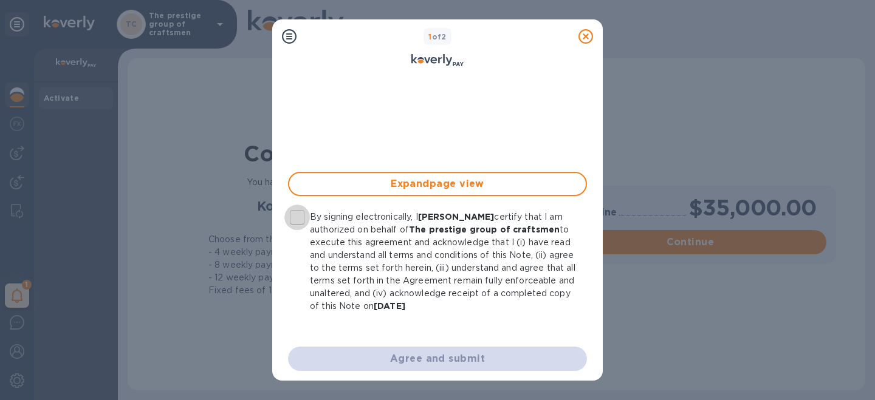
click at [301, 219] on input "By signing electronically, I [PERSON_NAME] certify that I am authorized on beha…" at bounding box center [297, 218] width 26 height 26
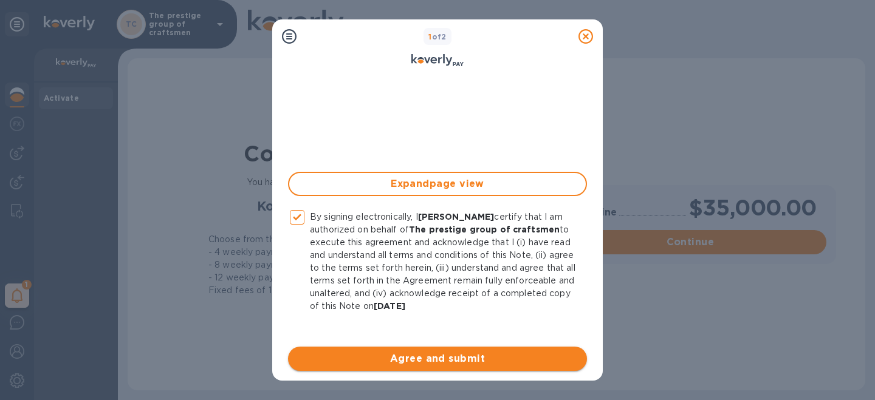
click at [378, 359] on span "Agree and submit" at bounding box center [438, 359] width 280 height 15
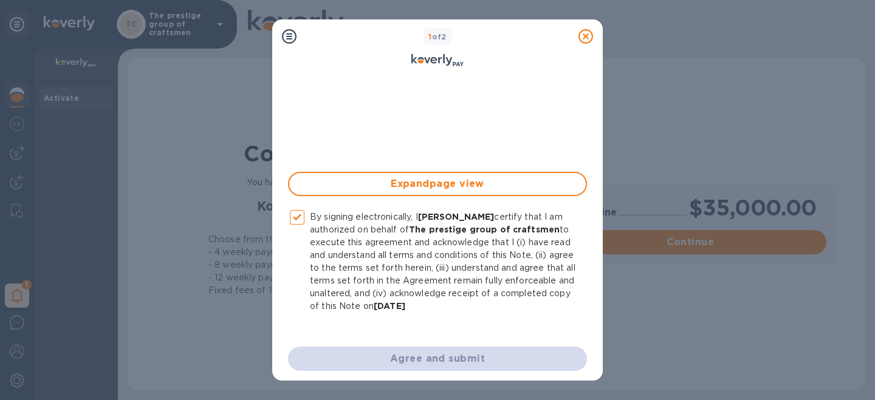
checkbox input "false"
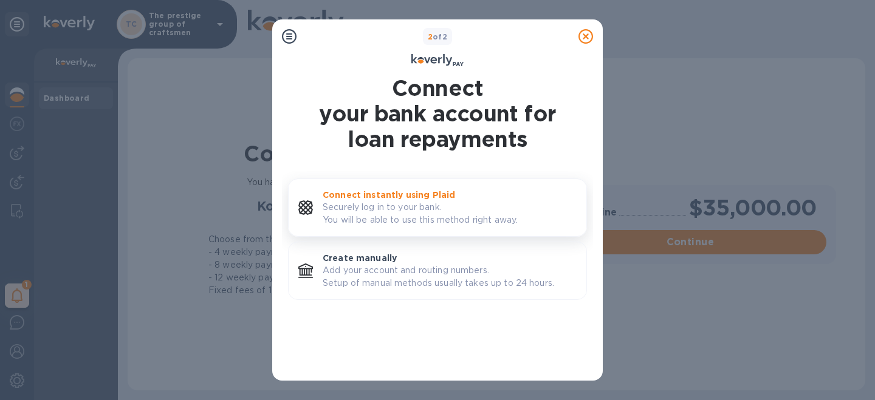
click at [399, 211] on p "Securely log in to your bank. You will be able to use this method right away." at bounding box center [450, 214] width 254 height 26
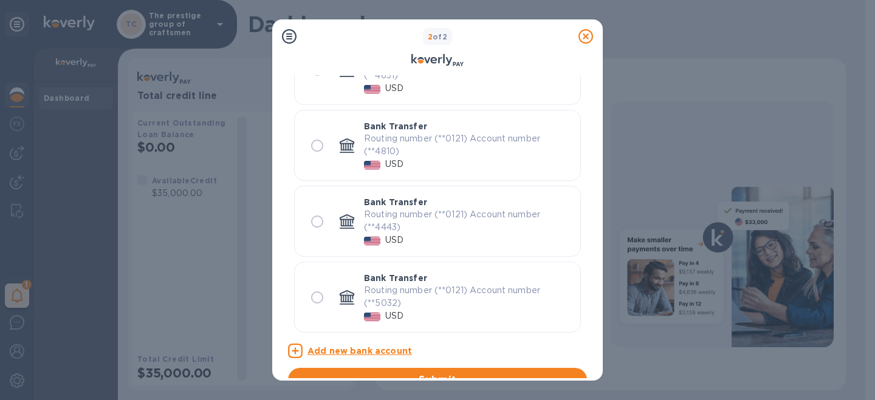
scroll to position [163, 0]
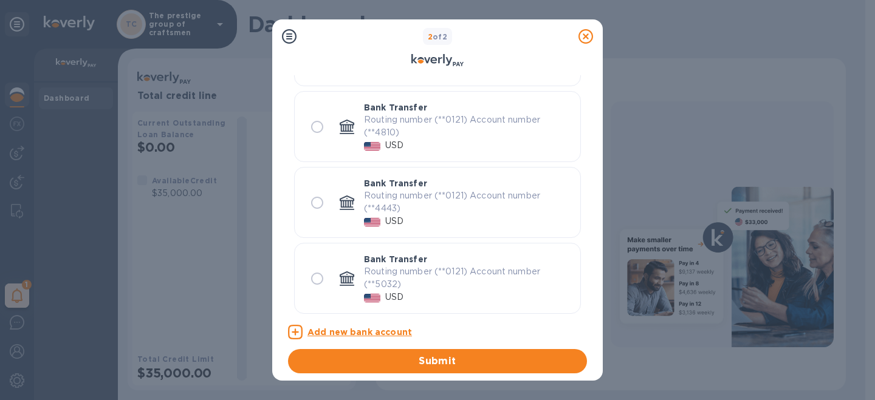
click at [339, 335] on u "Add new bank account" at bounding box center [359, 333] width 105 height 10
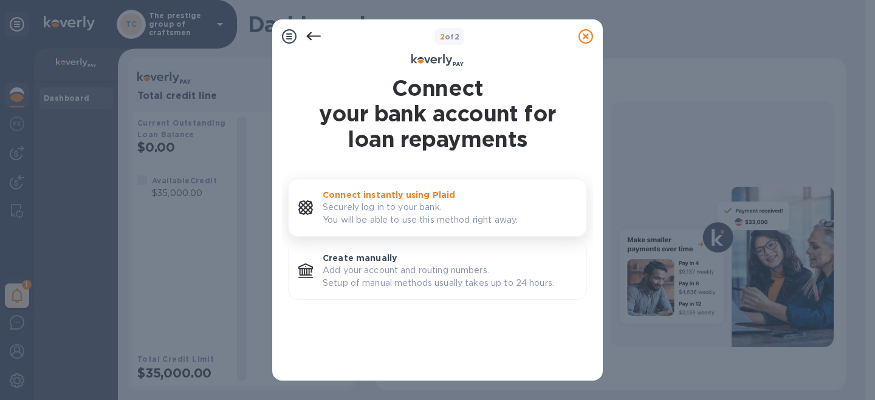
click at [379, 230] on div "Connect instantly using Plaid Securely log in to your bank. You will be able to…" at bounding box center [450, 207] width 264 height 47
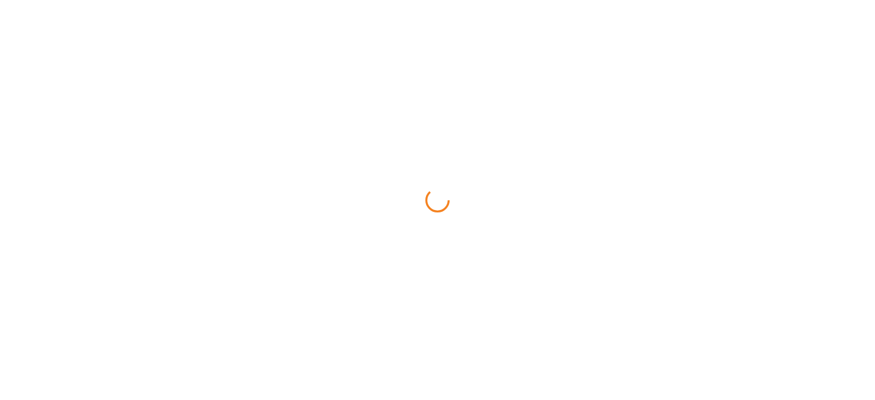
radio input "true"
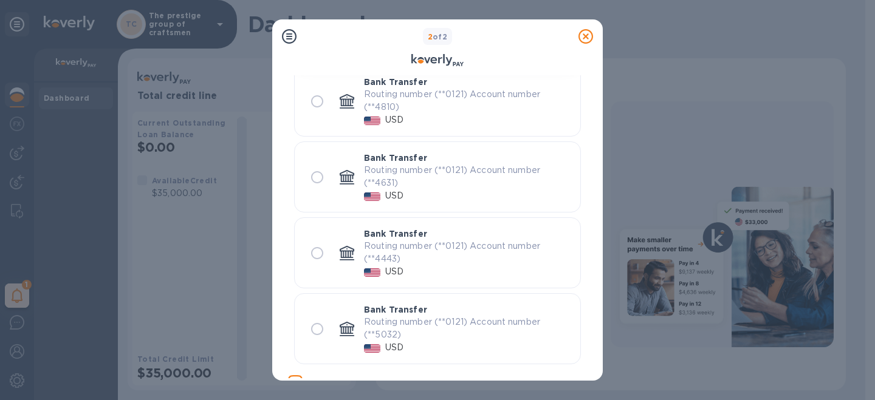
scroll to position [163, 0]
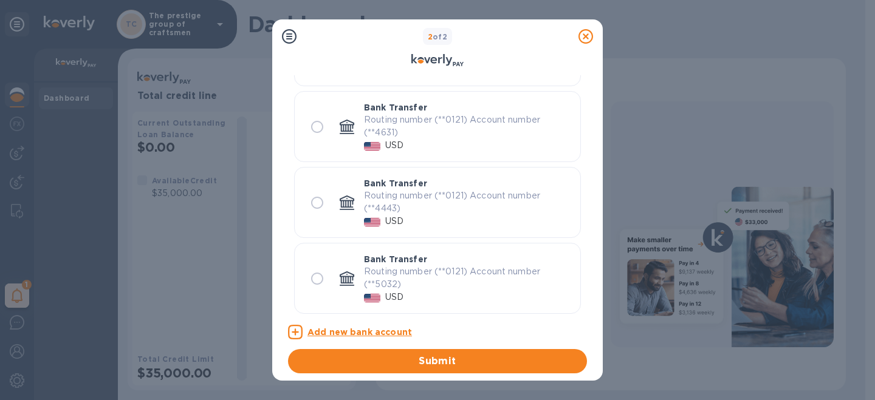
click at [381, 331] on u "Add new bank account" at bounding box center [359, 333] width 105 height 10
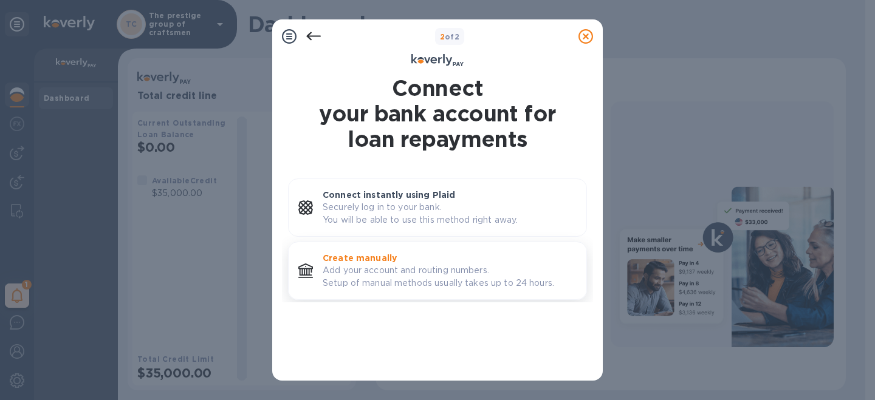
click at [391, 265] on p "Add your account and routing numbers. Setup of manual methods usually takes up …" at bounding box center [450, 277] width 254 height 26
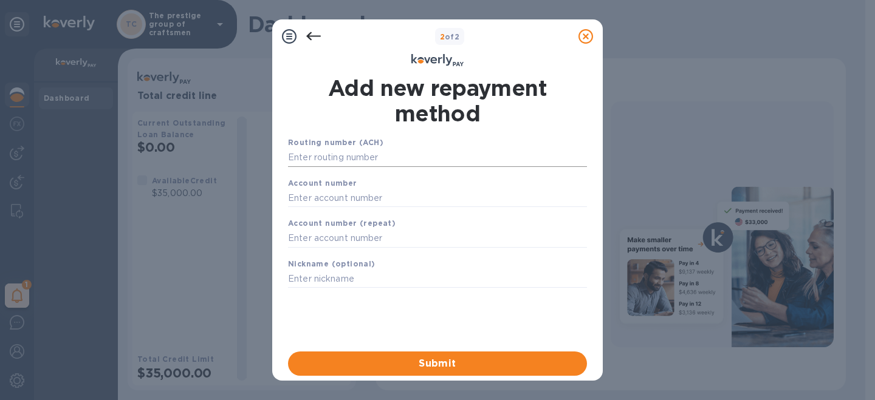
click at [408, 160] on input "text" at bounding box center [437, 158] width 299 height 18
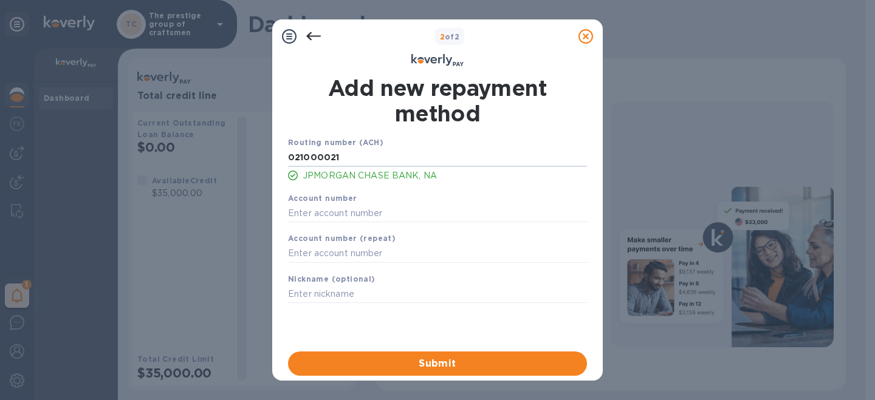
type input "021000021"
click at [370, 223] on div "Account number" at bounding box center [437, 207] width 309 height 41
paste input "837188108"
type input "837188108"
click at [334, 263] on input "text" at bounding box center [437, 254] width 299 height 18
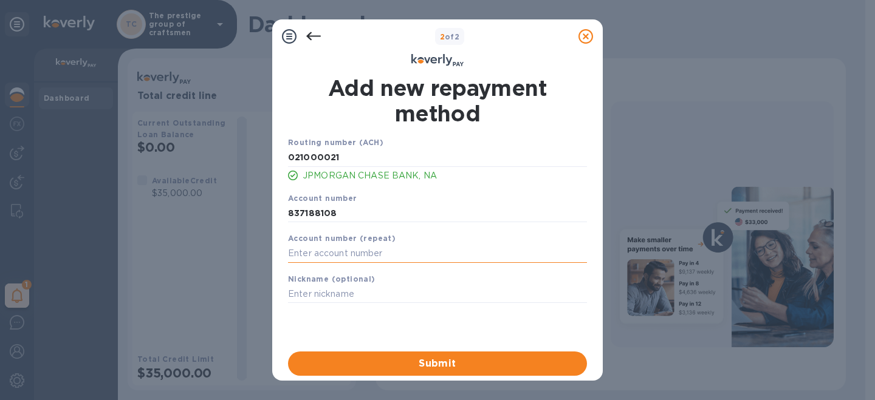
paste input "837188108"
type input "837188108"
click at [334, 295] on input "text" at bounding box center [437, 295] width 299 height 18
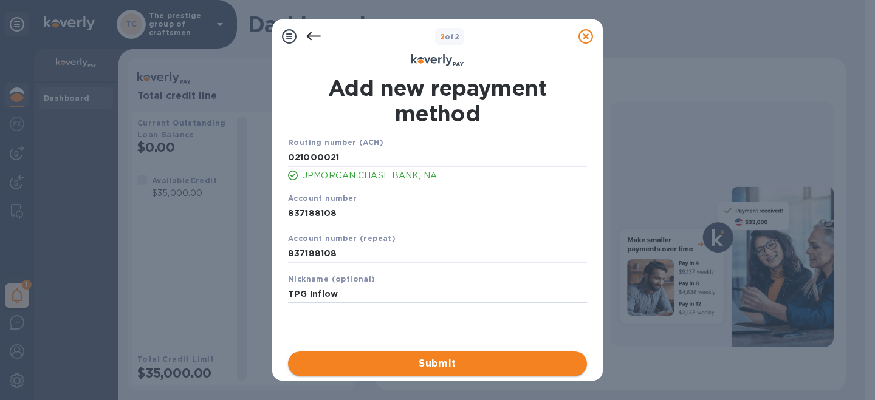
type input "TPG Inflow"
click at [400, 365] on span "Submit" at bounding box center [438, 364] width 280 height 15
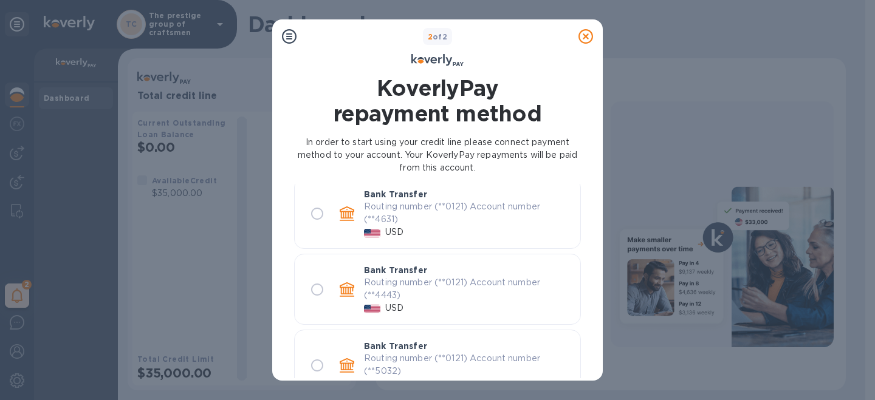
scroll to position [163, 0]
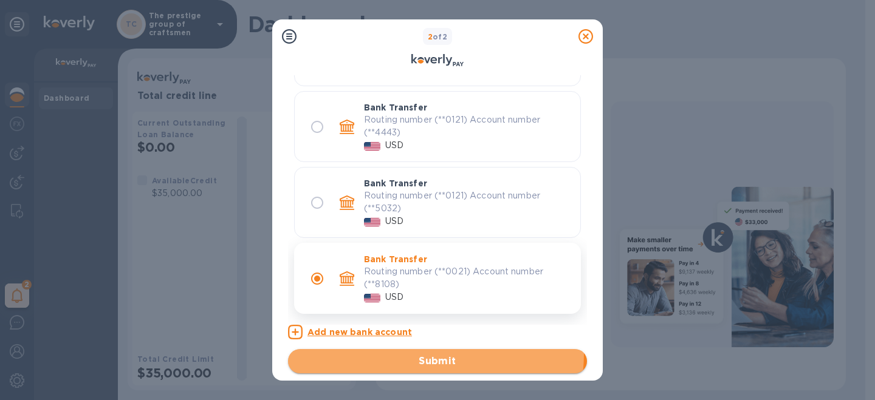
click at [407, 354] on span "Submit" at bounding box center [438, 361] width 280 height 15
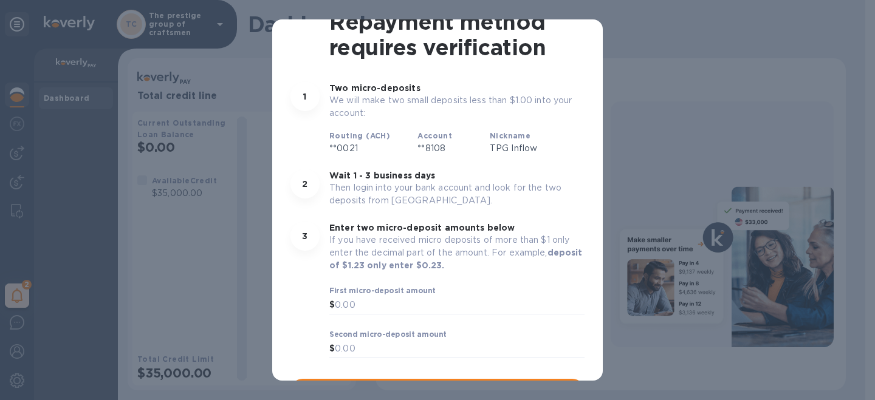
scroll to position [113, 0]
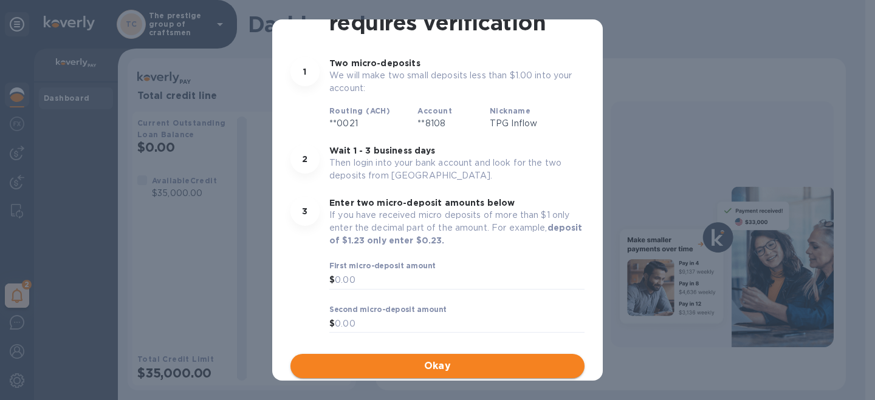
click at [429, 368] on span "Okay" at bounding box center [437, 366] width 275 height 15
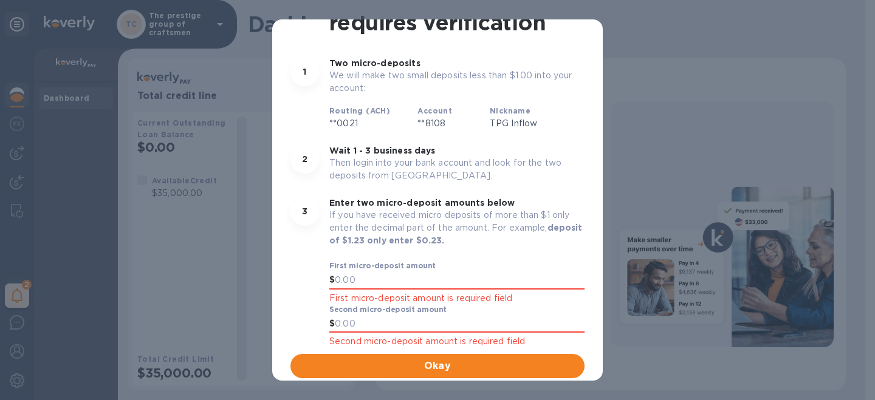
scroll to position [0, 0]
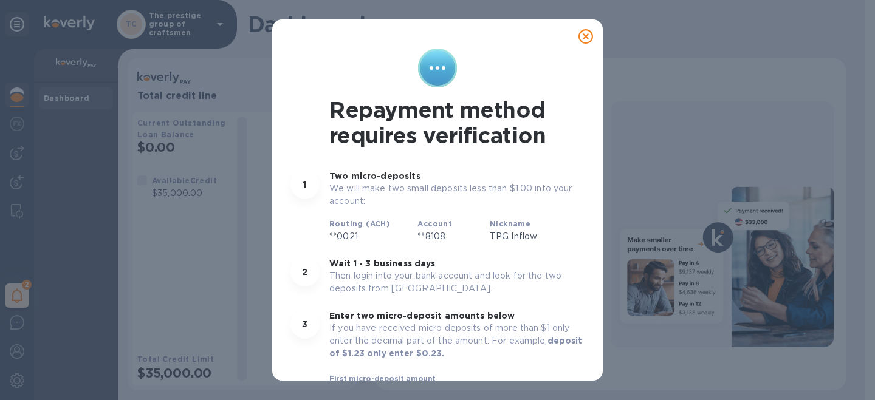
click at [582, 38] on icon at bounding box center [585, 36] width 15 height 15
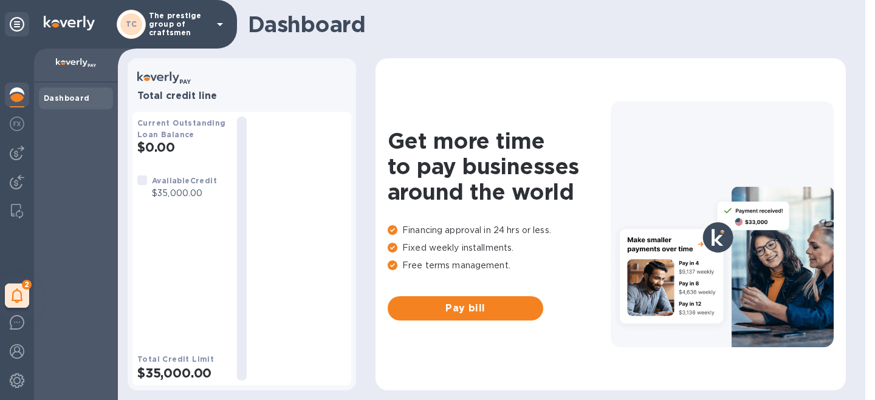
click at [69, 101] on b "Dashboard" at bounding box center [67, 98] width 46 height 9
click at [12, 291] on icon at bounding box center [18, 296] width 12 height 15
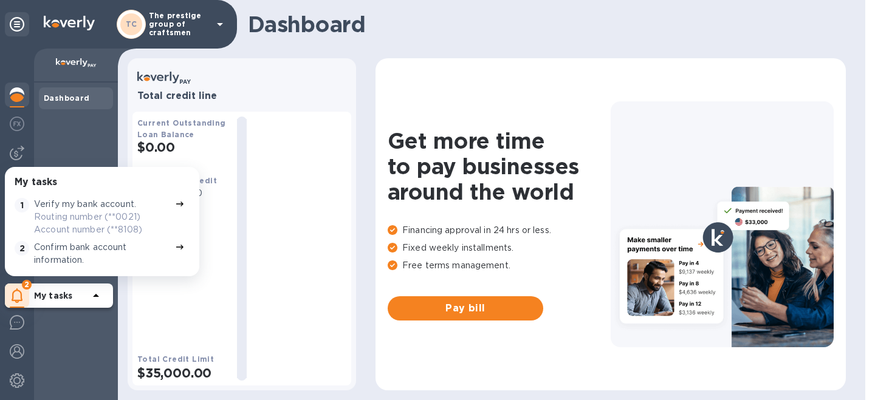
click at [78, 220] on p "Routing number (**0021) Account number (**8108)" at bounding box center [102, 224] width 136 height 26
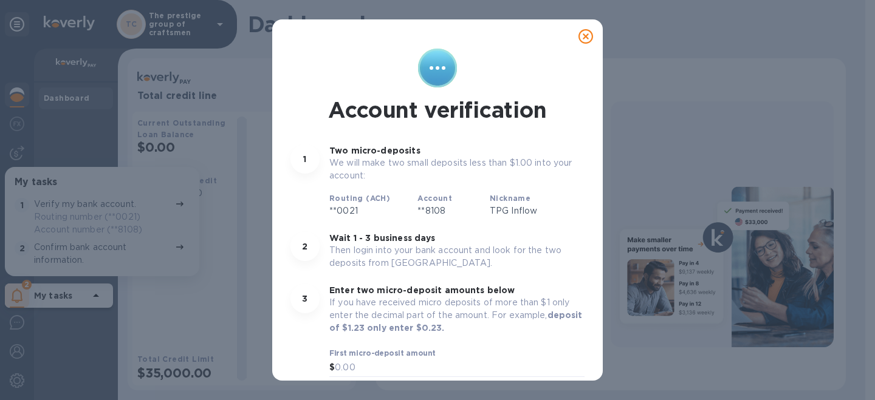
scroll to position [88, 0]
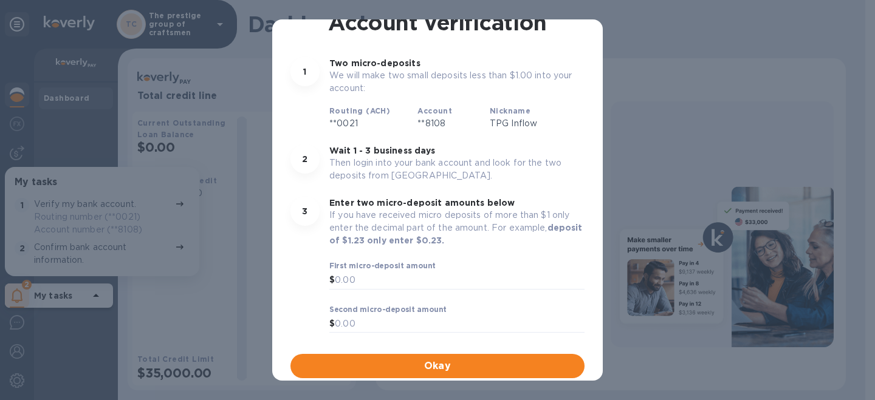
click at [156, 313] on div "Account verification 1 Two micro-deposits We will make two small deposits less …" at bounding box center [437, 200] width 875 height 400
click at [90, 259] on div "Account verification 1 Two micro-deposits We will make two small deposits less …" at bounding box center [437, 200] width 875 height 400
click at [67, 256] on div "Account verification 1 Two micro-deposits We will make two small deposits less …" at bounding box center [437, 200] width 875 height 400
click at [357, 361] on span "Okay" at bounding box center [437, 366] width 275 height 15
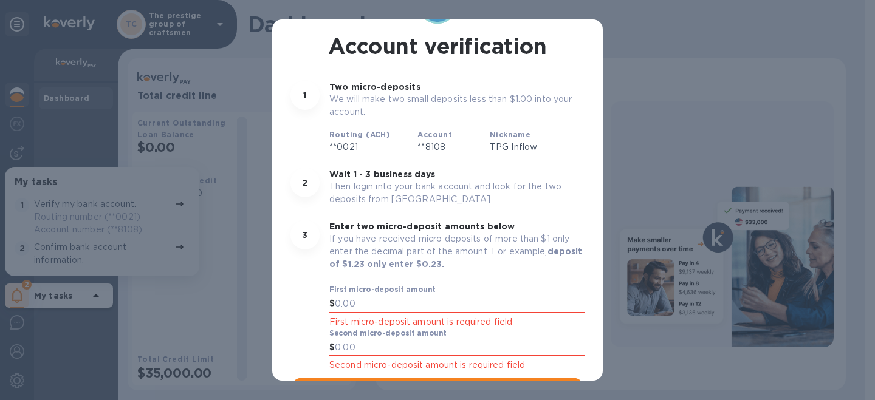
scroll to position [0, 0]
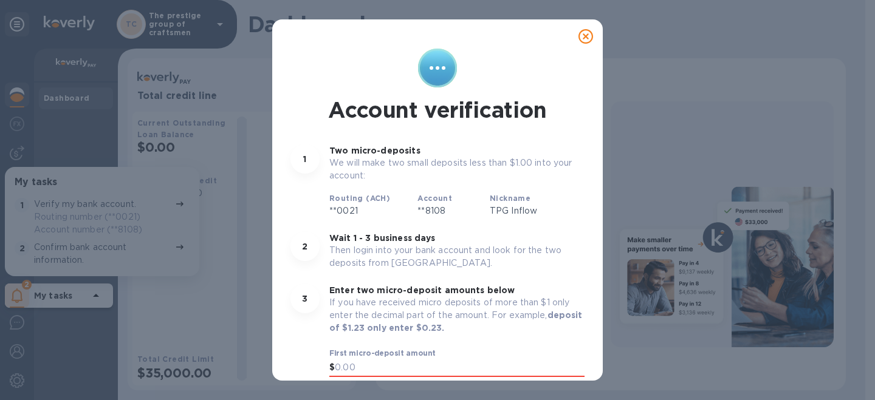
click at [581, 36] on icon at bounding box center [585, 36] width 15 height 15
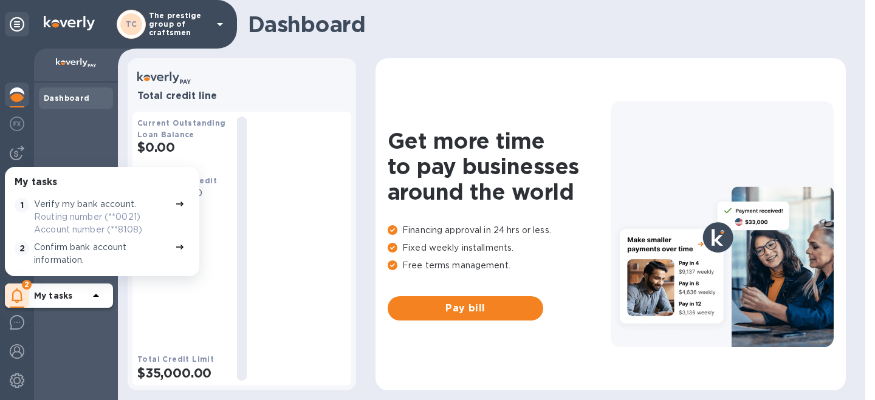
click at [100, 257] on p "Confirm bank account information." at bounding box center [102, 254] width 136 height 26
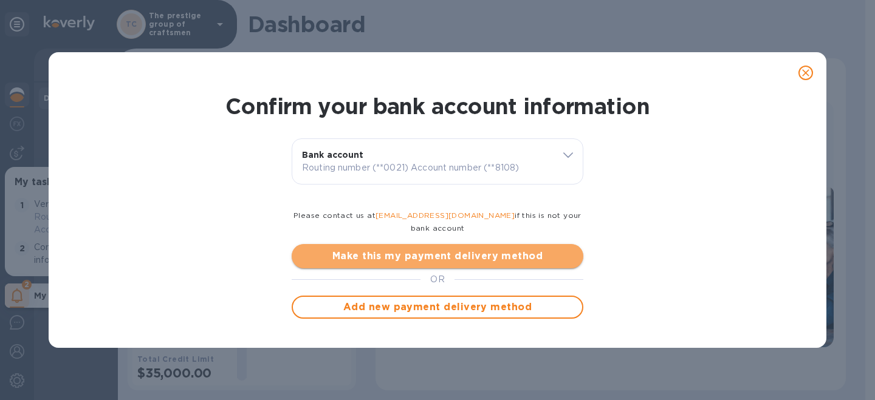
click at [380, 249] on span "Make this my payment delivery method" at bounding box center [437, 256] width 272 height 15
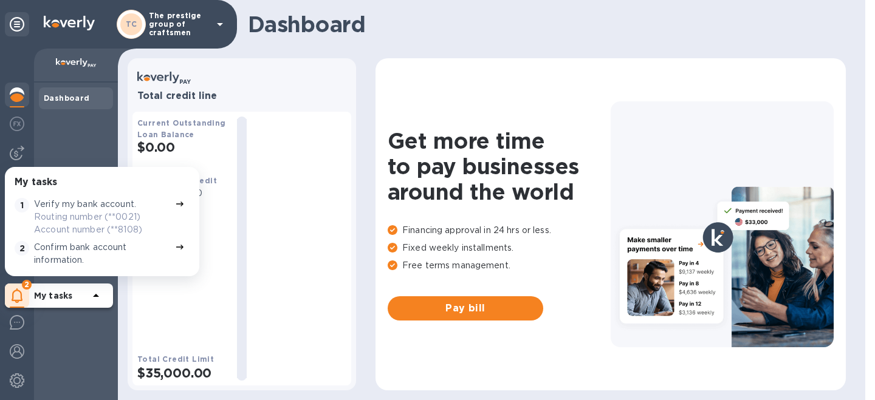
click at [301, 281] on div at bounding box center [301, 249] width 90 height 264
click at [184, 371] on h2 "$35,000.00" at bounding box center [182, 373] width 90 height 15
click at [301, 306] on div at bounding box center [301, 249] width 90 height 264
click at [64, 326] on div "Dashboard" at bounding box center [76, 242] width 84 height 318
click at [65, 152] on div "Dashboard" at bounding box center [76, 242] width 84 height 318
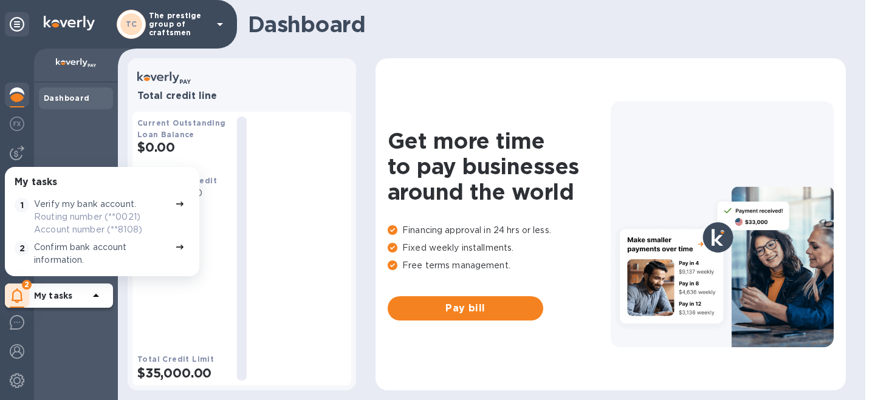
click at [77, 120] on div "Dashboard" at bounding box center [76, 242] width 84 height 318
click at [188, 27] on p "The prestige group of craftsmen" at bounding box center [179, 25] width 61 height 26
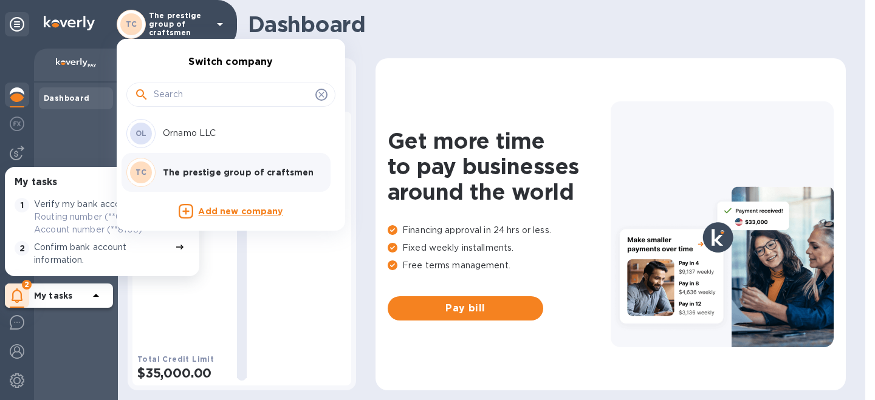
click at [210, 126] on div "OL Ornamo LLC" at bounding box center [221, 133] width 190 height 29
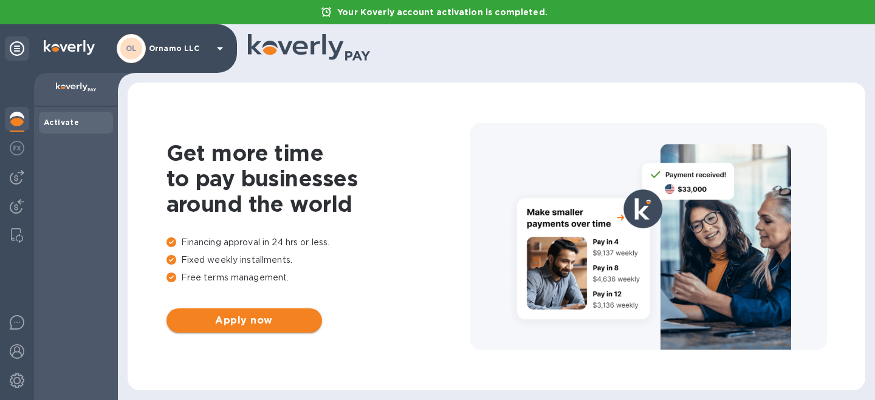
click at [237, 324] on span "Apply now" at bounding box center [244, 321] width 136 height 15
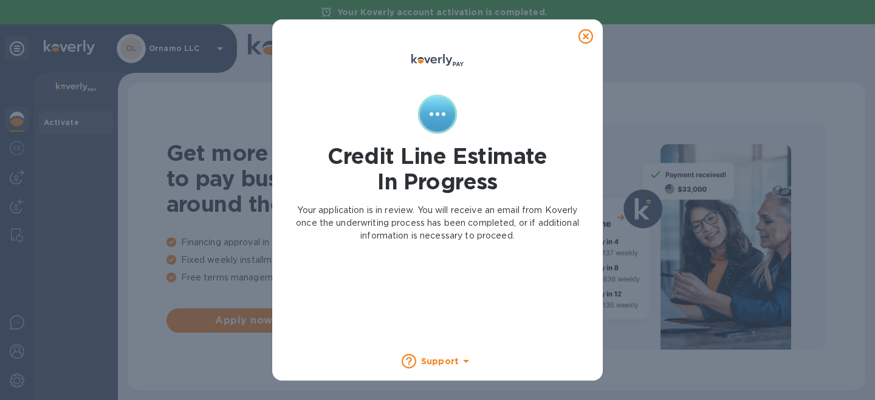
click at [585, 36] on icon at bounding box center [585, 36] width 15 height 15
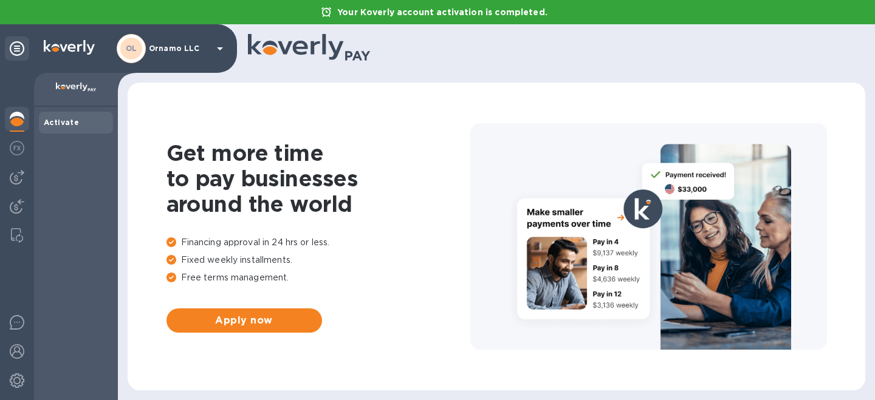
click at [21, 48] on icon at bounding box center [17, 48] width 15 height 15
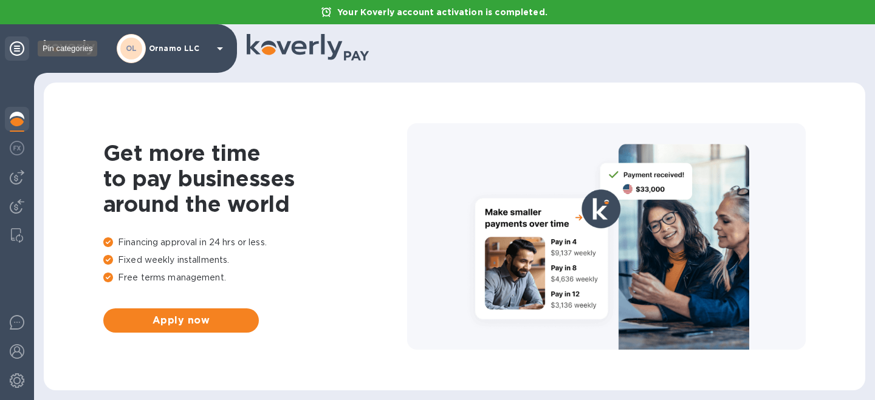
click at [21, 48] on icon at bounding box center [17, 48] width 15 height 15
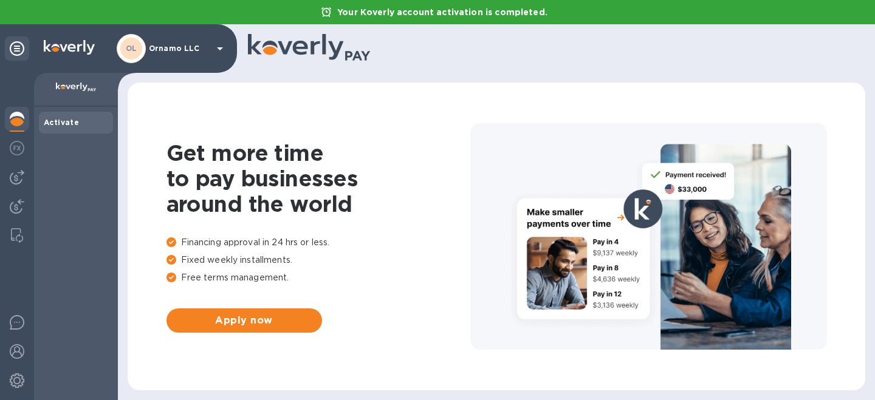
click at [197, 51] on p "Ornamo LLC" at bounding box center [179, 48] width 61 height 9
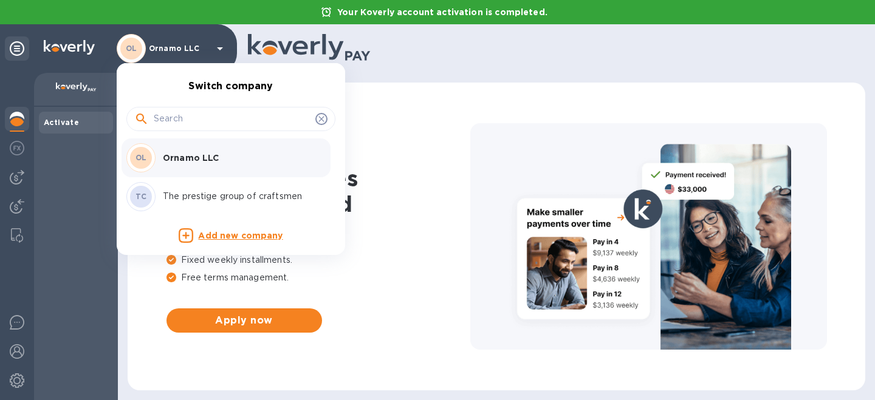
click at [181, 201] on p "The prestige group of craftsmen" at bounding box center [239, 196] width 153 height 13
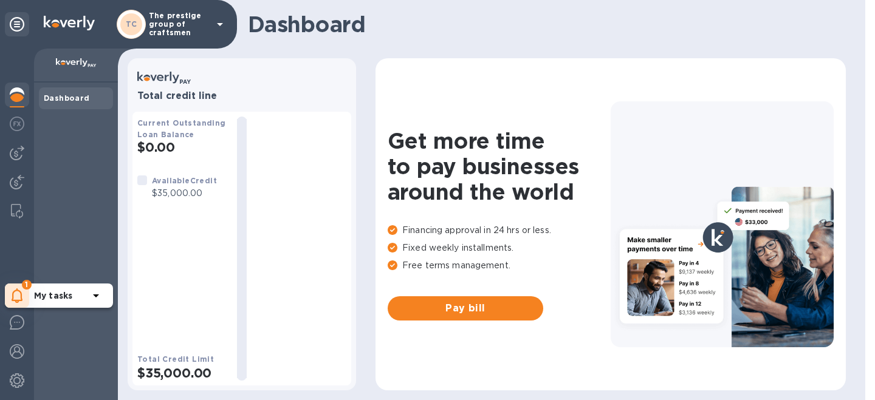
click at [17, 297] on icon at bounding box center [18, 296] width 12 height 15
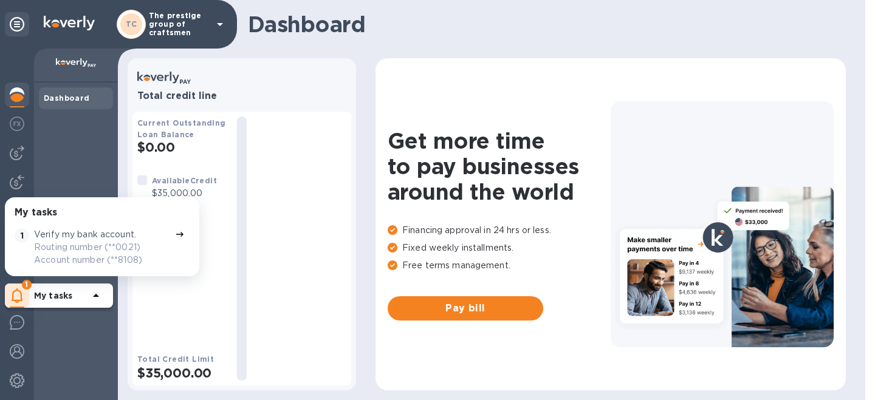
click at [98, 236] on p "Verify my bank account." at bounding box center [85, 234] width 102 height 13
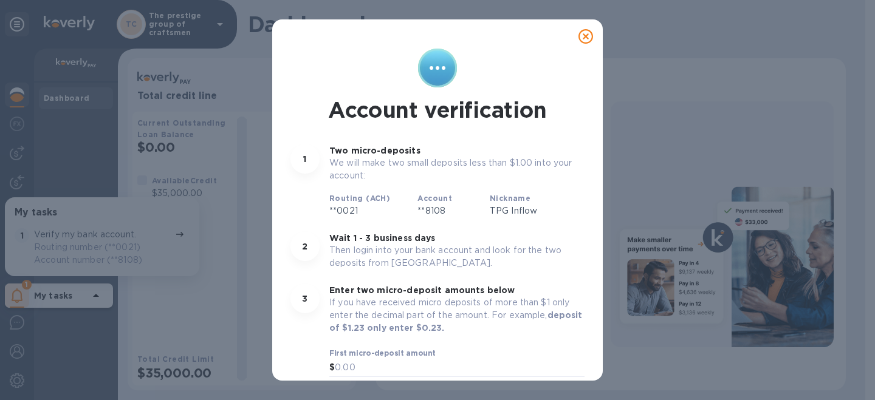
click at [582, 31] on icon at bounding box center [585, 36] width 15 height 15
